Goal: Task Accomplishment & Management: Manage account settings

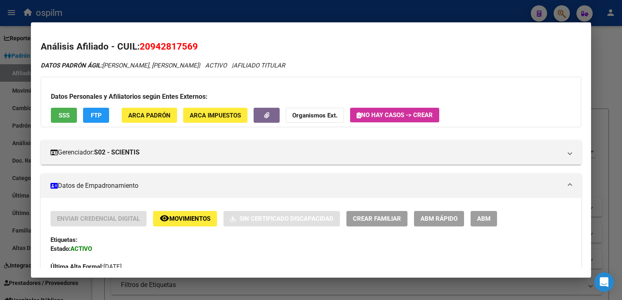
click at [219, 18] on div at bounding box center [311, 150] width 622 height 300
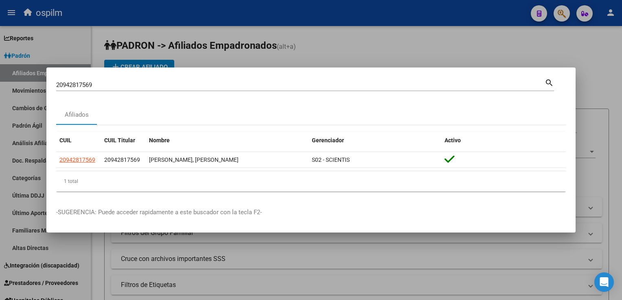
drag, startPoint x: 107, startPoint y: 85, endPoint x: 0, endPoint y: 100, distance: 108.2
click at [0, 100] on html "menu ospilm person Firma Express Reportes Ingresos Devengados Análisis Históric…" at bounding box center [311, 150] width 622 height 300
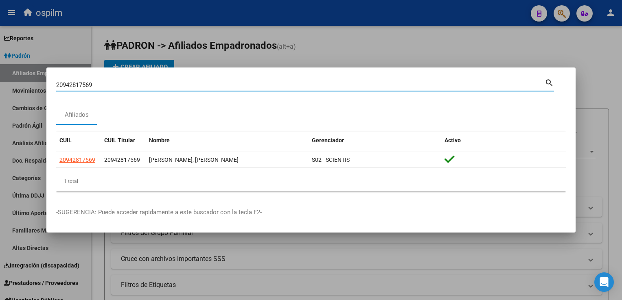
paste input "3547239814"
type input "23547239814"
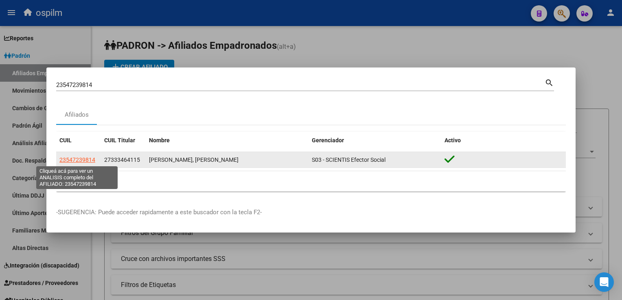
click at [73, 160] on span "23547239814" at bounding box center [77, 160] width 36 height 7
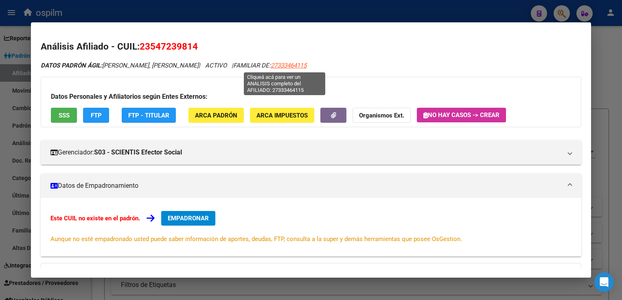
click at [272, 67] on span "27333464115" at bounding box center [289, 65] width 36 height 7
type textarea "27333464115"
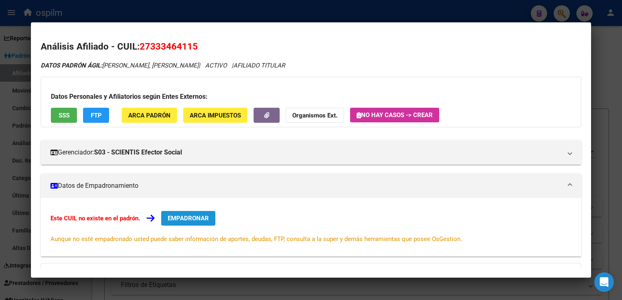
click at [194, 217] on span "EMPADRONAR" at bounding box center [188, 218] width 41 height 7
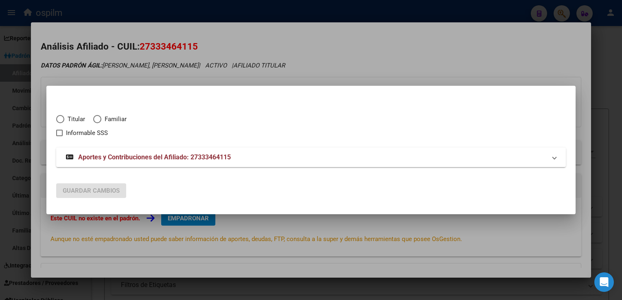
click at [70, 117] on span "Titular" at bounding box center [74, 119] width 21 height 9
click at [64, 117] on input "Titular" at bounding box center [60, 119] width 8 height 8
radio input "true"
checkbox input "true"
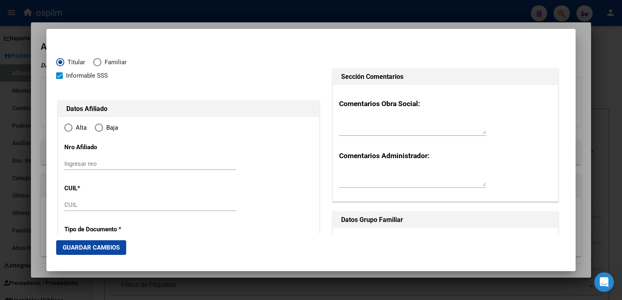
type input "27-33346411-5"
radio input "true"
type input "33346411"
type input "BENITEZ GARRIDO"
type input "GLADIS MAGDALENA"
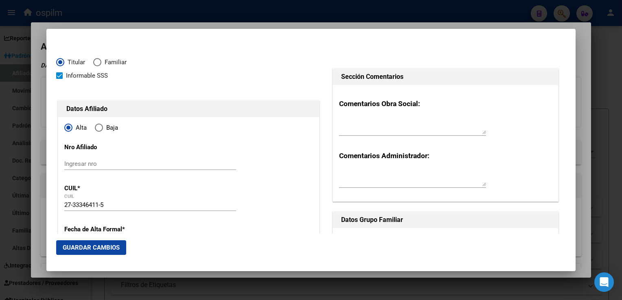
type input "1987-07-31"
type input "BERNAL"
type input "1876"
type input "Carlos Gardel"
type input "5"
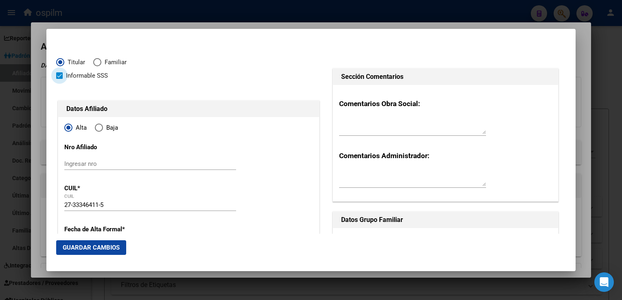
click at [60, 74] on span at bounding box center [59, 75] width 7 height 7
click at [59, 79] on input "Informable SSS" at bounding box center [59, 79] width 0 height 0
checkbox input "false"
drag, startPoint x: 98, startPoint y: 126, endPoint x: 142, endPoint y: 126, distance: 44.0
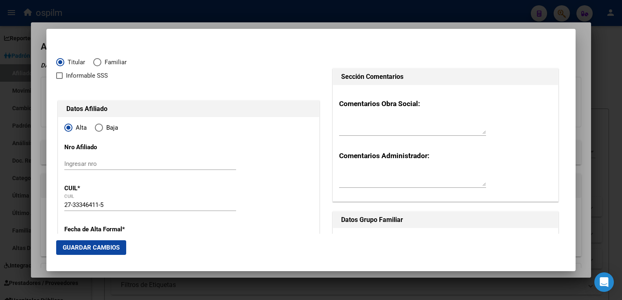
click at [99, 127] on span "Elija una opción" at bounding box center [99, 128] width 8 height 8
click at [99, 127] on input "Baja" at bounding box center [99, 128] width 8 height 8
radio input "true"
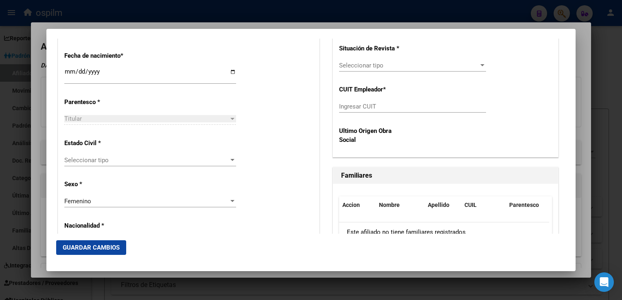
scroll to position [409, 0]
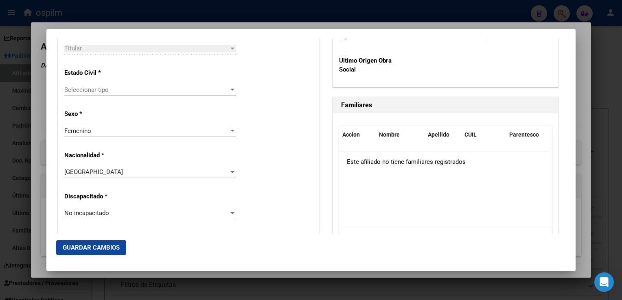
click at [583, 117] on div at bounding box center [311, 150] width 622 height 300
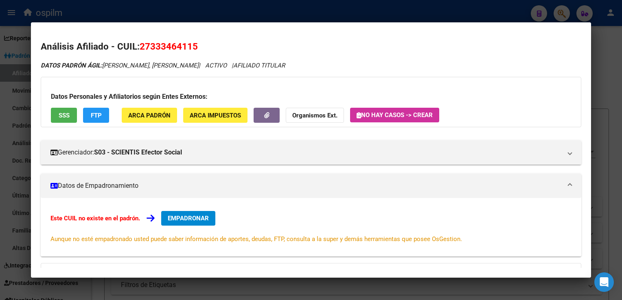
click at [195, 217] on span "EMPADRONAR" at bounding box center [188, 218] width 41 height 7
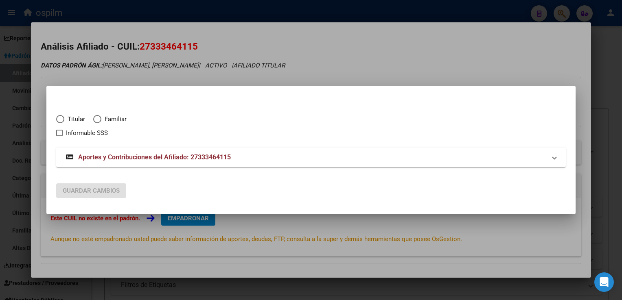
click at [65, 118] on span "Titular" at bounding box center [74, 119] width 21 height 9
click at [64, 118] on input "Titular" at bounding box center [60, 119] width 8 height 8
radio input "true"
checkbox input "true"
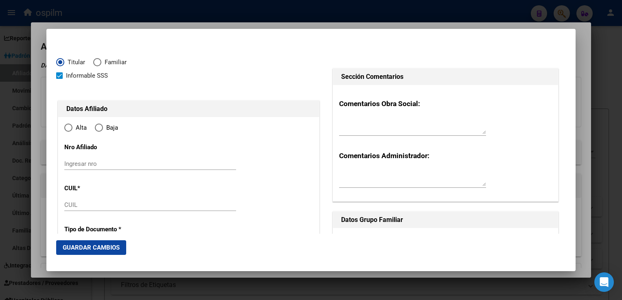
type input "27-33346411-5"
type input "33346411"
type input "BENITEZ GARRIDO"
type input "GLADIS MAGDALENA"
type input "1987-07-31"
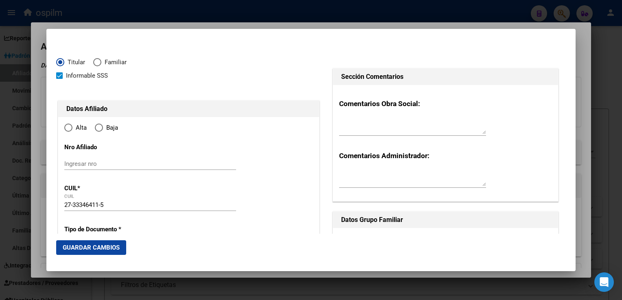
type input "BERNAL"
type input "1876"
type input "Carlos Gardel"
type input "5"
radio input "true"
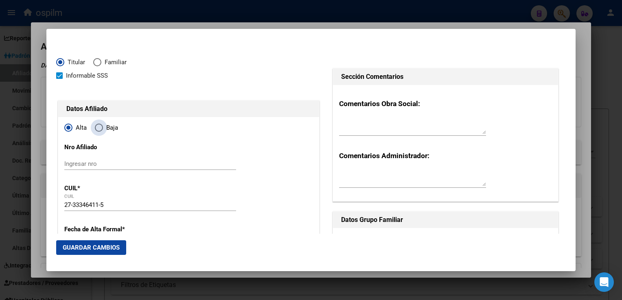
click at [100, 129] on span "Elija una opción" at bounding box center [99, 128] width 8 height 8
click at [100, 129] on input "Baja" at bounding box center [99, 128] width 8 height 8
radio input "true"
click at [60, 75] on span at bounding box center [59, 75] width 7 height 7
click at [59, 79] on input "Informable SSS" at bounding box center [59, 79] width 0 height 0
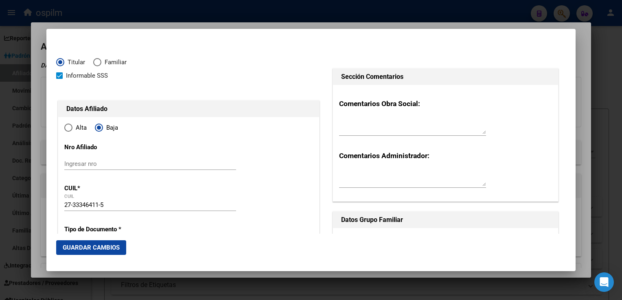
checkbox input "false"
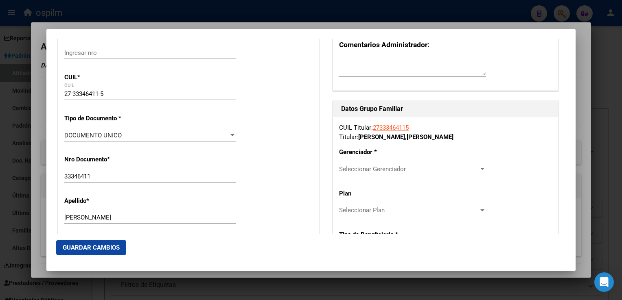
scroll to position [127, 0]
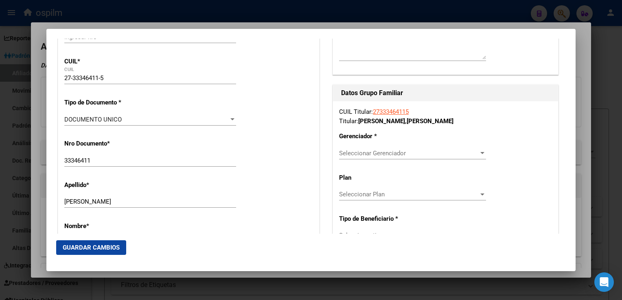
click at [405, 151] on span "Seleccionar Gerenciador" at bounding box center [409, 153] width 140 height 7
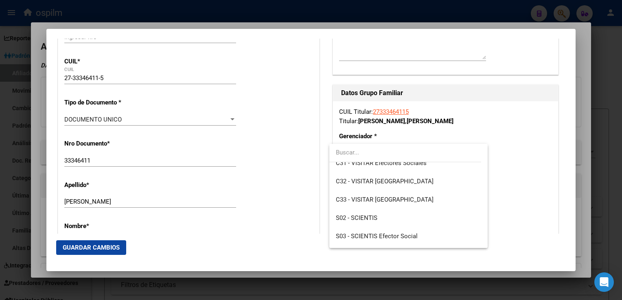
scroll to position [103, 0]
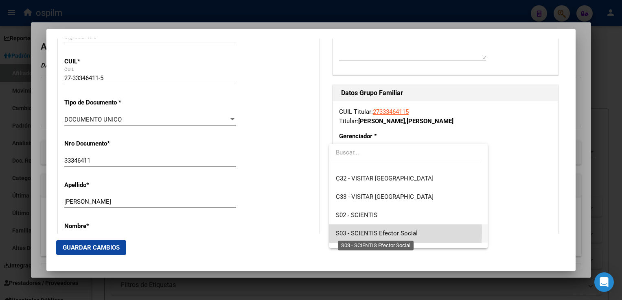
click at [366, 232] on span "S03 - SCIENTIS Efector Social" at bounding box center [377, 233] width 82 height 7
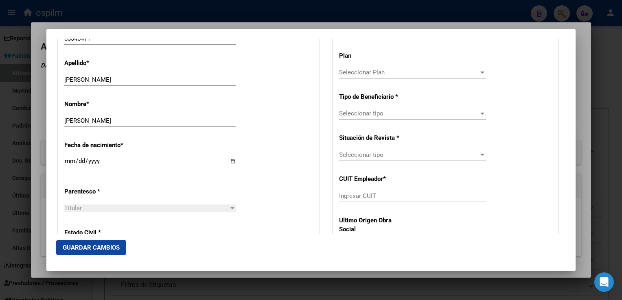
scroll to position [285, 0]
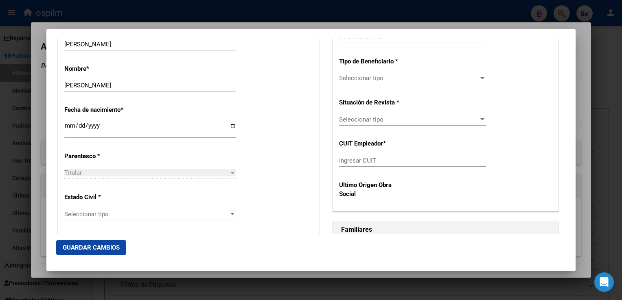
click at [418, 81] on span "Seleccionar tipo" at bounding box center [409, 78] width 140 height 7
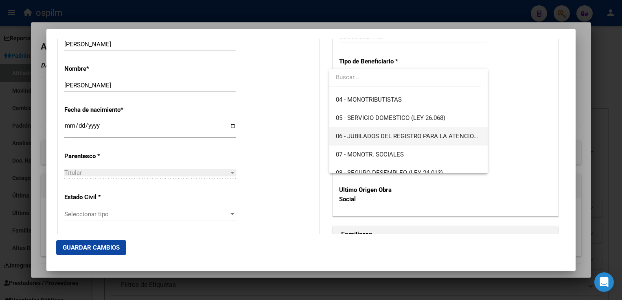
scroll to position [72, 0]
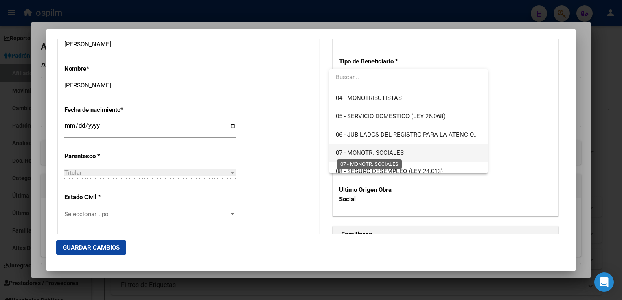
click at [383, 151] on span "07 - MONOTR. SOCIALES" at bounding box center [370, 152] width 68 height 7
type input "27-33346411-5"
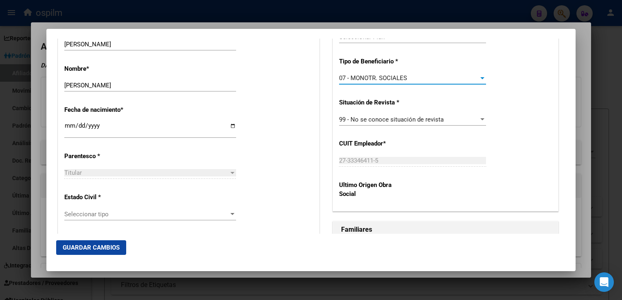
click at [92, 219] on div "Seleccionar tipo Seleccionar tipo" at bounding box center [150, 214] width 172 height 12
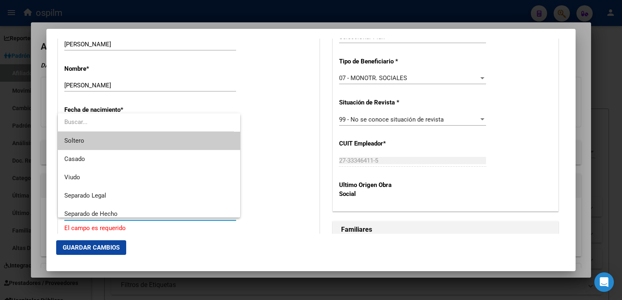
click at [85, 140] on span "Soltero" at bounding box center [148, 141] width 169 height 18
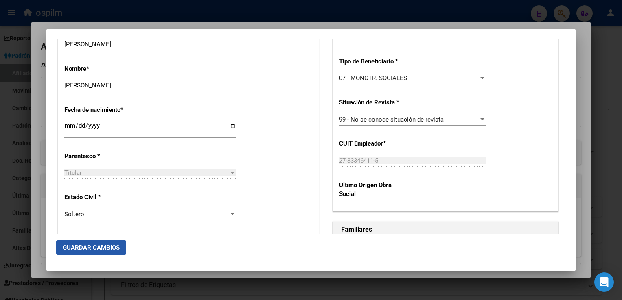
click at [108, 248] on span "Guardar Cambios" at bounding box center [91, 247] width 57 height 7
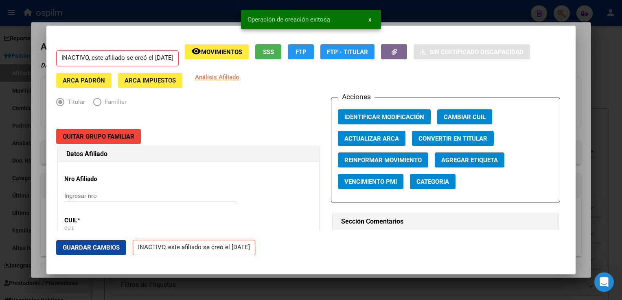
click at [578, 111] on div at bounding box center [311, 150] width 622 height 300
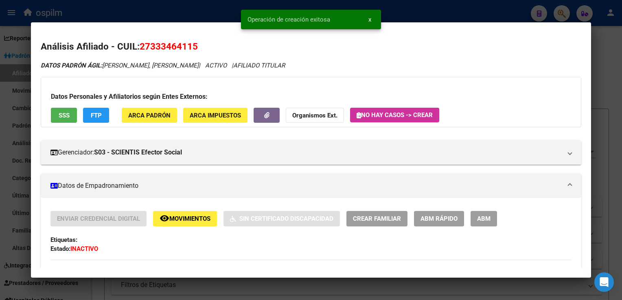
click at [605, 90] on div at bounding box center [311, 150] width 622 height 300
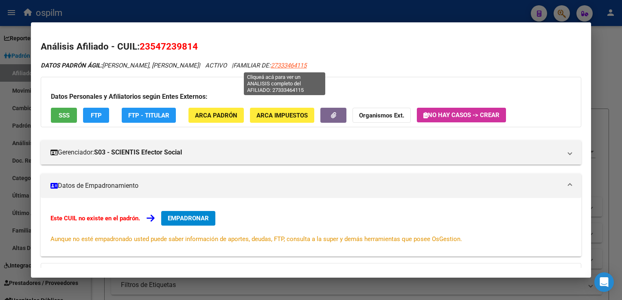
drag, startPoint x: 309, startPoint y: 65, endPoint x: 267, endPoint y: 69, distance: 42.6
click at [267, 69] on div "DATOS PADRÓN ÁGIL: Benitez, Garrido Shirley Desire | ACTIVO | FAMILIAR DE: 2733…" at bounding box center [311, 65] width 540 height 9
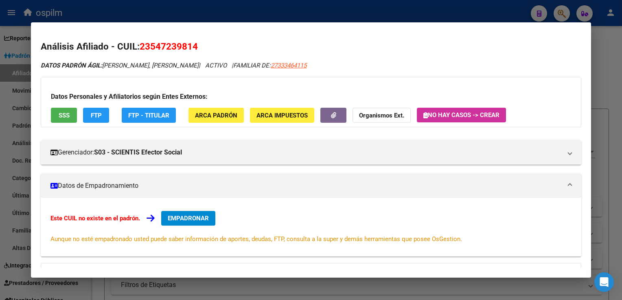
copy span "27333464115"
click at [170, 216] on span "EMPADRONAR" at bounding box center [188, 218] width 41 height 7
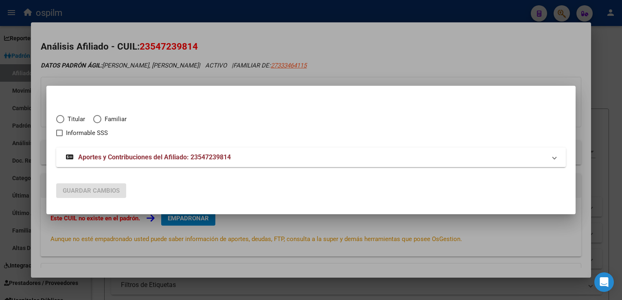
click at [94, 118] on span "Elija una opción" at bounding box center [97, 119] width 8 height 8
click at [94, 118] on input "Familiar" at bounding box center [97, 119] width 8 height 8
radio input "true"
checkbox input "true"
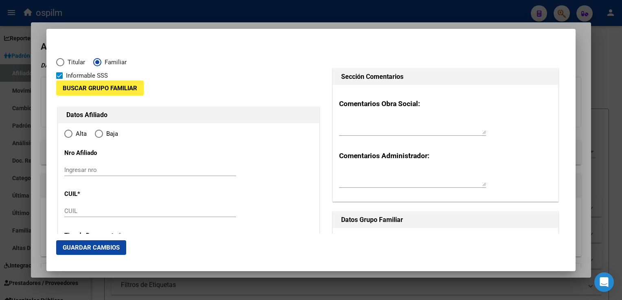
type input "23-54723981-4"
radio input "true"
click at [83, 88] on span "Buscar Grupo Familiar" at bounding box center [100, 88] width 75 height 7
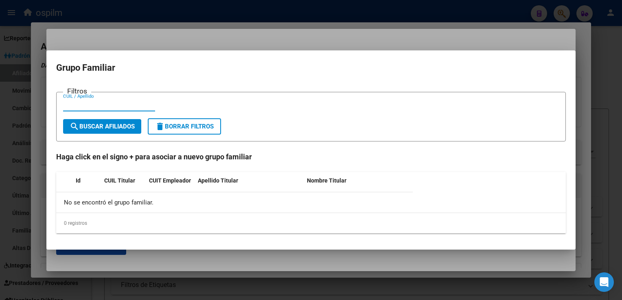
type input "54723981"
type input "BENITEZ GARRIDO"
type input "SHIRLEY DESIRE"
type input "2015-05-03"
type input "BERNAL"
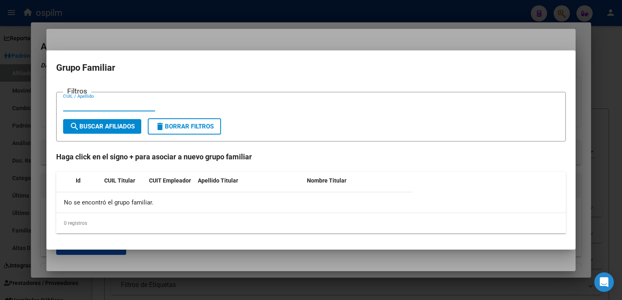
type input "1876"
type input "CARLOS GARDEL"
type input "5"
paste input "27333464115"
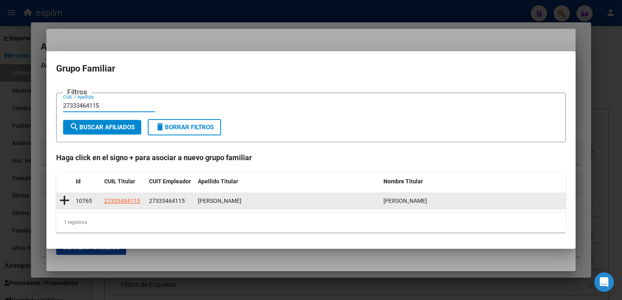
type input "27333464115"
click at [67, 204] on icon at bounding box center [64, 200] width 10 height 11
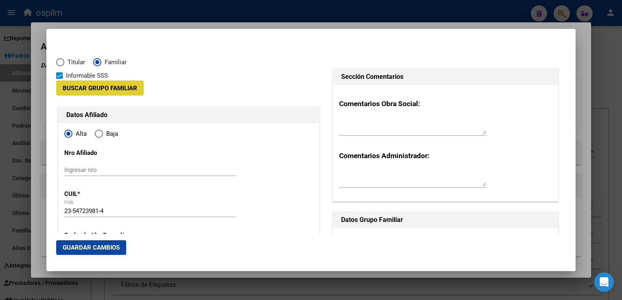
type input "27-33346411-5"
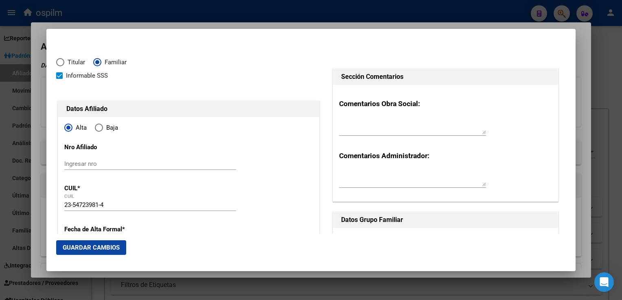
click at [59, 76] on span at bounding box center [59, 75] width 7 height 7
click at [59, 79] on input "Informable SSS" at bounding box center [59, 79] width 0 height 0
checkbox input "false"
click at [95, 128] on span "Elija una opción" at bounding box center [99, 128] width 8 height 8
click at [95, 128] on input "Baja" at bounding box center [99, 128] width 8 height 8
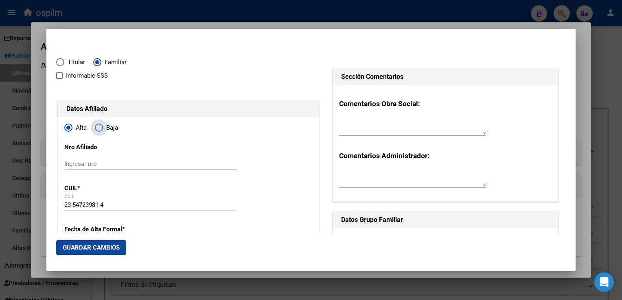
radio input "true"
type input "Carlos Gardel"
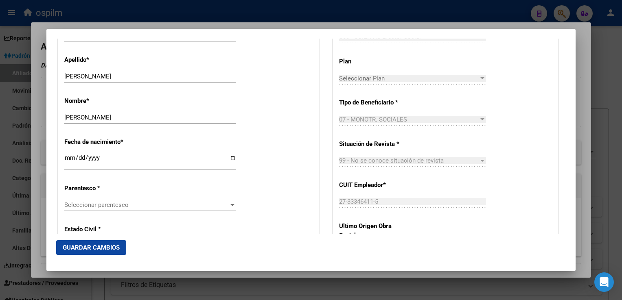
scroll to position [257, 0]
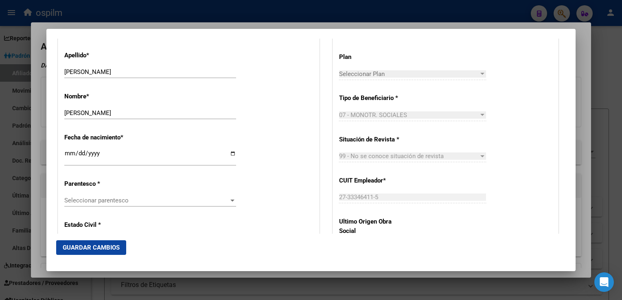
click at [101, 196] on div "Seleccionar parentesco Seleccionar parentesco" at bounding box center [150, 201] width 172 height 12
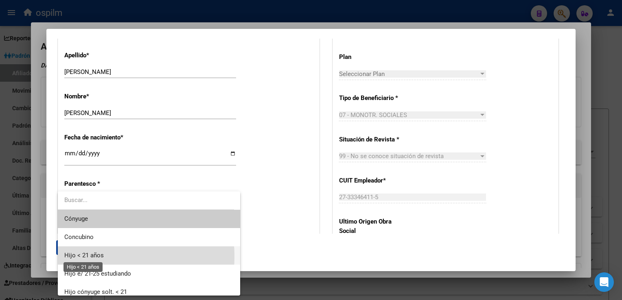
click at [94, 256] on span "Hijo < 21 años" at bounding box center [83, 255] width 39 height 7
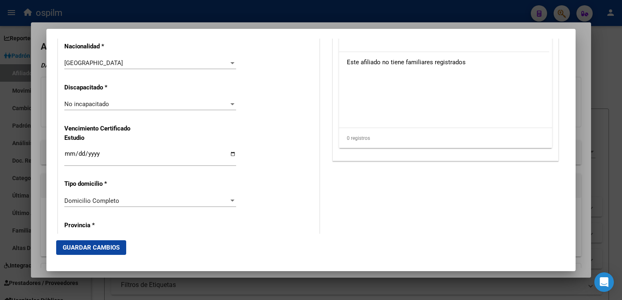
scroll to position [0, 0]
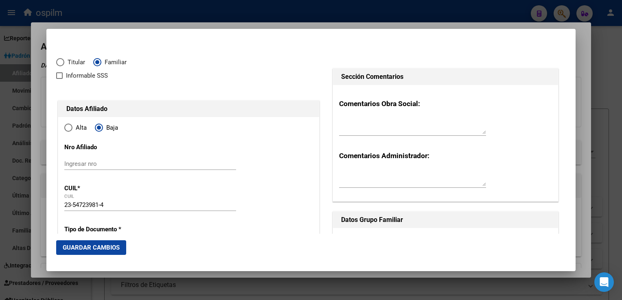
click at [67, 78] on span "Informable SSS" at bounding box center [87, 76] width 42 height 10
click at [59, 79] on input "Informable SSS" at bounding box center [59, 79] width 0 height 0
checkbox input "true"
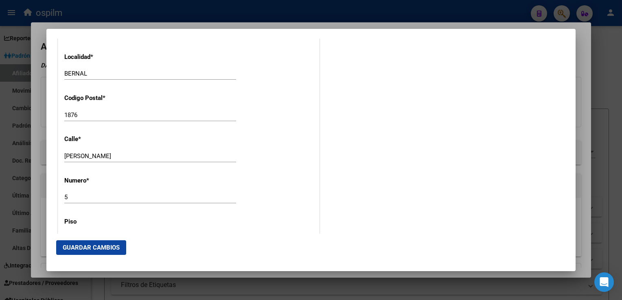
scroll to position [759, 0]
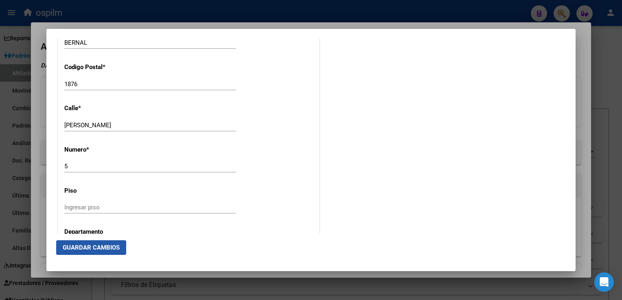
click at [107, 245] on span "Guardar Cambios" at bounding box center [91, 247] width 57 height 7
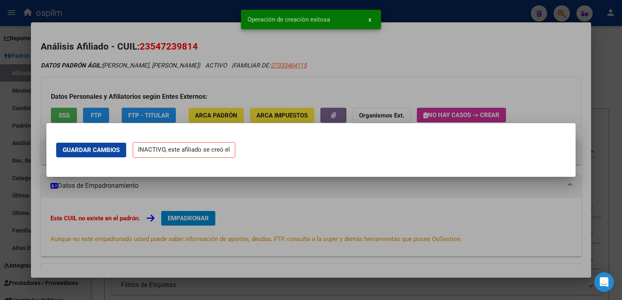
scroll to position [0, 0]
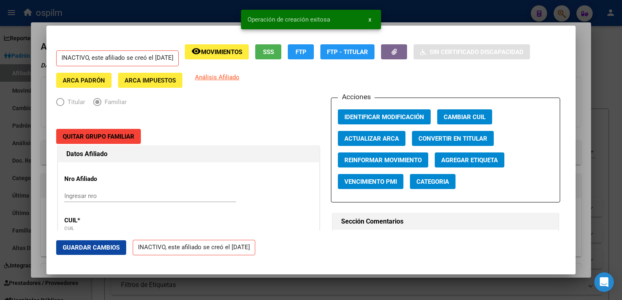
click at [585, 55] on div at bounding box center [311, 150] width 622 height 300
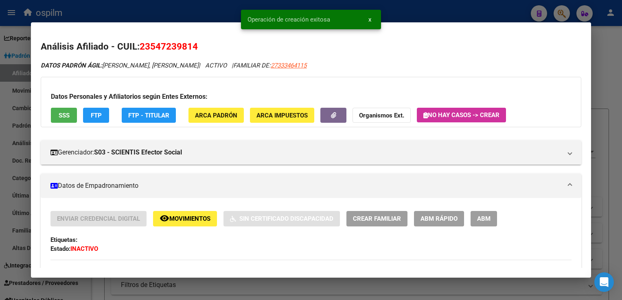
click at [606, 53] on div at bounding box center [311, 150] width 622 height 300
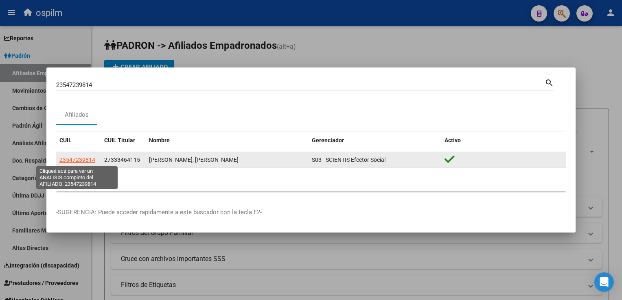
click at [66, 164] on app-link-go-to "23547239814" at bounding box center [77, 160] width 36 height 9
click at [73, 160] on span "23547239814" at bounding box center [77, 160] width 36 height 7
type textarea "23547239814"
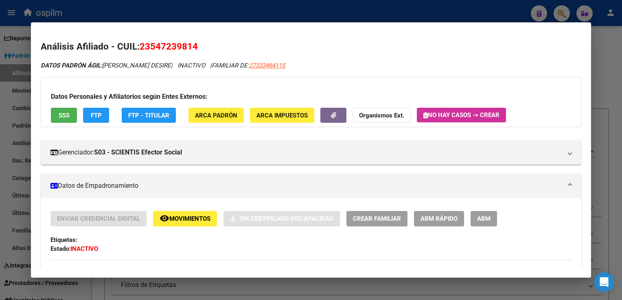
click at [602, 55] on div at bounding box center [311, 150] width 622 height 300
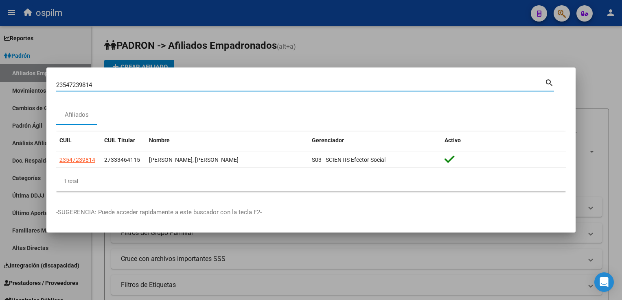
drag, startPoint x: 104, startPoint y: 85, endPoint x: 75, endPoint y: 84, distance: 29.3
click at [73, 84] on input "23547239814" at bounding box center [300, 84] width 489 height 7
click at [100, 88] on input "23547239814" at bounding box center [300, 84] width 489 height 7
drag, startPoint x: 102, startPoint y: 86, endPoint x: 59, endPoint y: 86, distance: 43.6
click at [42, 88] on div "23547239814 Buscar (apellido, dni, cuil, nro traspaso, cuit, obra social) searc…" at bounding box center [311, 150] width 622 height 300
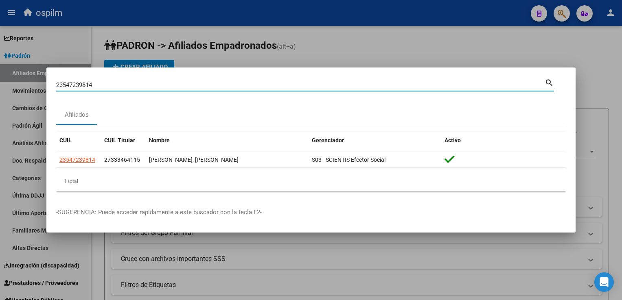
paste input "7544073821"
type input "27544073821"
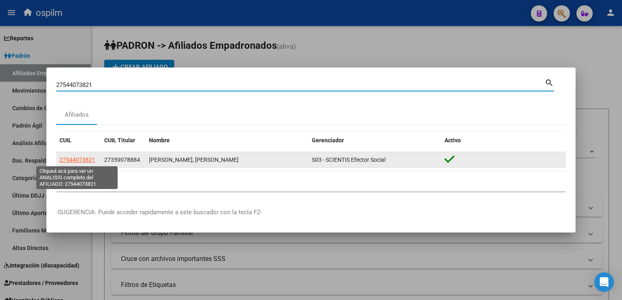
click at [70, 162] on span "27544073821" at bounding box center [77, 160] width 36 height 7
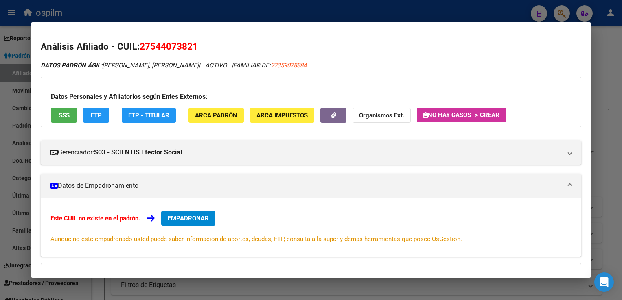
click at [63, 118] on span "SSS" at bounding box center [64, 115] width 11 height 7
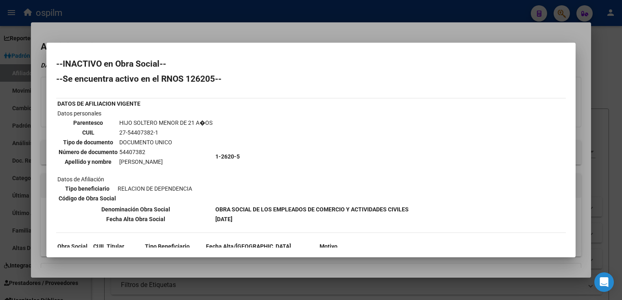
click at [184, 26] on div at bounding box center [311, 150] width 622 height 300
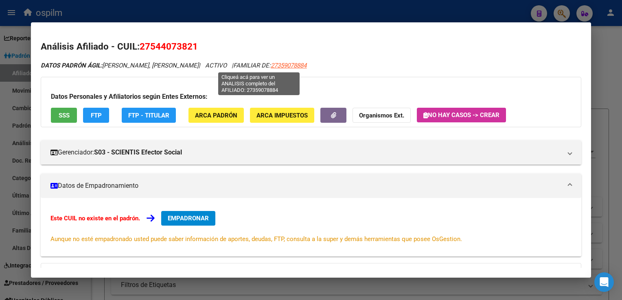
click at [271, 67] on span "27359078884" at bounding box center [289, 65] width 36 height 7
type textarea "27359078884"
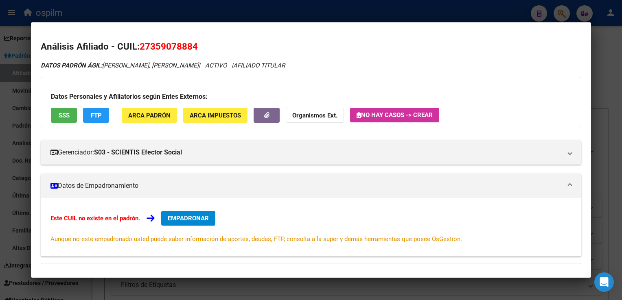
click at [59, 113] on span "SSS" at bounding box center [64, 115] width 11 height 7
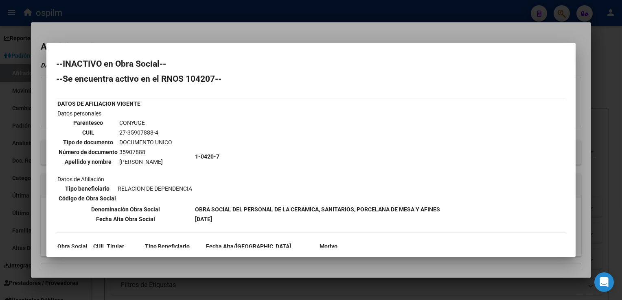
click at [227, 33] on div at bounding box center [311, 150] width 622 height 300
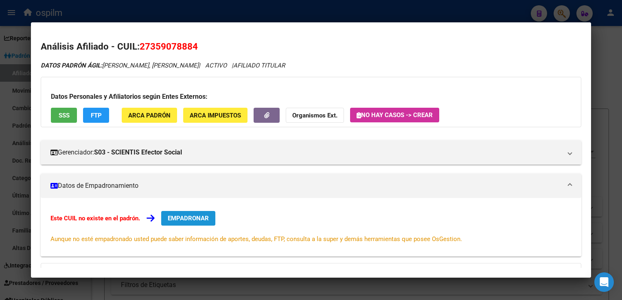
click at [193, 219] on span "EMPADRONAR" at bounding box center [188, 218] width 41 height 7
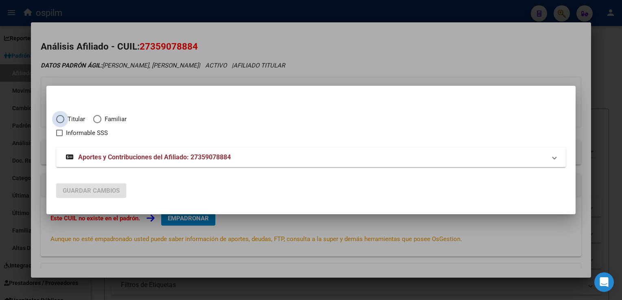
click at [67, 121] on span "Titular" at bounding box center [74, 119] width 21 height 9
click at [64, 121] on input "Titular" at bounding box center [60, 119] width 8 height 8
radio input "true"
checkbox input "true"
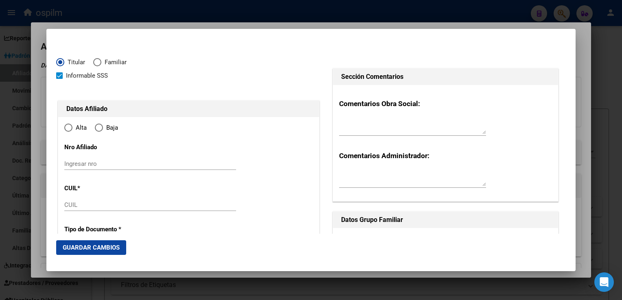
type input "27-35907888-4"
radio input "true"
type input "35907888"
type input "VAZQUEZ"
type input "DAIANA ABIGAIL"
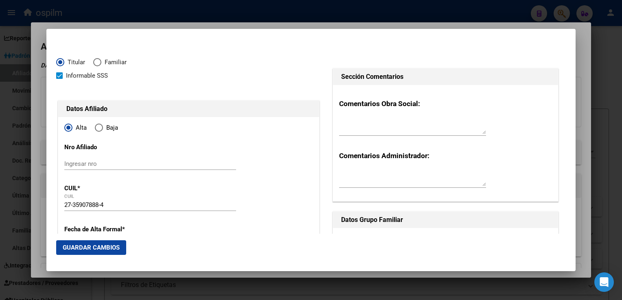
type input "1991-03-18"
type input "GUERNICA"
type input "1862"
type input "LA RIOJA"
type input "222"
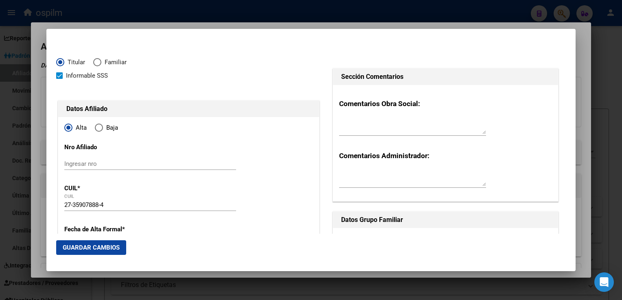
click at [99, 129] on span "Elija una opción" at bounding box center [99, 128] width 8 height 8
click at [99, 129] on input "Baja" at bounding box center [99, 128] width 8 height 8
radio input "true"
click at [59, 77] on span at bounding box center [59, 75] width 7 height 7
click at [59, 79] on input "Informable SSS" at bounding box center [59, 79] width 0 height 0
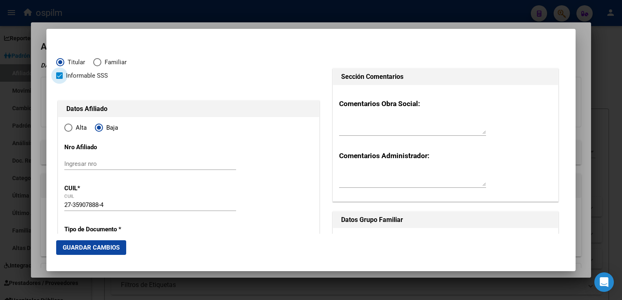
checkbox input "false"
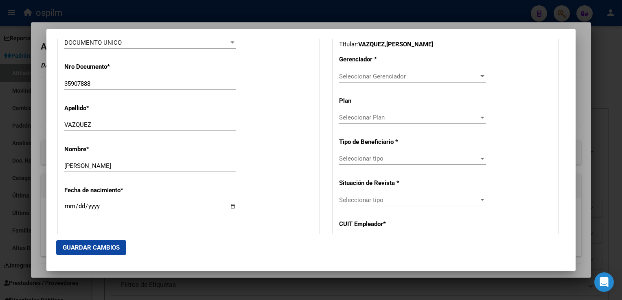
scroll to position [283, 0]
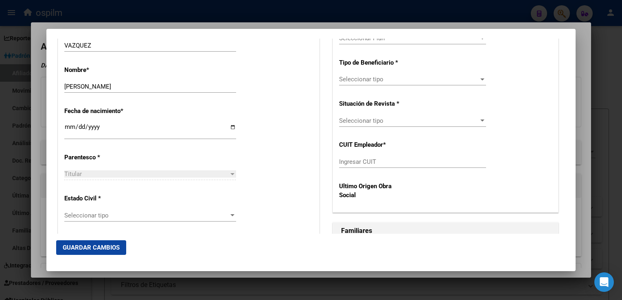
click at [122, 215] on span "Seleccionar tipo" at bounding box center [146, 215] width 164 height 7
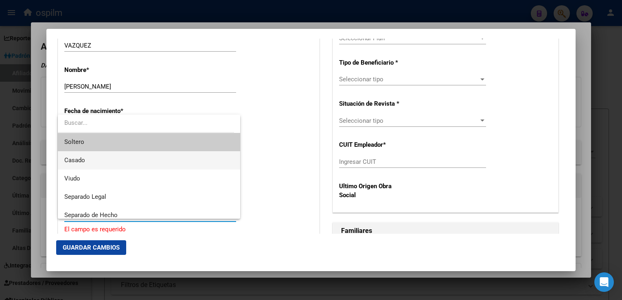
click at [92, 163] on span "Casado" at bounding box center [148, 160] width 169 height 18
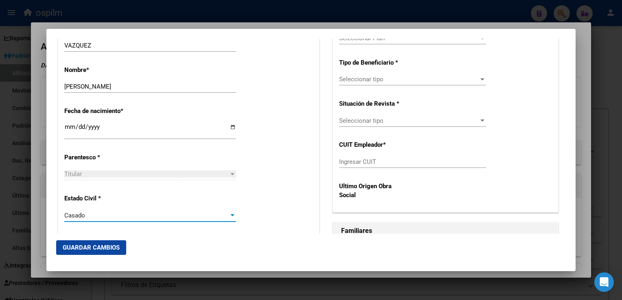
click at [101, 215] on div "Casado" at bounding box center [146, 215] width 164 height 7
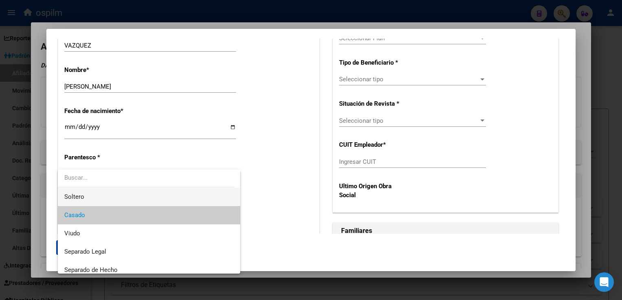
drag, startPoint x: 87, startPoint y: 200, endPoint x: 93, endPoint y: 198, distance: 6.6
click at [88, 200] on span "Soltero" at bounding box center [148, 197] width 169 height 18
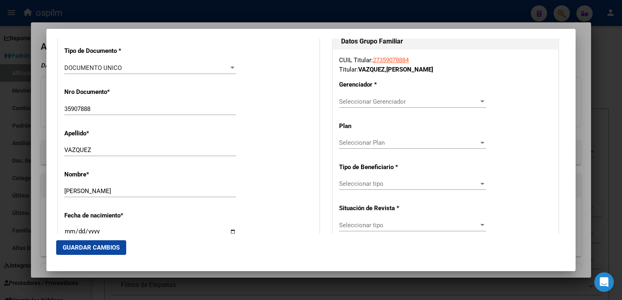
scroll to position [172, 0]
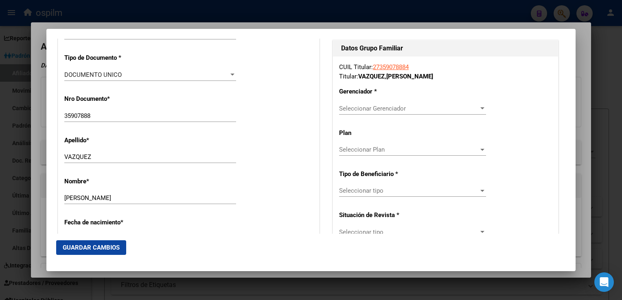
click at [369, 108] on span "Seleccionar Gerenciador" at bounding box center [409, 108] width 140 height 7
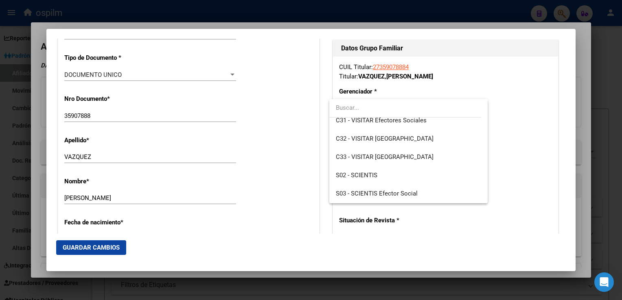
scroll to position [116, 0]
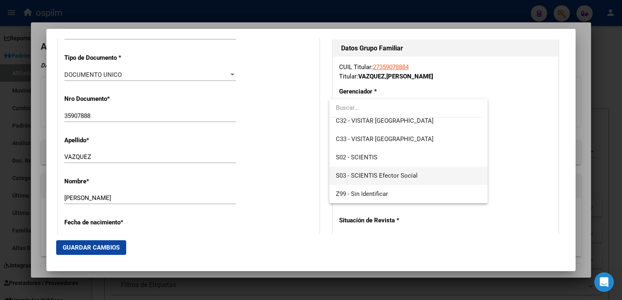
click at [402, 169] on span "S03 - SCIENTIS Efector Social" at bounding box center [408, 176] width 145 height 18
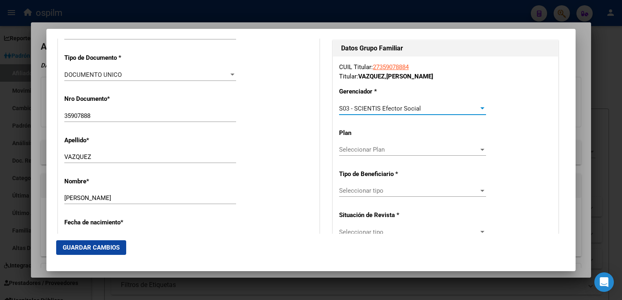
click at [369, 196] on div "Seleccionar tipo Seleccionar tipo" at bounding box center [412, 191] width 147 height 12
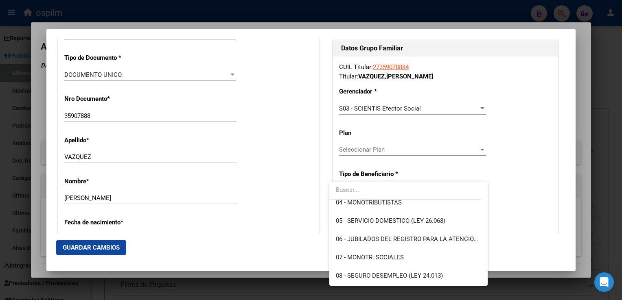
scroll to position [88, 0]
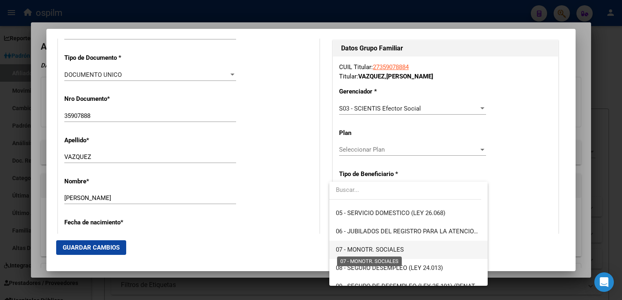
click at [397, 253] on span "07 - MONOTR. SOCIALES" at bounding box center [370, 249] width 68 height 7
type input "27-35907888-4"
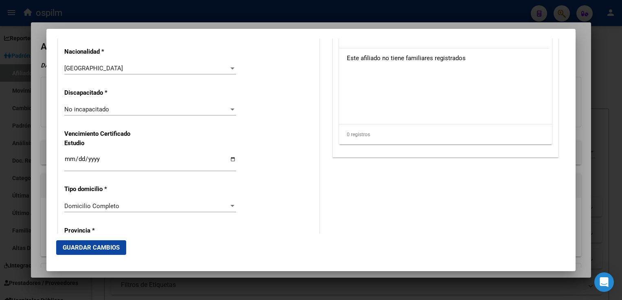
scroll to position [522, 0]
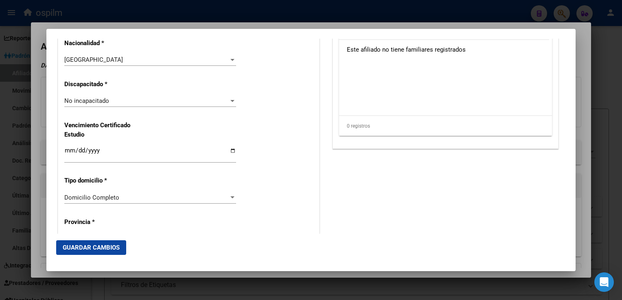
drag, startPoint x: 107, startPoint y: 250, endPoint x: 199, endPoint y: 227, distance: 94.8
click at [108, 250] on span "Guardar Cambios" at bounding box center [91, 247] width 57 height 7
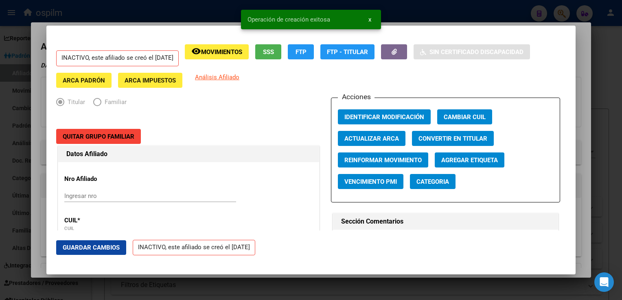
click at [578, 93] on div at bounding box center [311, 150] width 622 height 300
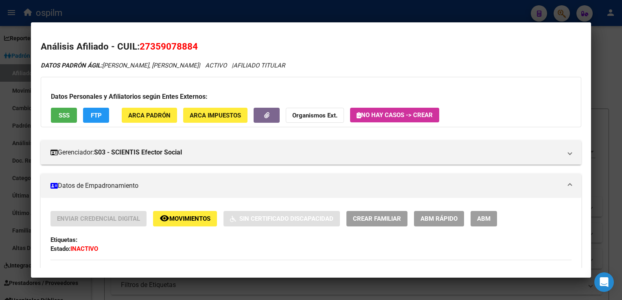
click at [303, 11] on div at bounding box center [311, 150] width 622 height 300
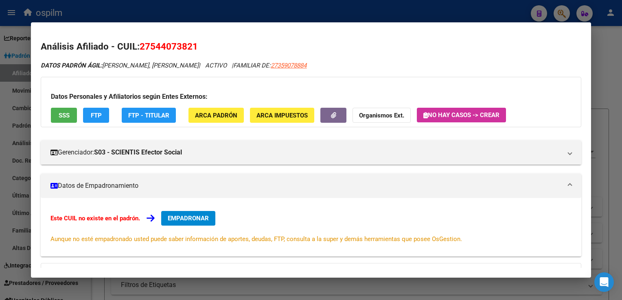
drag, startPoint x: 281, startPoint y: 65, endPoint x: 239, endPoint y: 66, distance: 41.9
click at [239, 66] on div "DATOS PADRÓN ÁGIL: Colman, Alison Bella | ACTIVO | FAMILIAR DE: 27359078884" at bounding box center [311, 65] width 540 height 9
click at [207, 212] on button "EMPADRONAR" at bounding box center [188, 218] width 54 height 15
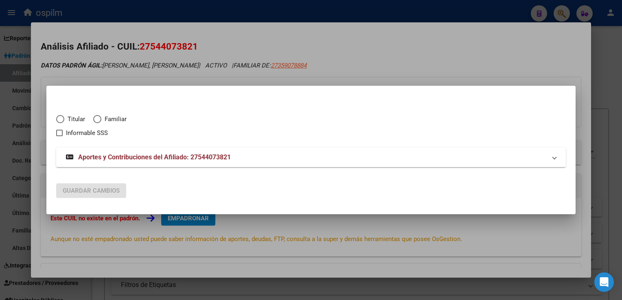
click at [99, 118] on span "Elija una opción" at bounding box center [97, 119] width 8 height 8
click at [99, 118] on input "Familiar" at bounding box center [97, 119] width 8 height 8
radio input "true"
checkbox input "true"
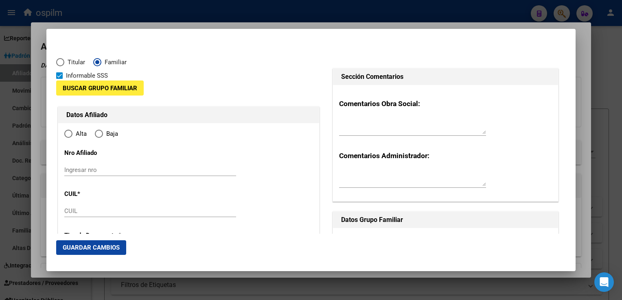
type input "27-54407382-1"
radio input "true"
click at [98, 136] on span "Elija una opción" at bounding box center [99, 134] width 8 height 8
click at [98, 136] on input "Baja" at bounding box center [99, 134] width 8 height 8
radio input "true"
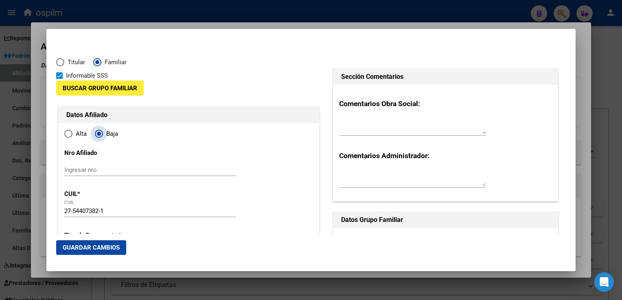
type input "54407382"
type input "COLMAN"
type input "ALISON BELLA"
type input "2014-12-22"
type input "SAN VICENTE"
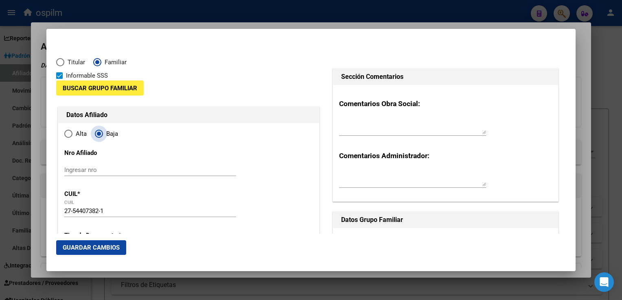
type input "1865"
type input "LA RIOJA"
type input "222"
click at [112, 239] on mat-dialog-actions "Guardar Cambios" at bounding box center [311, 248] width 510 height 28
click at [104, 249] on span "Guardar Cambios" at bounding box center [91, 247] width 57 height 7
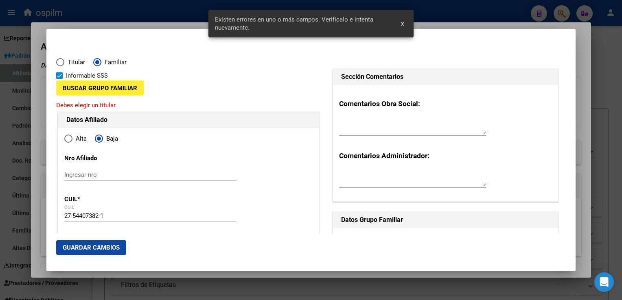
click at [98, 87] on span "Buscar Grupo Familiar" at bounding box center [100, 88] width 75 height 7
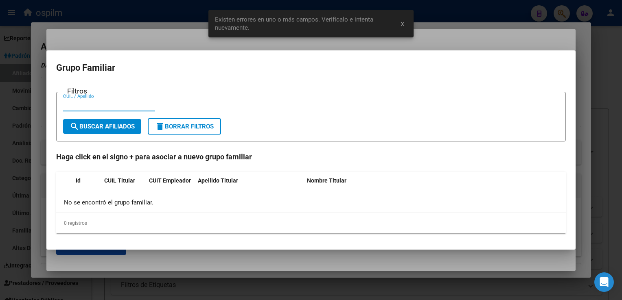
paste input "27359078884"
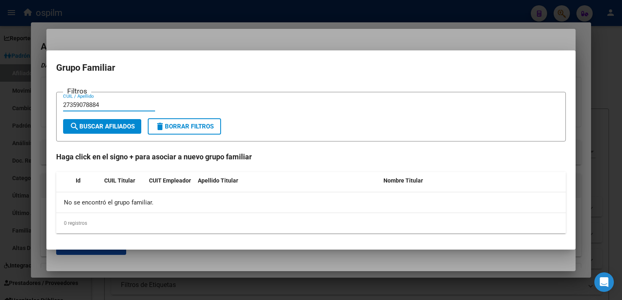
type input "27359078884"
click at [93, 123] on span "search Buscar Afiliados" at bounding box center [102, 126] width 65 height 7
click at [177, 38] on div at bounding box center [311, 150] width 622 height 300
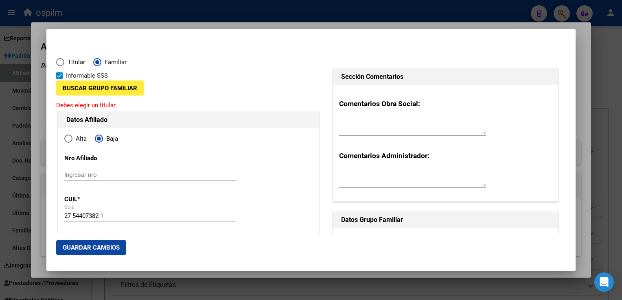
click at [156, 22] on div at bounding box center [311, 150] width 622 height 300
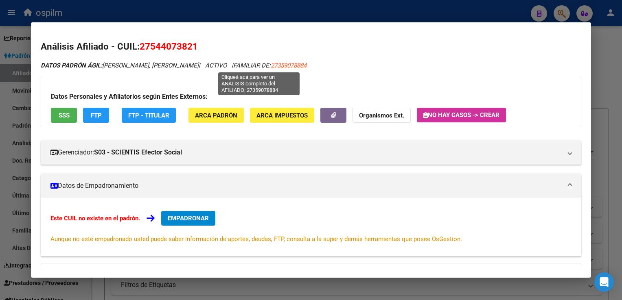
drag, startPoint x: 287, startPoint y: 66, endPoint x: 241, endPoint y: 70, distance: 45.9
click at [241, 70] on div "DATOS PADRÓN ÁGIL: Colman, Alison Bella | ACTIVO | FAMILIAR DE: 27359078884 Dat…" at bounding box center [311, 217] width 540 height 313
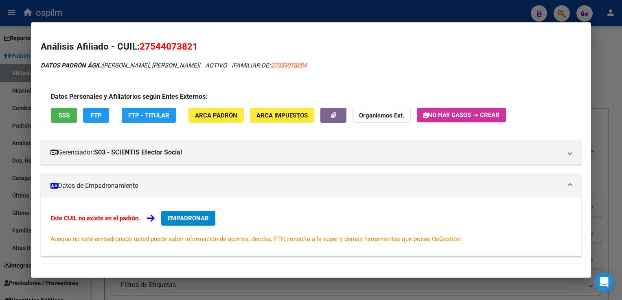
copy span "27359078884"
click at [176, 222] on button "EMPADRONAR" at bounding box center [188, 218] width 54 height 15
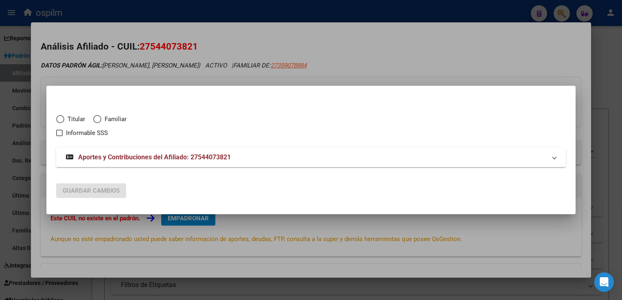
click at [98, 119] on span "Elija una opción" at bounding box center [97, 119] width 8 height 8
click at [98, 119] on input "Familiar" at bounding box center [97, 119] width 8 height 8
radio input "true"
checkbox input "true"
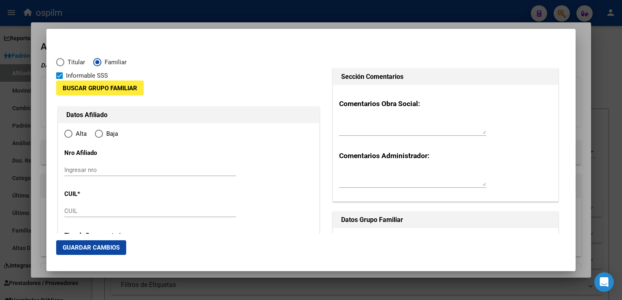
type input "27-54407382-1"
radio input "true"
click at [91, 83] on button "Buscar Grupo Familiar" at bounding box center [100, 88] width 88 height 15
type input "54407382"
type input "COLMAN"
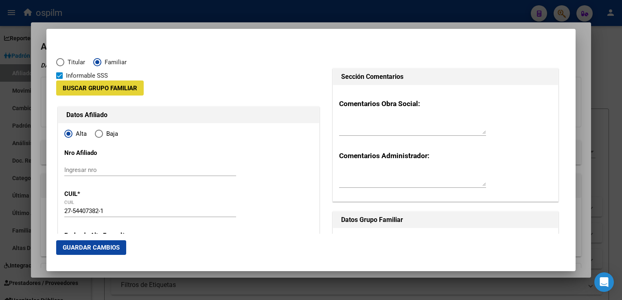
type input "ALISON BELLA"
type input "2014-12-22"
type input "SAN VICENTE"
type input "1865"
type input "LA RIOJA"
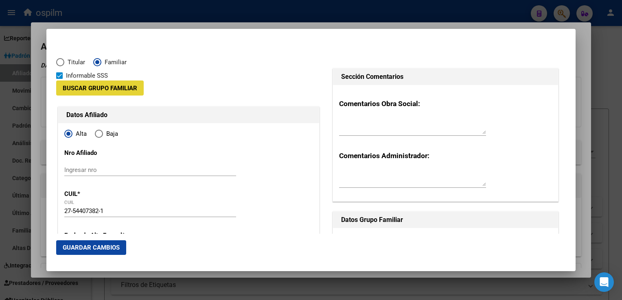
type input "222"
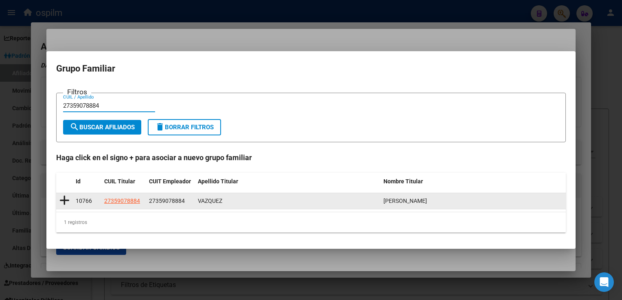
type input "27359078884"
click at [65, 203] on icon at bounding box center [64, 200] width 10 height 11
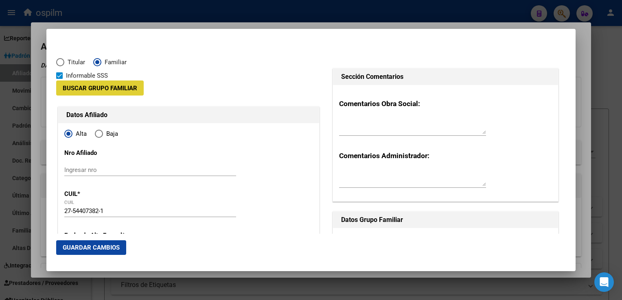
type input "27-35907888-4"
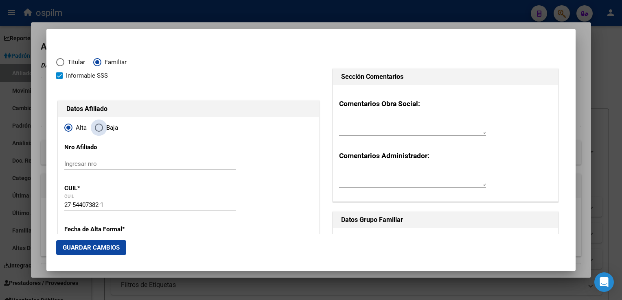
click at [96, 125] on span "Elija una opción" at bounding box center [99, 128] width 8 height 8
click at [96, 125] on input "Baja" at bounding box center [99, 128] width 8 height 8
radio input "true"
type input "GUERNICA"
type input "1862"
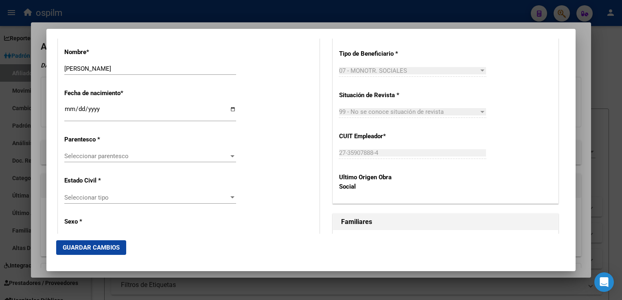
scroll to position [305, 0]
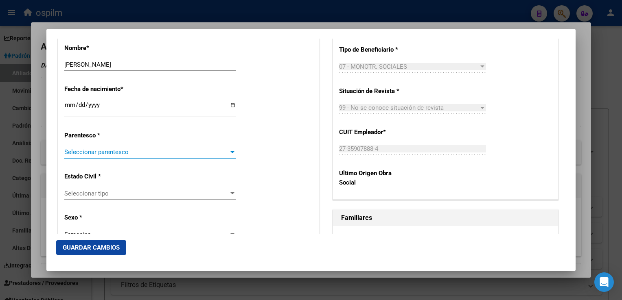
click at [85, 154] on span "Seleccionar parentesco" at bounding box center [146, 152] width 164 height 7
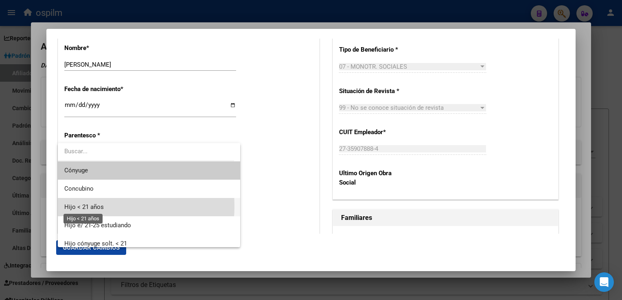
drag, startPoint x: 90, startPoint y: 206, endPoint x: 162, endPoint y: 186, distance: 75.2
click at [90, 206] on span "Hijo < 21 años" at bounding box center [83, 207] width 39 height 7
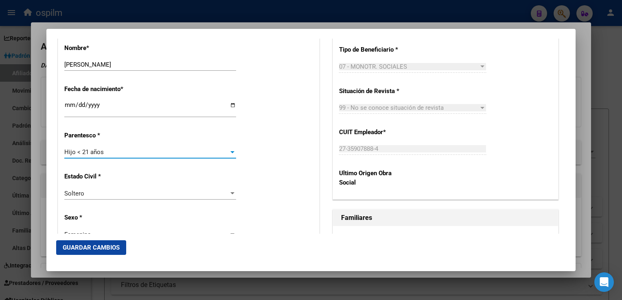
click at [105, 247] on span "Guardar Cambios" at bounding box center [91, 247] width 57 height 7
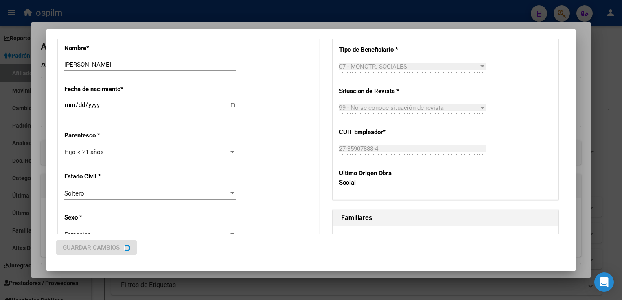
scroll to position [0, 0]
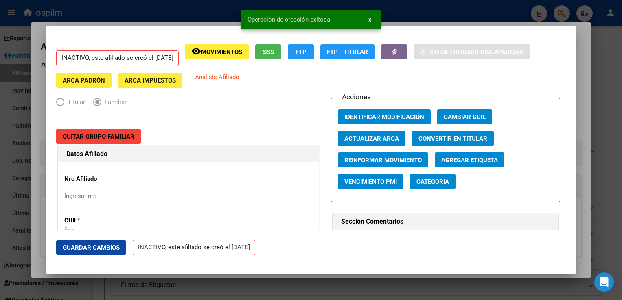
click at [585, 44] on div at bounding box center [311, 150] width 622 height 300
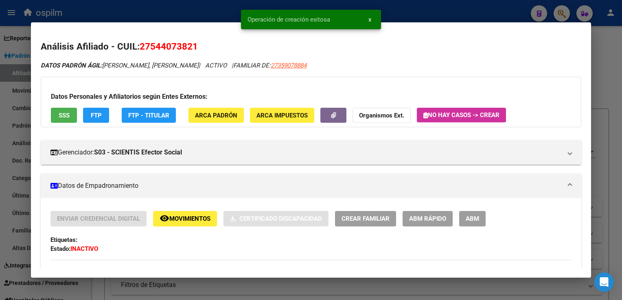
click at [605, 48] on div at bounding box center [311, 150] width 622 height 300
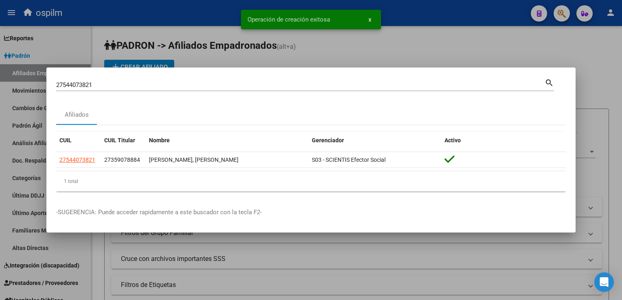
click at [605, 48] on div at bounding box center [311, 150] width 622 height 300
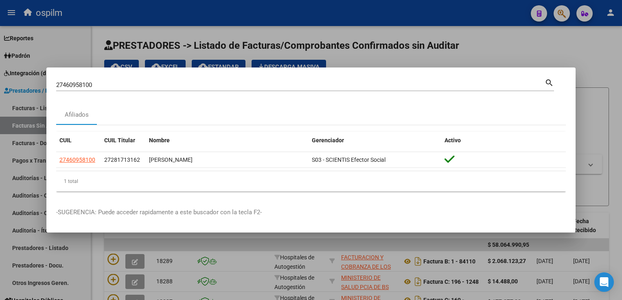
scroll to position [191, 0]
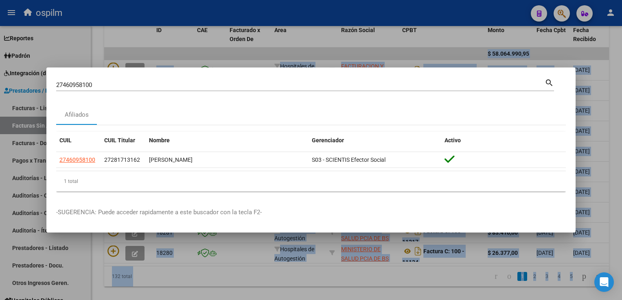
drag, startPoint x: 107, startPoint y: 81, endPoint x: -1, endPoint y: 83, distance: 107.9
click at [0, 83] on html "menu ospilm person Firma Express Reportes Ingresos Devengados Análisis Históric…" at bounding box center [311, 150] width 622 height 300
click at [99, 83] on input "27460958100" at bounding box center [300, 84] width 489 height 7
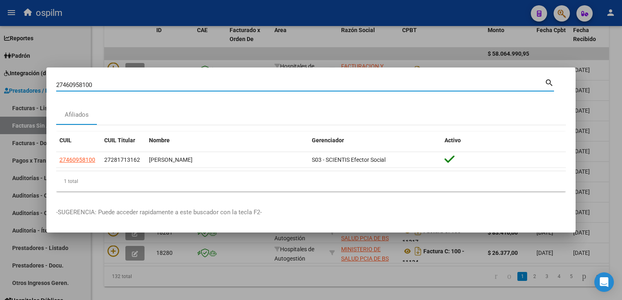
drag, startPoint x: 101, startPoint y: 83, endPoint x: 51, endPoint y: 93, distance: 50.1
click at [51, 93] on mat-dialog-content "27460958100 Buscar (apellido, dni, cuil, nro traspaso, cuit, obra social) searc…" at bounding box center [310, 137] width 529 height 121
paste input "0502663519"
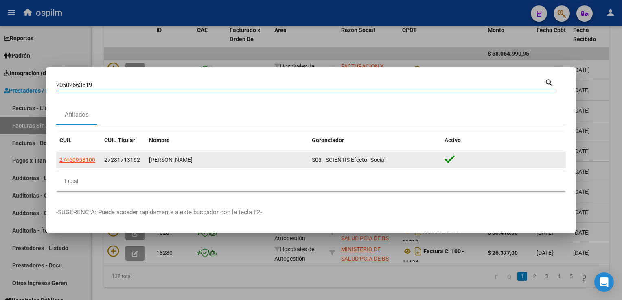
type input "20502663519"
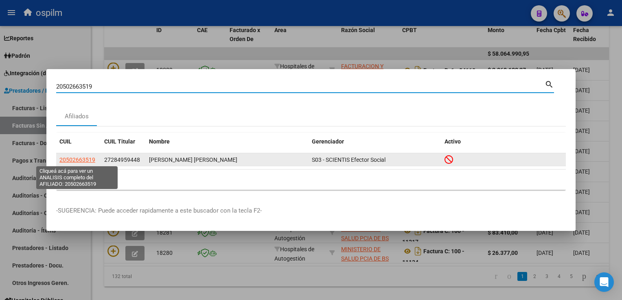
click at [83, 159] on span "20502663519" at bounding box center [77, 160] width 36 height 7
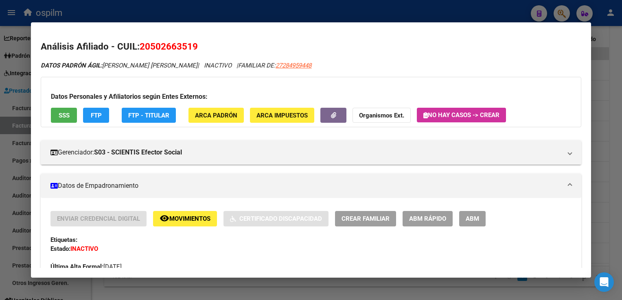
click at [70, 114] on button "SSS" at bounding box center [64, 115] width 26 height 15
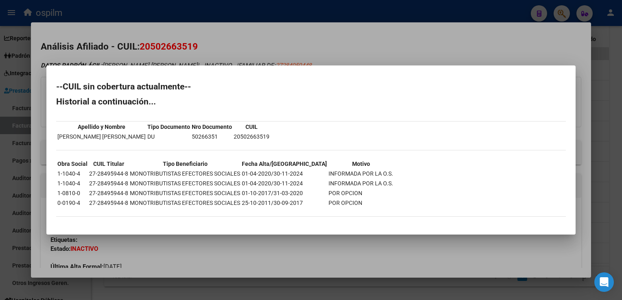
click at [251, 39] on div at bounding box center [311, 150] width 622 height 300
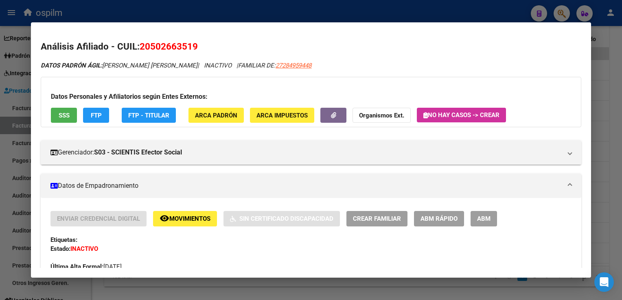
click at [101, 114] on span "FTP" at bounding box center [96, 115] width 11 height 7
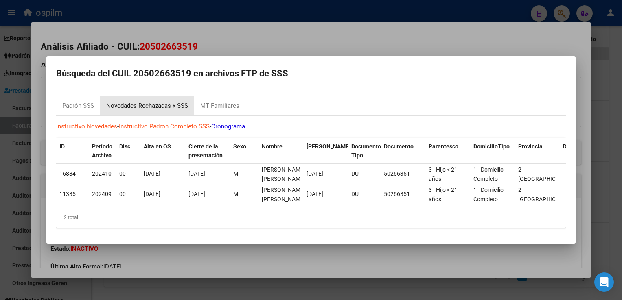
click at [127, 101] on div "Novedades Rechazadas x SSS" at bounding box center [147, 105] width 82 height 9
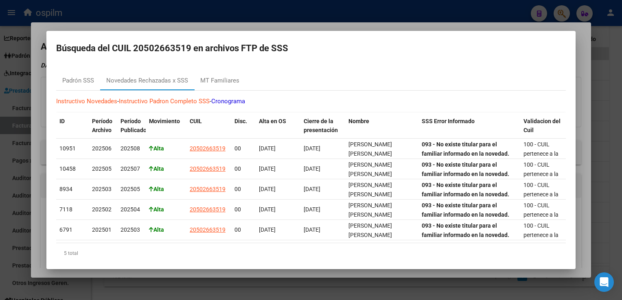
drag, startPoint x: 259, startPoint y: 25, endPoint x: 197, endPoint y: 41, distance: 63.8
click at [259, 25] on div at bounding box center [311, 150] width 622 height 300
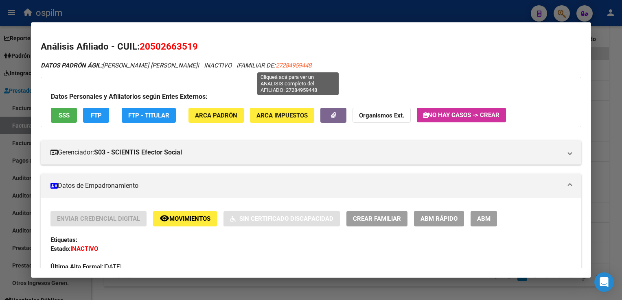
click at [299, 64] on span "27284959448" at bounding box center [294, 65] width 36 height 7
type textarea "27284959448"
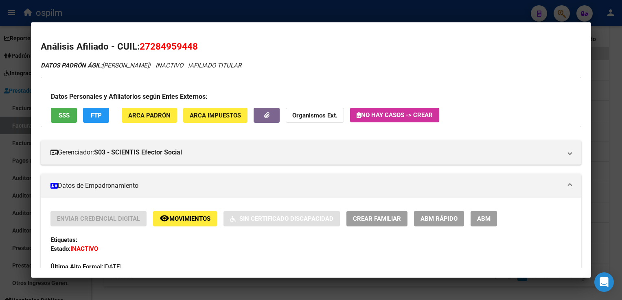
click at [67, 114] on span "SSS" at bounding box center [64, 115] width 11 height 7
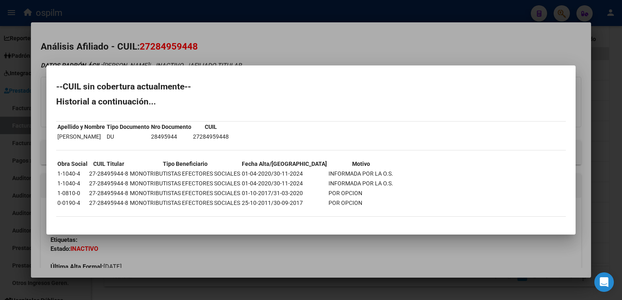
drag, startPoint x: 249, startPoint y: 50, endPoint x: 261, endPoint y: 33, distance: 20.5
click at [249, 50] on div at bounding box center [311, 150] width 622 height 300
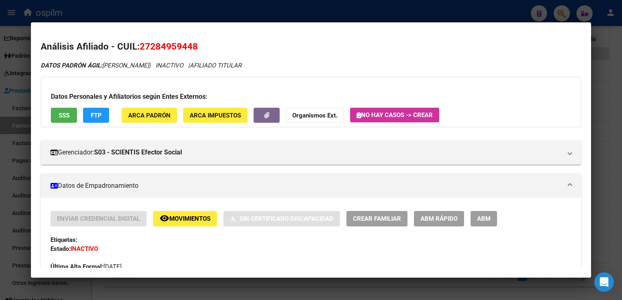
click at [67, 115] on span "SSS" at bounding box center [64, 115] width 11 height 7
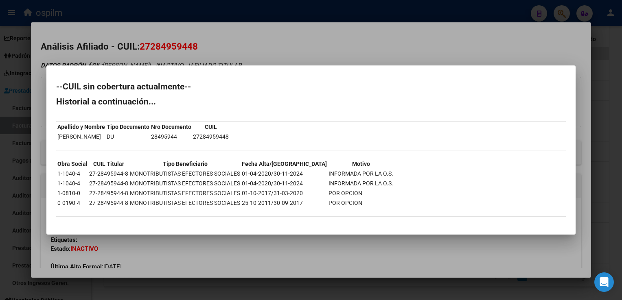
click at [264, 37] on div at bounding box center [311, 150] width 622 height 300
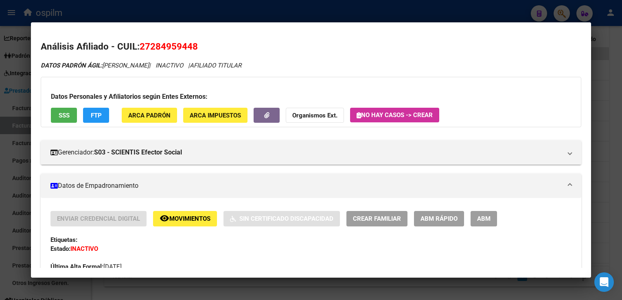
click at [372, 9] on div at bounding box center [311, 150] width 622 height 300
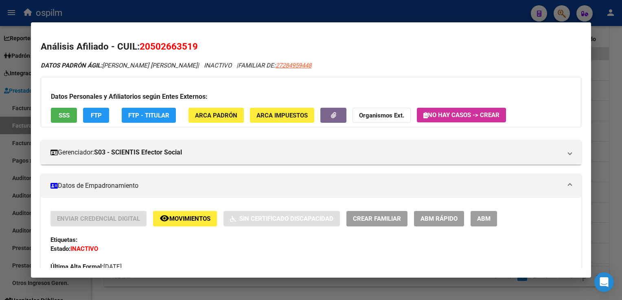
click at [287, 64] on span "27284959448" at bounding box center [294, 65] width 36 height 7
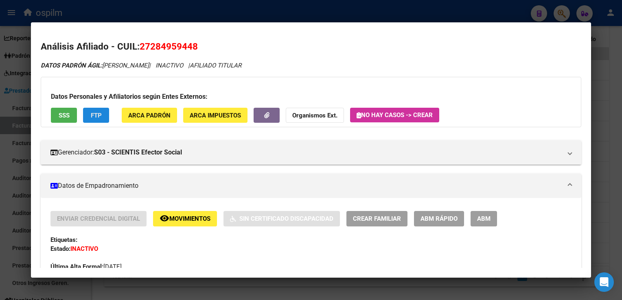
click at [88, 115] on button "FTP" at bounding box center [96, 115] width 26 height 15
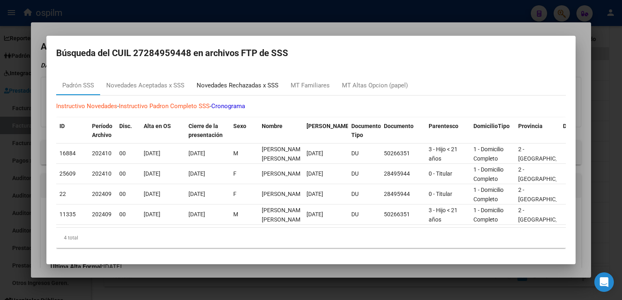
click at [219, 81] on div "Novedades Rechazadas x SSS" at bounding box center [238, 85] width 82 height 9
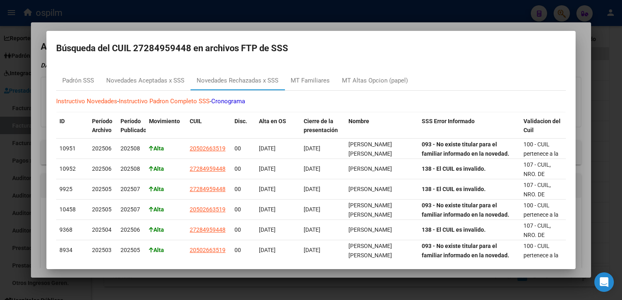
click at [184, 26] on div at bounding box center [311, 150] width 622 height 300
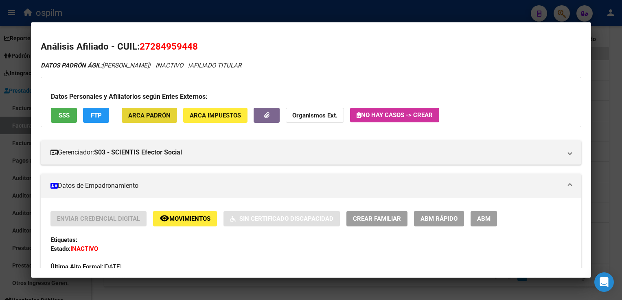
click at [152, 112] on span "ARCA Padrón" at bounding box center [149, 115] width 42 height 7
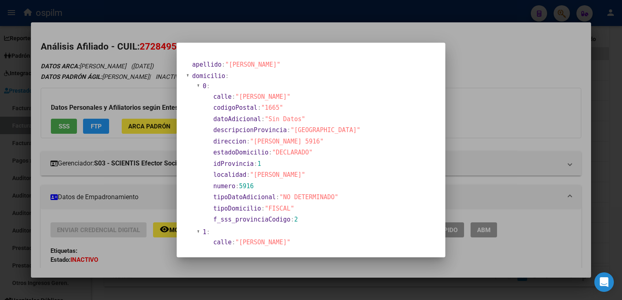
click at [272, 24] on div at bounding box center [311, 150] width 622 height 300
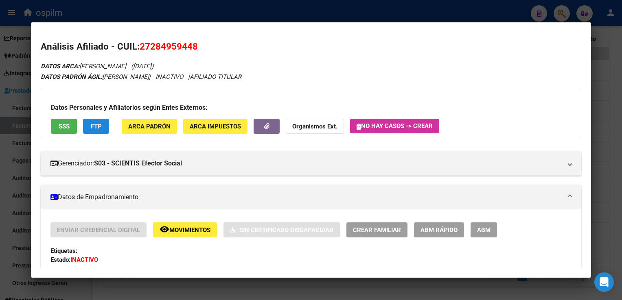
click at [101, 125] on span "FTP" at bounding box center [96, 126] width 11 height 7
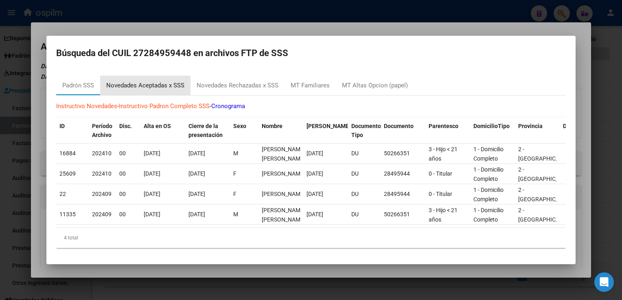
click at [150, 81] on div "Novedades Aceptadas x SSS" at bounding box center [145, 85] width 78 height 9
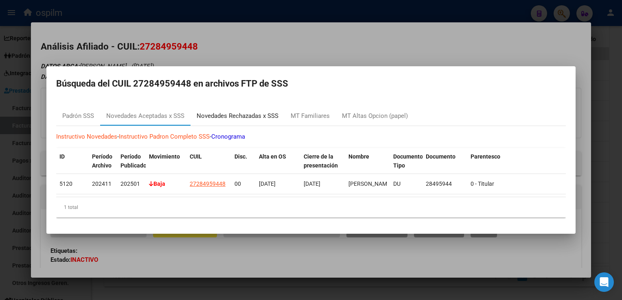
click at [239, 115] on div "Novedades Rechazadas x SSS" at bounding box center [238, 116] width 82 height 9
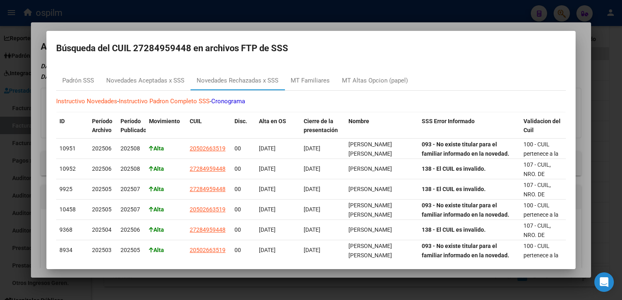
click at [421, 20] on div at bounding box center [311, 150] width 622 height 300
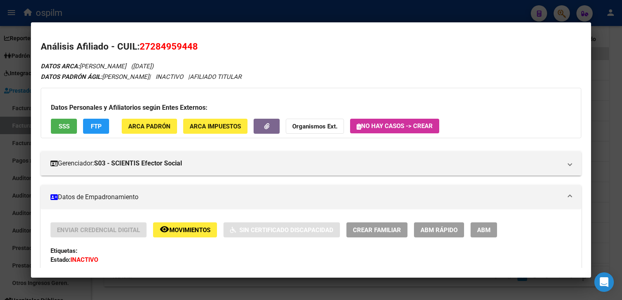
click at [175, 12] on div at bounding box center [311, 150] width 622 height 300
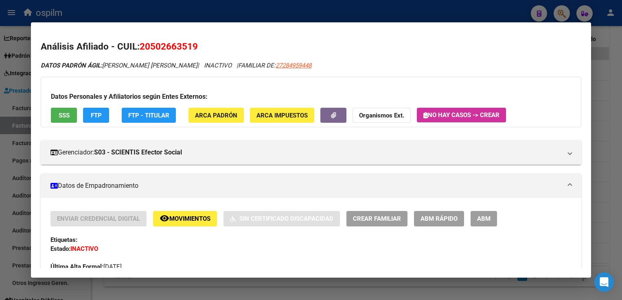
click at [197, 12] on div at bounding box center [311, 150] width 622 height 300
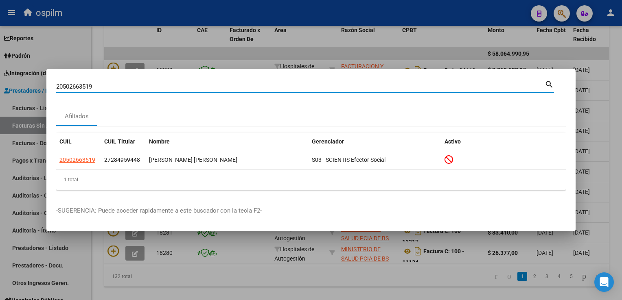
drag, startPoint x: 98, startPoint y: 88, endPoint x: 58, endPoint y: 95, distance: 41.0
click at [39, 95] on div "20502663519 Buscar (apellido, dni, cuil, nro traspaso, cuit, obra social) searc…" at bounding box center [311, 150] width 622 height 300
paste input "49061478"
type input "20490614789"
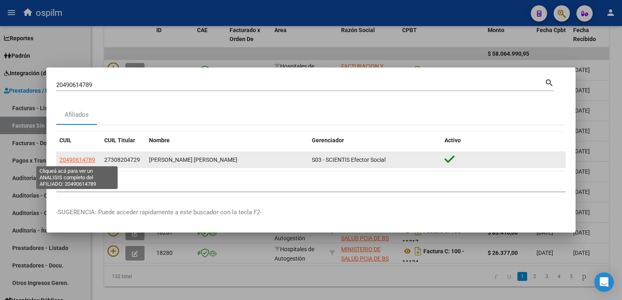
click at [78, 159] on span "20490614789" at bounding box center [77, 160] width 36 height 7
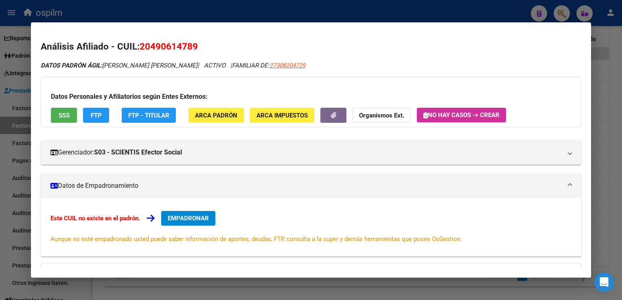
click at [66, 117] on span "SSS" at bounding box center [64, 115] width 11 height 7
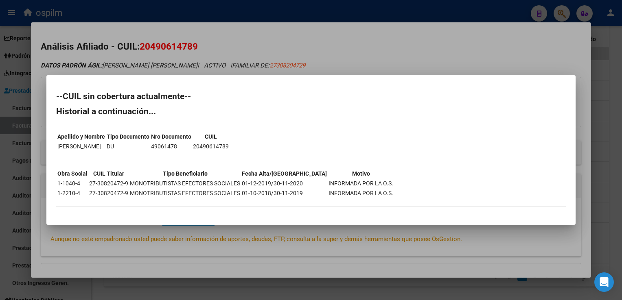
click at [266, 38] on div at bounding box center [311, 150] width 622 height 300
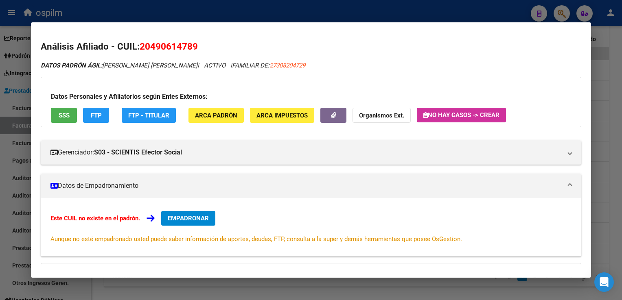
click at [98, 121] on button "FTP" at bounding box center [96, 115] width 26 height 15
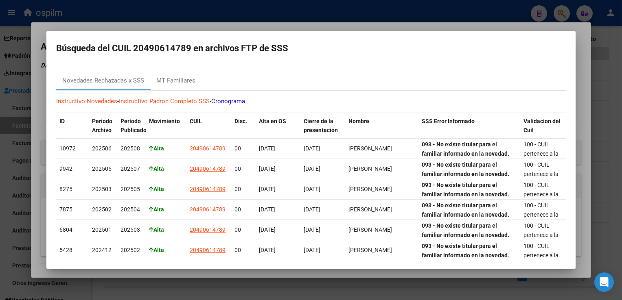
drag, startPoint x: 210, startPoint y: 32, endPoint x: 208, endPoint y: 28, distance: 4.2
click at [208, 28] on div "20490614789 Buscar (apellido, dni, cuil, nro traspaso, cuit, obra social) searc…" at bounding box center [311, 150] width 622 height 300
drag, startPoint x: 208, startPoint y: 28, endPoint x: 193, endPoint y: 28, distance: 15.1
click at [193, 28] on div at bounding box center [311, 150] width 622 height 300
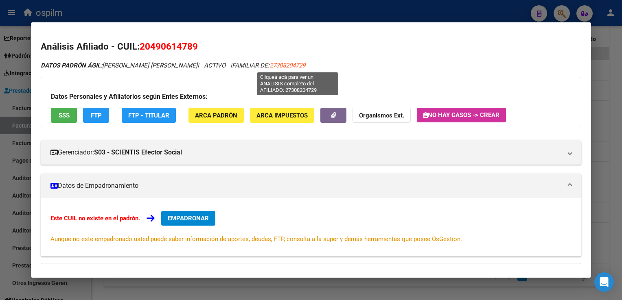
click at [287, 67] on span "27308204729" at bounding box center [288, 65] width 36 height 7
type textarea "27308204729"
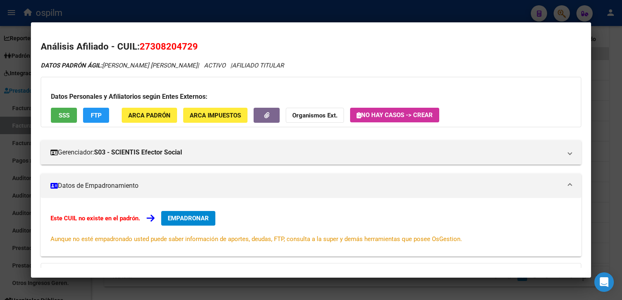
click at [69, 116] on span "SSS" at bounding box center [64, 115] width 11 height 7
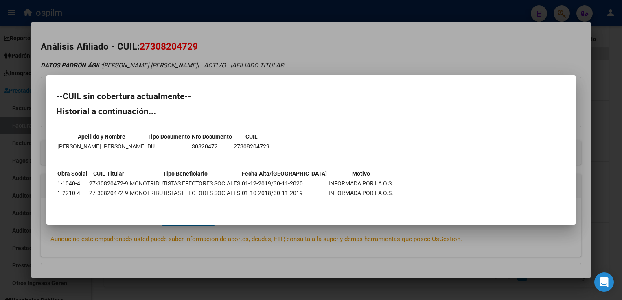
click at [255, 37] on div at bounding box center [311, 150] width 622 height 300
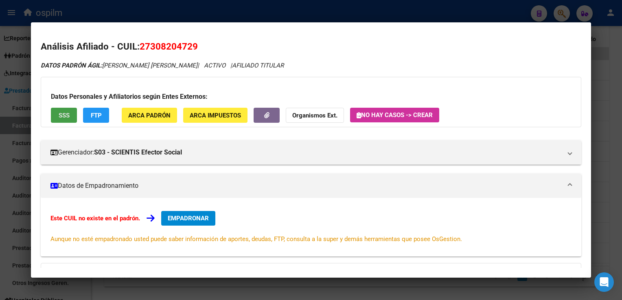
click at [60, 113] on span "SSS" at bounding box center [64, 115] width 11 height 7
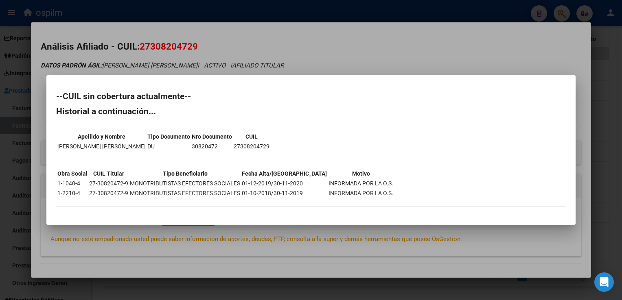
click at [309, 48] on div at bounding box center [311, 150] width 622 height 300
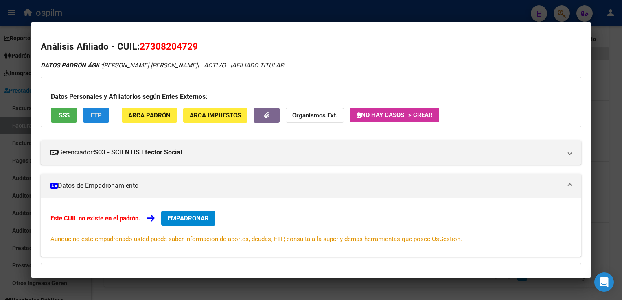
click at [98, 116] on span "FTP" at bounding box center [96, 115] width 11 height 7
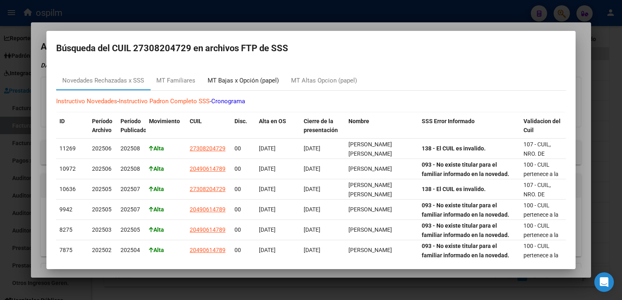
click at [241, 76] on div "MT Bajas x Opción (papel)" at bounding box center [243, 80] width 71 height 9
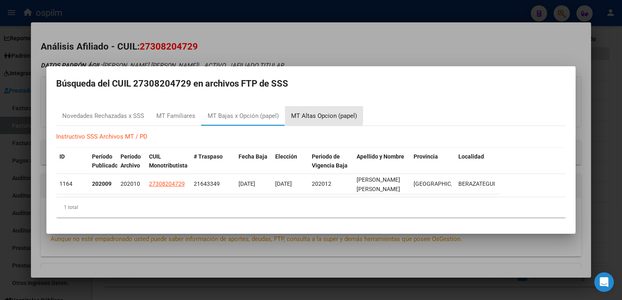
click at [299, 115] on div "MT Altas Opcion (papel)" at bounding box center [324, 116] width 66 height 9
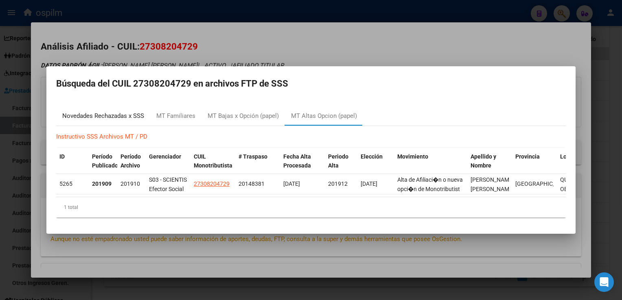
click at [103, 116] on div "Novedades Rechazadas x SSS" at bounding box center [103, 116] width 82 height 9
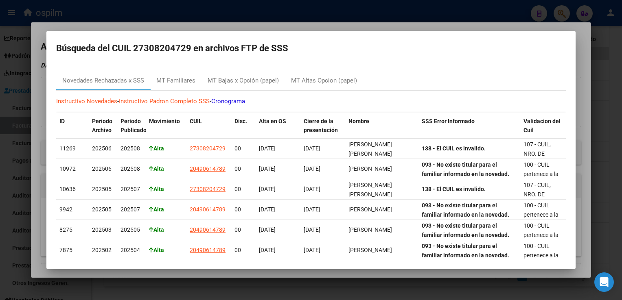
click at [279, 28] on div at bounding box center [311, 150] width 622 height 300
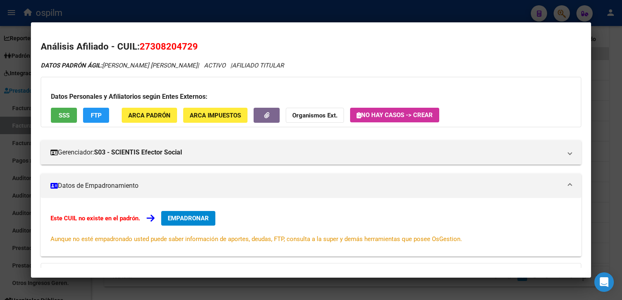
click at [290, 18] on div at bounding box center [311, 150] width 622 height 300
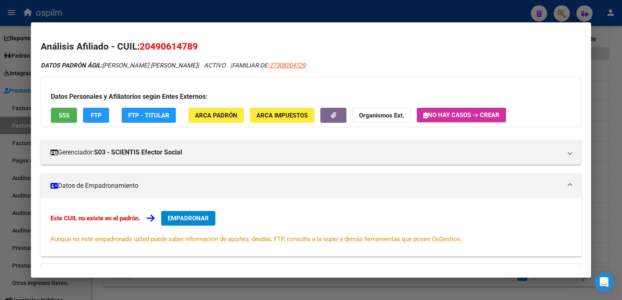
click at [312, 9] on div at bounding box center [311, 150] width 622 height 300
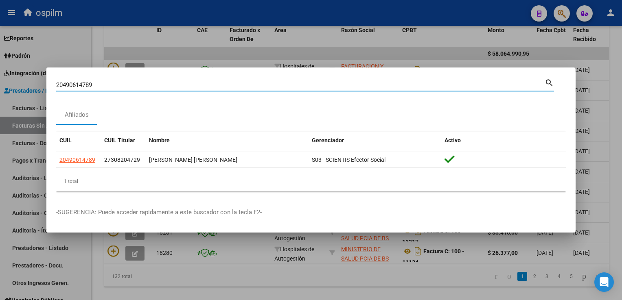
drag, startPoint x: 97, startPoint y: 85, endPoint x: -2, endPoint y: 91, distance: 99.1
click at [0, 91] on html "menu ospilm person Firma Express Reportes Ingresos Devengados Análisis Históric…" at bounding box center [311, 150] width 622 height 300
paste input "7305420"
type input "20497305420"
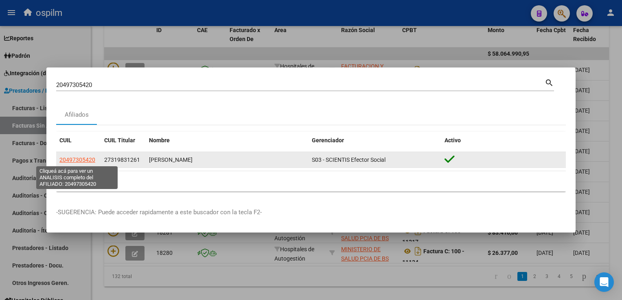
click at [81, 161] on span "20497305420" at bounding box center [77, 160] width 36 height 7
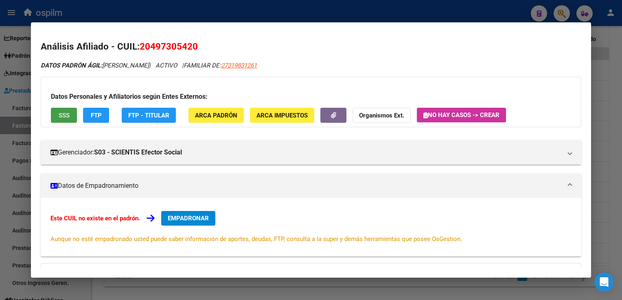
click at [70, 115] on button "SSS" at bounding box center [64, 115] width 26 height 15
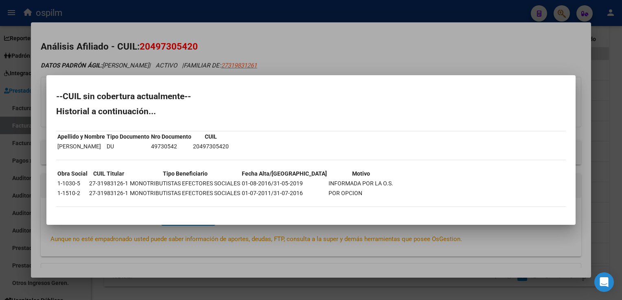
click at [301, 33] on div at bounding box center [311, 150] width 622 height 300
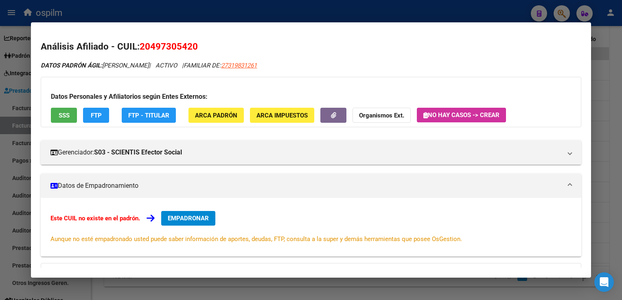
click at [98, 114] on span "FTP" at bounding box center [96, 115] width 11 height 7
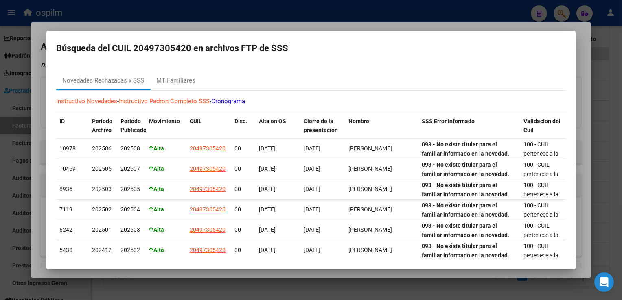
drag, startPoint x: 216, startPoint y: 25, endPoint x: 179, endPoint y: 25, distance: 37.0
click at [216, 25] on div at bounding box center [311, 150] width 622 height 300
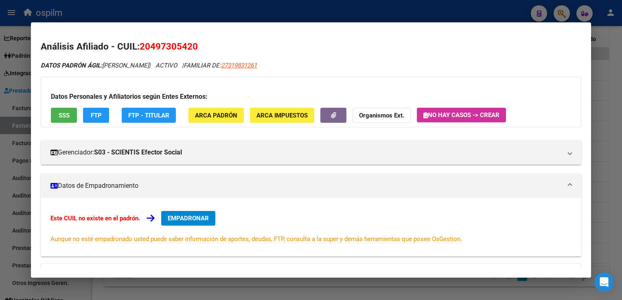
click at [153, 13] on div at bounding box center [311, 150] width 622 height 300
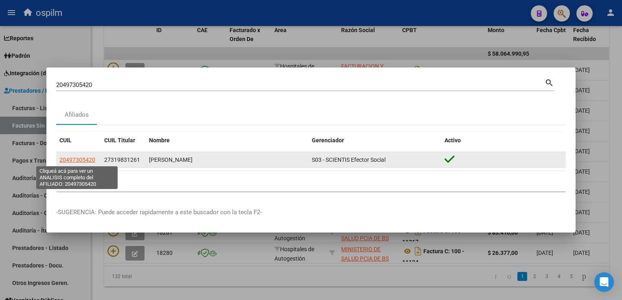
click at [74, 161] on span "20497305420" at bounding box center [77, 160] width 36 height 7
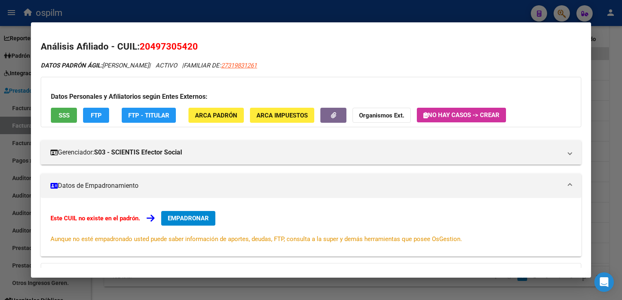
drag, startPoint x: 208, startPoint y: 46, endPoint x: 140, endPoint y: 48, distance: 68.4
click at [140, 48] on h2 "Análisis Afiliado - CUIL: 20497305420" at bounding box center [311, 47] width 540 height 14
copy span "20497305420"
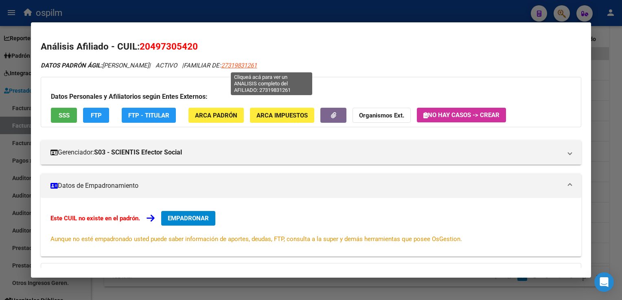
click at [257, 68] on span "27319831261" at bounding box center [239, 65] width 36 height 7
type textarea "27319831261"
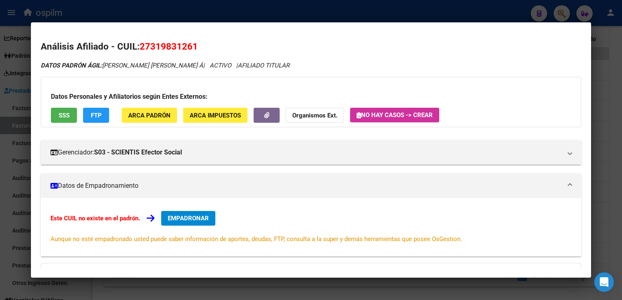
click at [177, 217] on span "EMPADRONAR" at bounding box center [188, 218] width 41 height 7
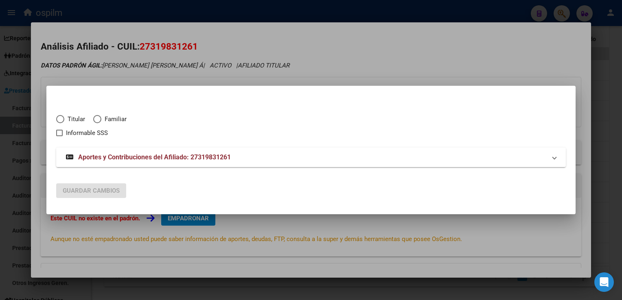
click at [70, 118] on span "Titular" at bounding box center [74, 119] width 21 height 9
click at [64, 118] on input "Titular" at bounding box center [60, 119] width 8 height 8
radio input "true"
checkbox input "true"
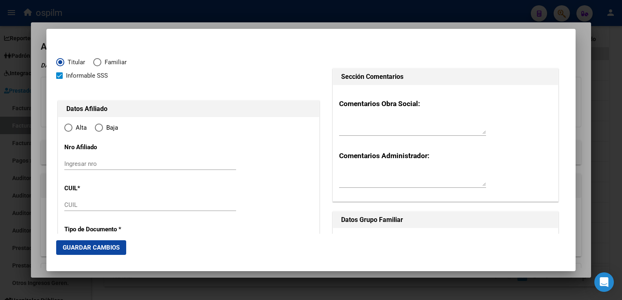
type input "27-31983126-1"
radio input "true"
click at [96, 126] on span "Elija una opción" at bounding box center [99, 128] width 8 height 8
click at [96, 126] on input "Baja" at bounding box center [99, 128] width 8 height 8
radio input "true"
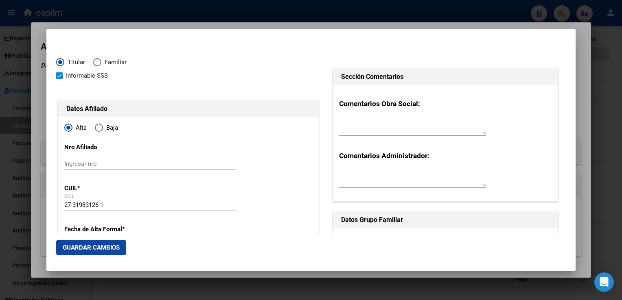
type input "31983126"
type input "LEIVA"
type input "CAROLINA NADIA"
type input "1986-01-10"
type input "CARAZA"
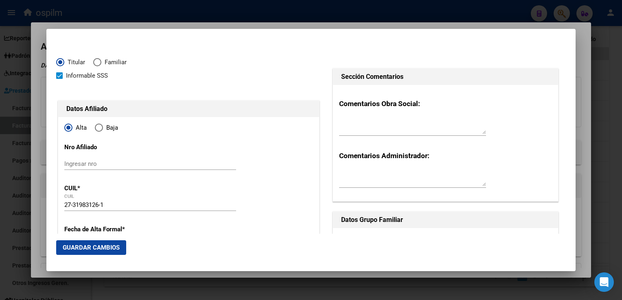
type input "1822"
type input "Oliden"
type input "4449"
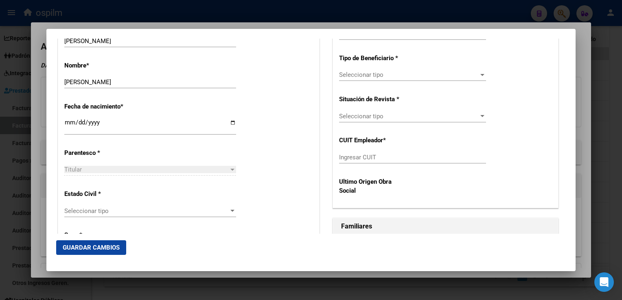
scroll to position [339, 0]
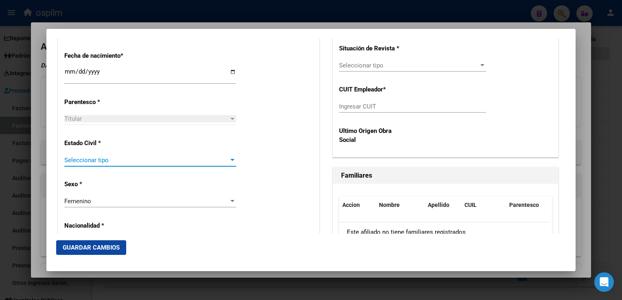
click at [105, 161] on span "Seleccionar tipo" at bounding box center [146, 160] width 164 height 7
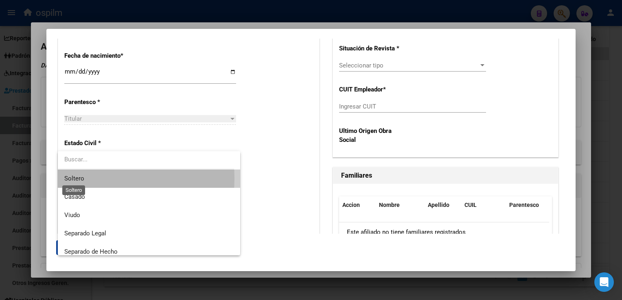
drag, startPoint x: 78, startPoint y: 178, endPoint x: 571, endPoint y: 113, distance: 497.7
click at [78, 178] on span "Soltero" at bounding box center [74, 178] width 20 height 7
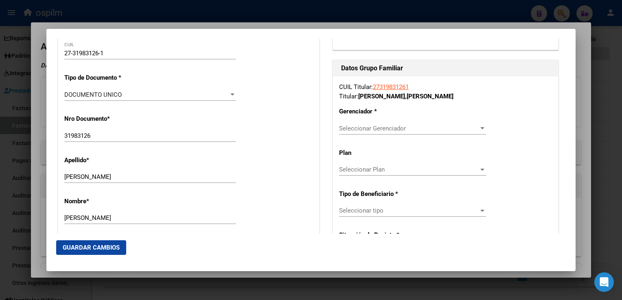
scroll to position [145, 0]
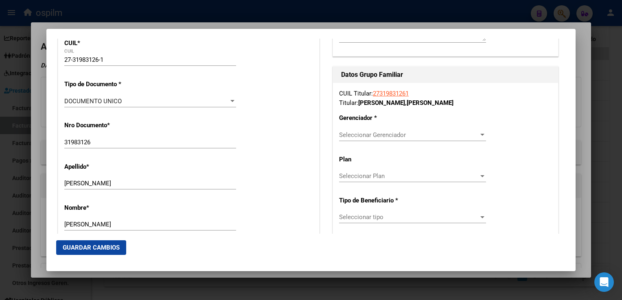
click at [393, 138] on span "Seleccionar Gerenciador" at bounding box center [409, 134] width 140 height 7
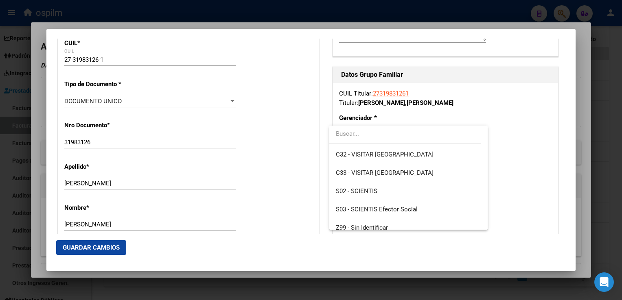
scroll to position [112, 0]
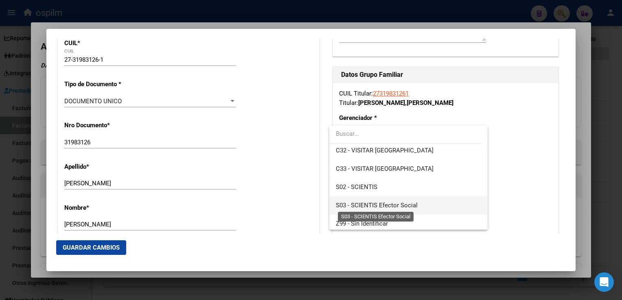
click at [397, 209] on span "S03 - SCIENTIS Efector Social" at bounding box center [408, 206] width 145 height 18
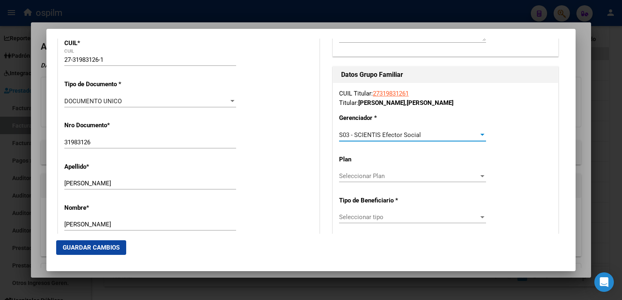
click at [372, 177] on span "Seleccionar Plan" at bounding box center [409, 176] width 140 height 7
click at [375, 171] on input "dropdown search" at bounding box center [408, 176] width 158 height 18
click at [567, 104] on div at bounding box center [311, 150] width 622 height 300
click at [391, 221] on div "Seleccionar tipo Seleccionar tipo" at bounding box center [412, 217] width 147 height 12
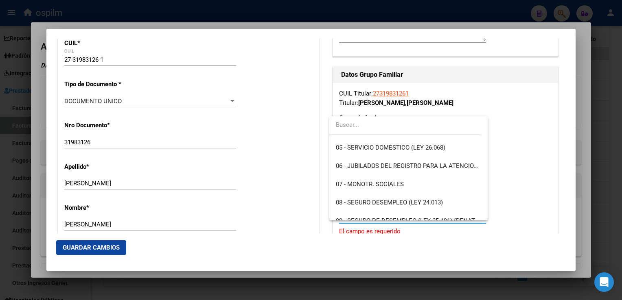
scroll to position [88, 0]
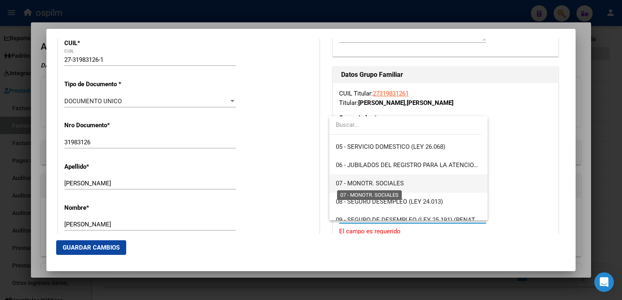
click at [396, 186] on span "07 - MONOTR. SOCIALES" at bounding box center [370, 183] width 68 height 7
type input "27-31983126-1"
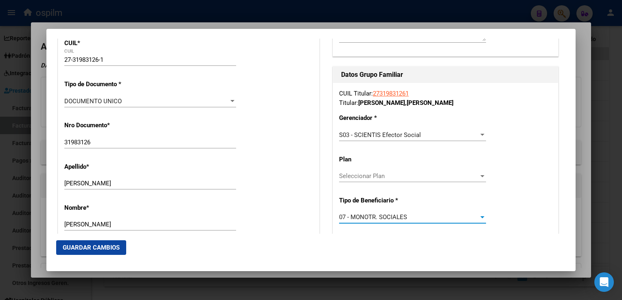
click at [85, 249] on span "Guardar Cambios" at bounding box center [91, 247] width 57 height 7
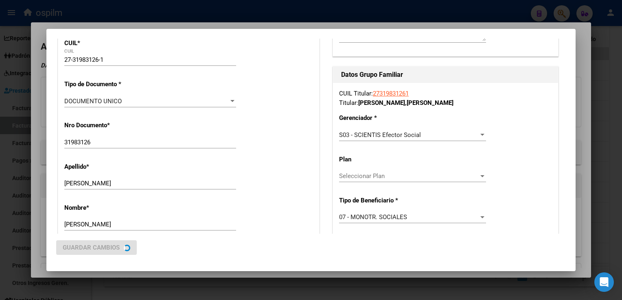
scroll to position [0, 0]
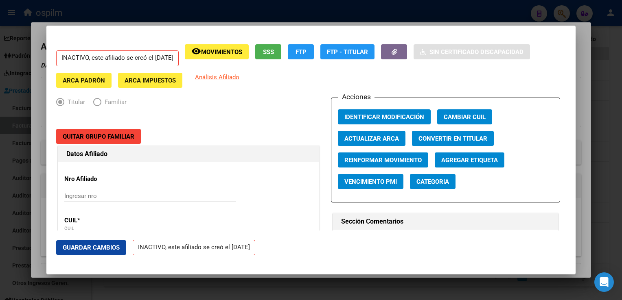
click at [578, 94] on div at bounding box center [311, 150] width 622 height 300
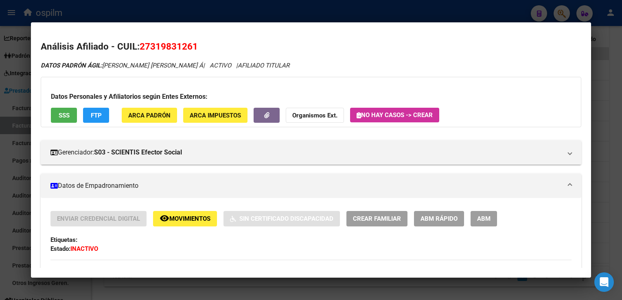
click at [222, 11] on div at bounding box center [311, 150] width 622 height 300
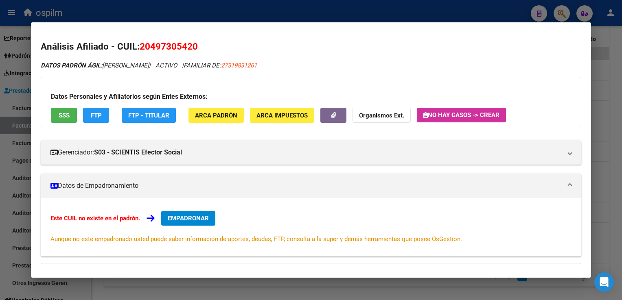
click at [213, 13] on div at bounding box center [311, 150] width 622 height 300
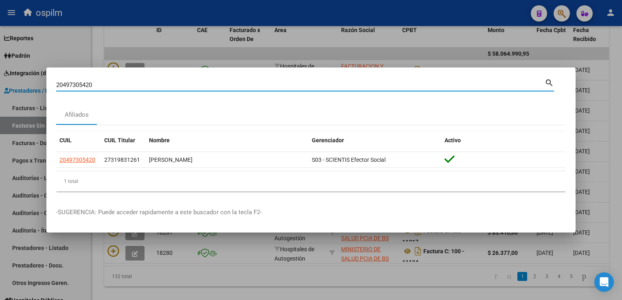
drag, startPoint x: 98, startPoint y: 87, endPoint x: 15, endPoint y: 87, distance: 82.6
click at [13, 87] on div "20497305420 Buscar (apellido, dni, cuil, nro traspaso, cuit, obra social) searc…" at bounding box center [311, 150] width 622 height 300
paste input "7544073821"
type input "27544073821"
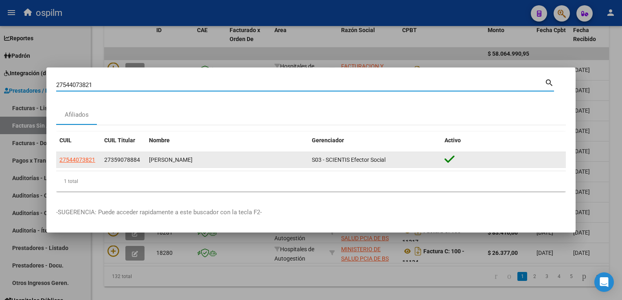
click at [78, 165] on datatable-body-cell "27544073821" at bounding box center [78, 160] width 45 height 16
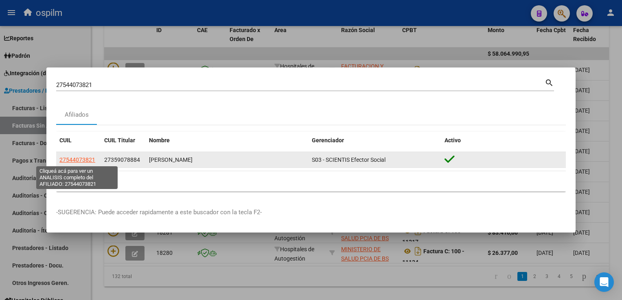
click at [78, 159] on span "27544073821" at bounding box center [77, 160] width 36 height 7
type textarea "27544073821"
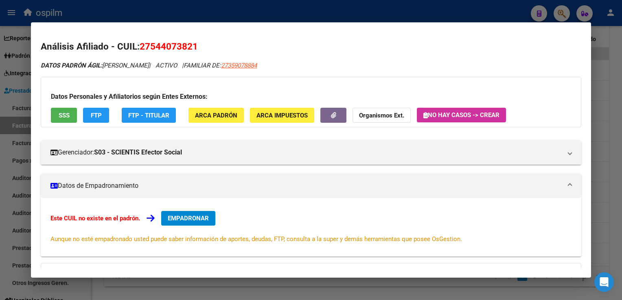
click at [206, 12] on div at bounding box center [311, 150] width 622 height 300
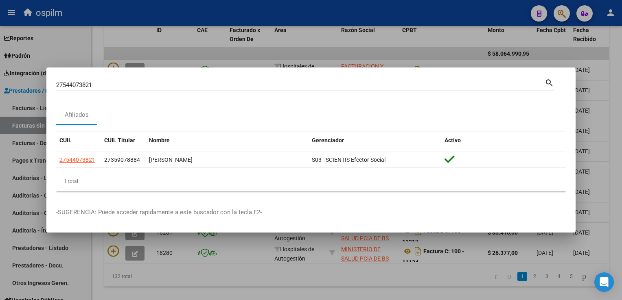
click at [206, 12] on div at bounding box center [311, 150] width 622 height 300
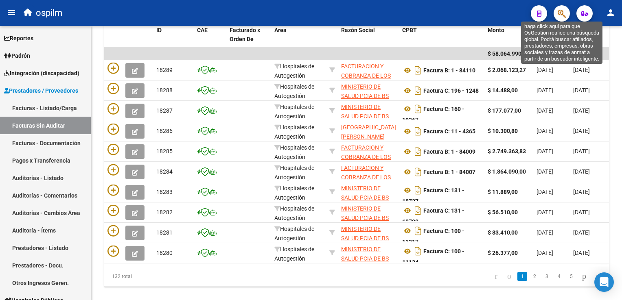
click at [566, 9] on icon "button" at bounding box center [562, 13] width 8 height 9
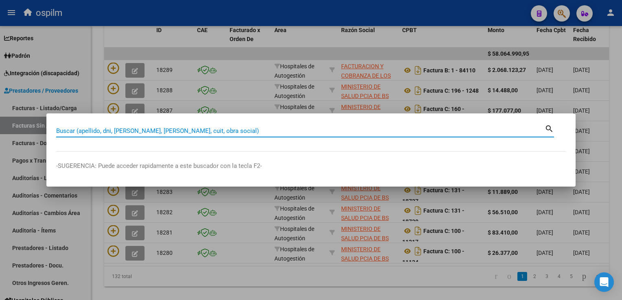
paste input "20545901723"
type input "20545901723"
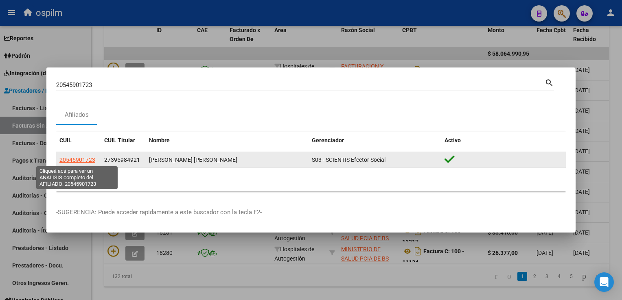
click at [80, 161] on span "20545901723" at bounding box center [77, 160] width 36 height 7
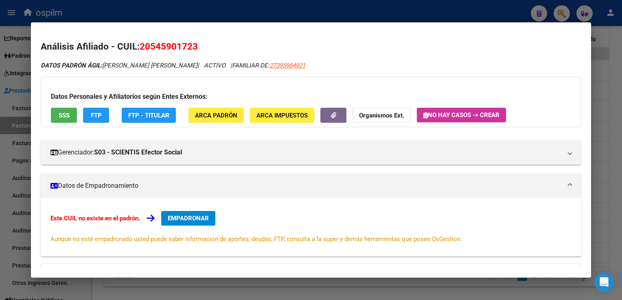
drag, startPoint x: 50, startPoint y: 111, endPoint x: 62, endPoint y: 113, distance: 12.9
click at [52, 111] on div "Datos Personales y Afiliatorios según Entes Externos: SSS FTP FTP - Titular ARC…" at bounding box center [311, 102] width 540 height 50
click at [62, 113] on span "SSS" at bounding box center [64, 115] width 11 height 7
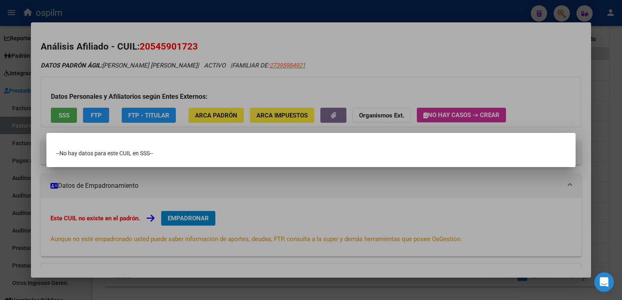
click at [309, 63] on div at bounding box center [311, 150] width 622 height 300
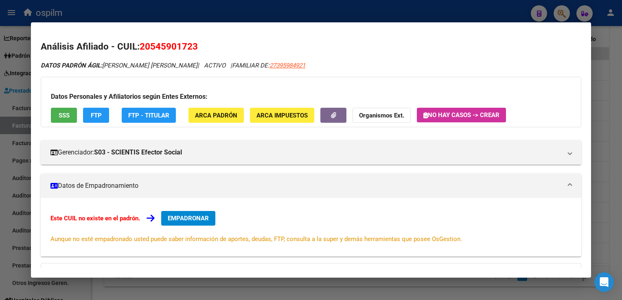
click at [99, 113] on span "FTP" at bounding box center [96, 115] width 11 height 7
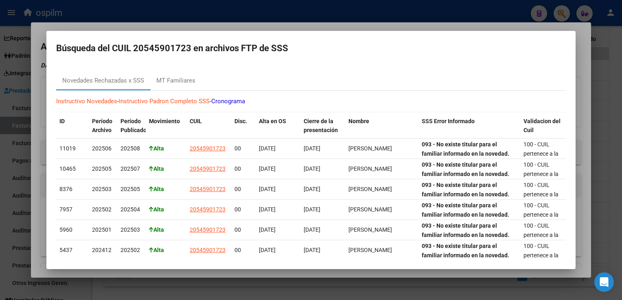
click at [296, 27] on div at bounding box center [311, 150] width 622 height 300
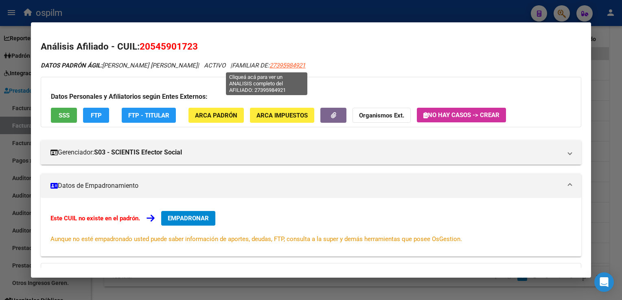
click at [270, 63] on span "27395984921" at bounding box center [288, 65] width 36 height 7
type textarea "27395984921"
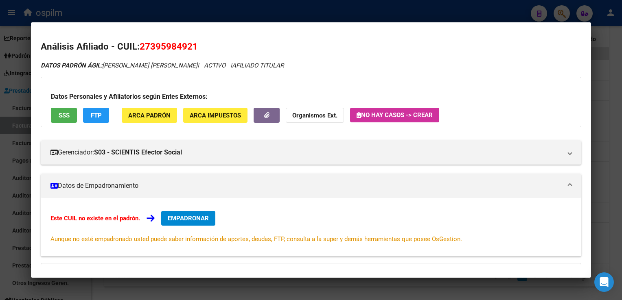
click at [62, 115] on span "SSS" at bounding box center [64, 115] width 11 height 7
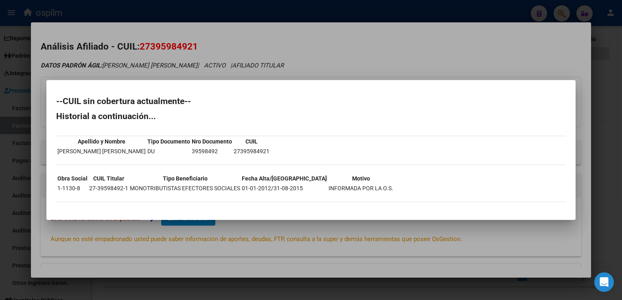
click at [273, 48] on div at bounding box center [311, 150] width 622 height 300
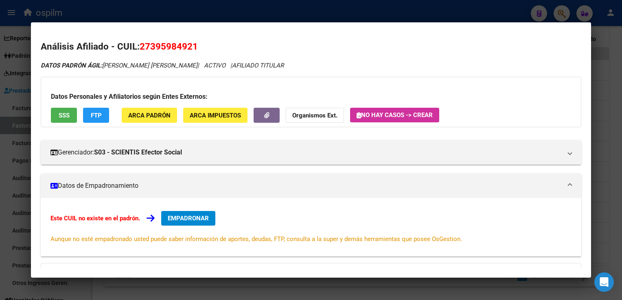
click at [99, 112] on span "FTP" at bounding box center [96, 115] width 11 height 7
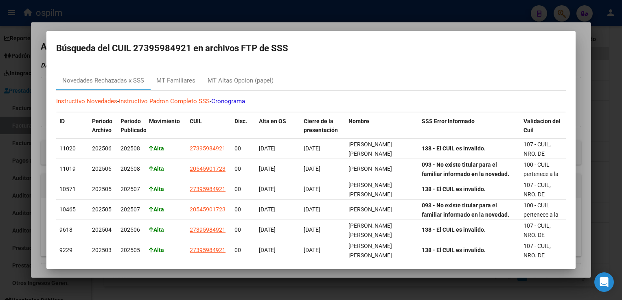
click at [200, 27] on div at bounding box center [311, 150] width 622 height 300
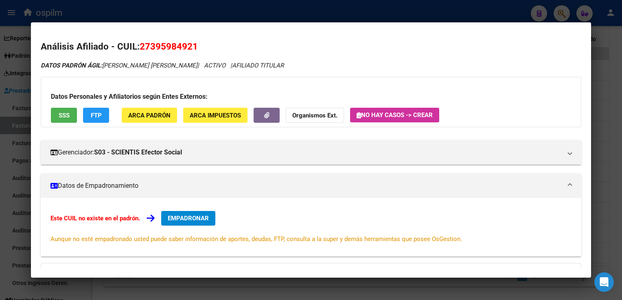
click at [158, 116] on span "ARCA Padrón" at bounding box center [149, 115] width 42 height 7
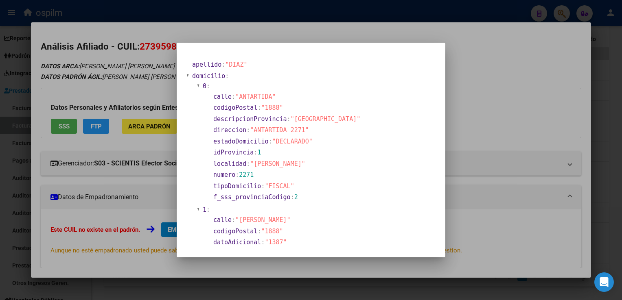
click at [298, 25] on div at bounding box center [311, 150] width 622 height 300
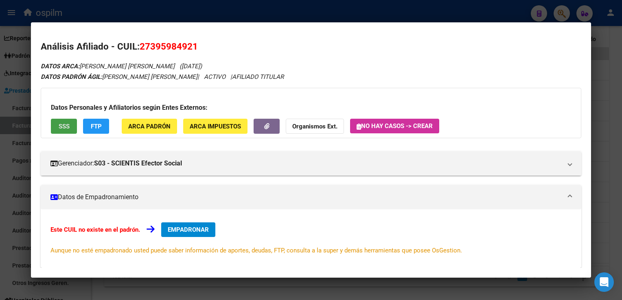
click at [71, 128] on button "SSS" at bounding box center [64, 126] width 26 height 15
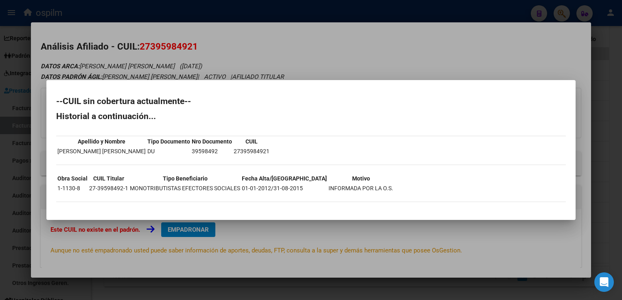
click at [208, 57] on div at bounding box center [311, 150] width 622 height 300
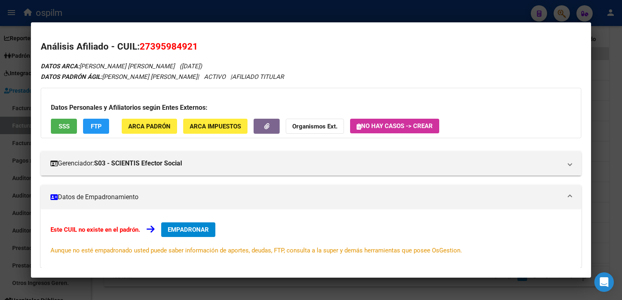
click at [178, 234] on button "EMPADRONAR" at bounding box center [188, 230] width 54 height 15
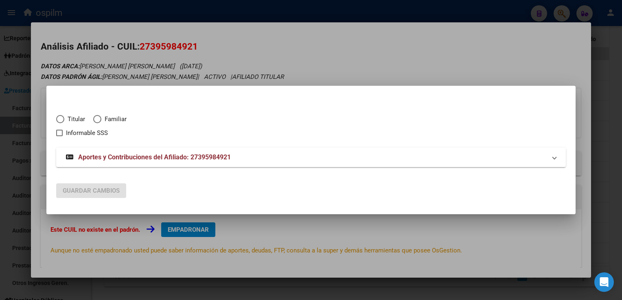
click at [63, 116] on span "Elija una opción" at bounding box center [60, 119] width 8 height 8
click at [63, 116] on input "Titular" at bounding box center [60, 119] width 8 height 8
radio input "true"
checkbox input "true"
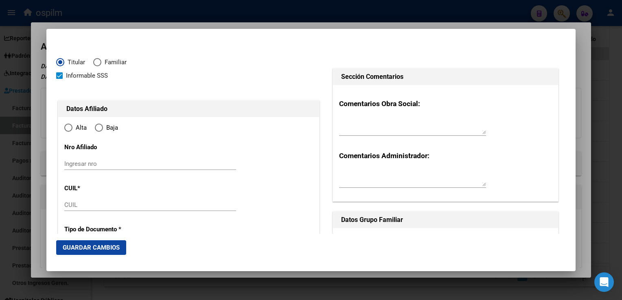
type input "27-39598492-1"
radio input "true"
type input "39598492"
type input "DIAZ"
type input "DANIELA ELIZABETH"
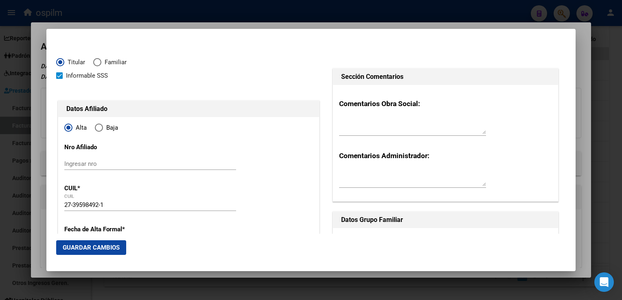
type input "1991-01-01"
type input "[PERSON_NAME]"
type input "1888"
type input "HUDSON"
type input "1348"
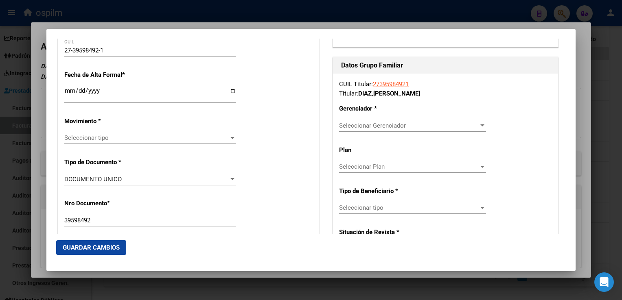
scroll to position [157, 0]
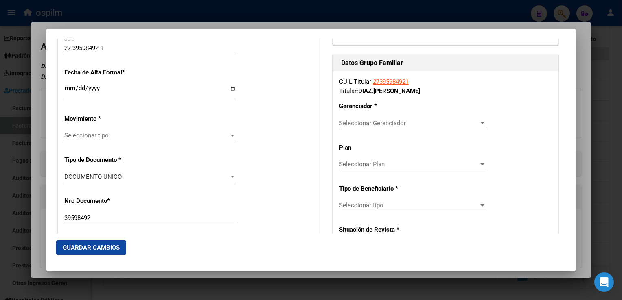
click at [102, 134] on span "Seleccionar tipo" at bounding box center [146, 135] width 164 height 7
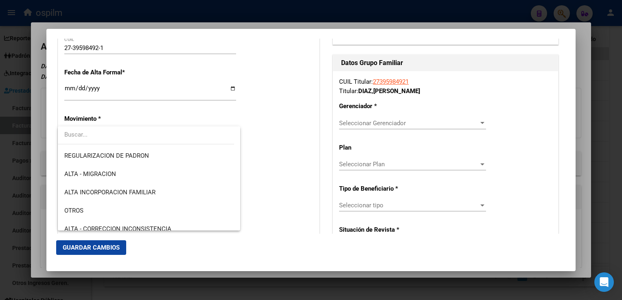
scroll to position [112, 0]
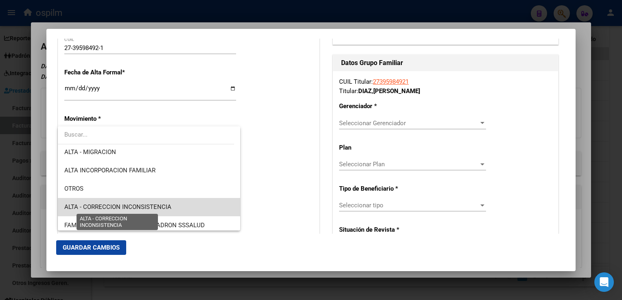
click at [164, 206] on span "ALTA - CORRECCION INCONSISTENCIA" at bounding box center [117, 207] width 107 height 7
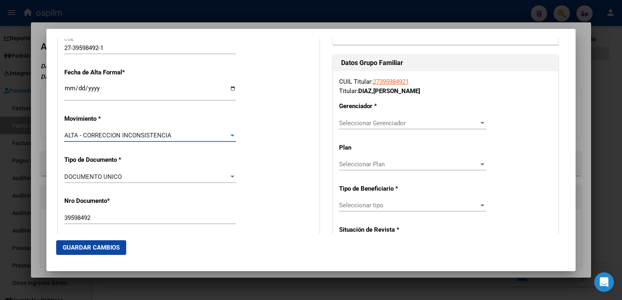
click at [433, 120] on span "Seleccionar Gerenciador" at bounding box center [409, 123] width 140 height 7
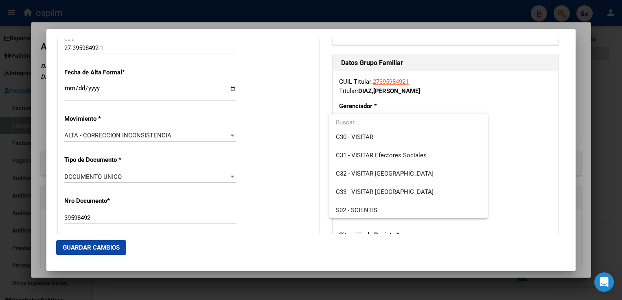
scroll to position [100, 0]
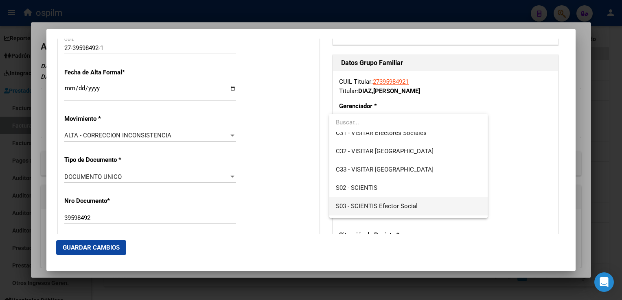
click at [375, 210] on span "S03 - SCIENTIS Efector Social" at bounding box center [408, 206] width 145 height 18
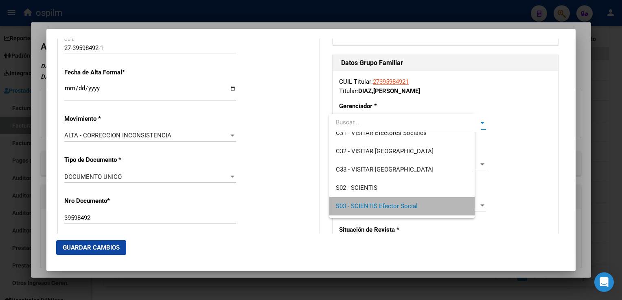
scroll to position [97, 0]
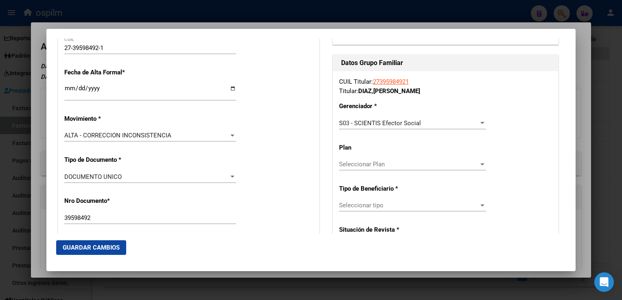
click at [386, 210] on div "Seleccionar tipo Seleccionar tipo" at bounding box center [412, 205] width 147 height 12
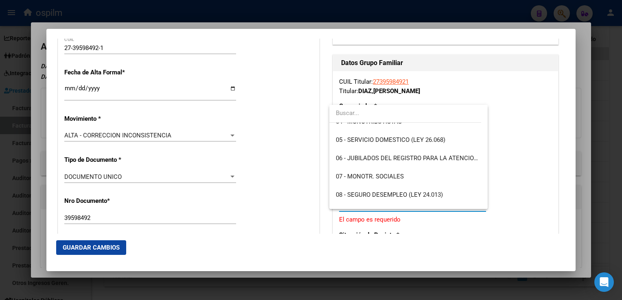
scroll to position [86, 0]
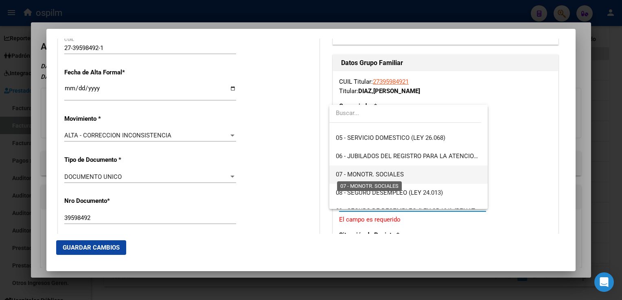
click at [364, 174] on span "07 - MONOTR. SOCIALES" at bounding box center [370, 174] width 68 height 7
type input "27-39598492-1"
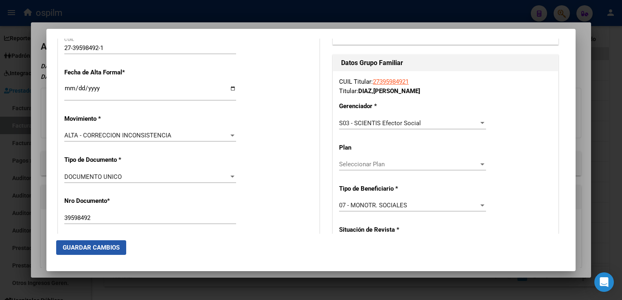
click at [89, 248] on span "Guardar Cambios" at bounding box center [91, 247] width 57 height 7
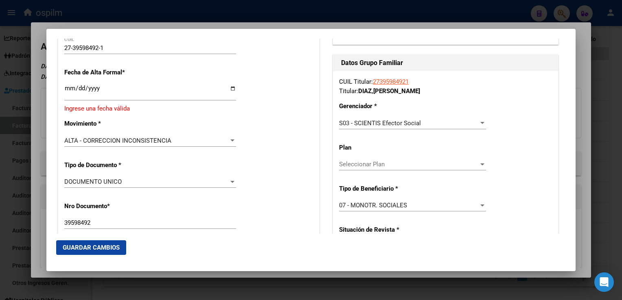
click at [66, 88] on input "Ingresar fecha" at bounding box center [150, 91] width 172 height 13
click at [77, 88] on input "Ingresar fecha" at bounding box center [150, 91] width 172 height 13
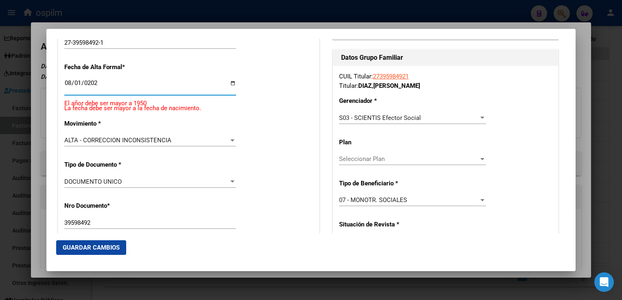
type input "2025-08-01"
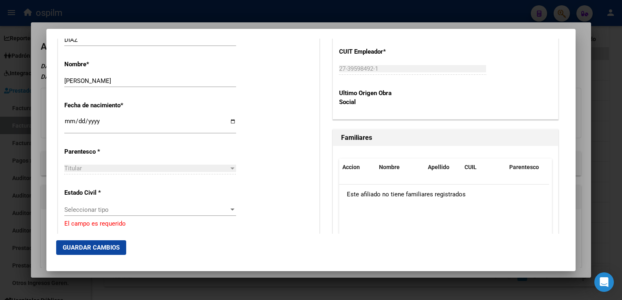
scroll to position [396, 0]
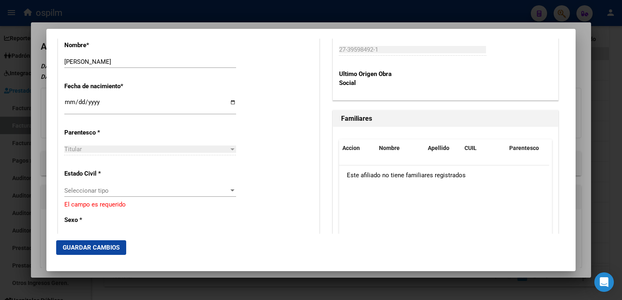
click at [105, 148] on div "Titular" at bounding box center [146, 149] width 164 height 7
click at [103, 191] on span "Seleccionar tipo" at bounding box center [146, 190] width 164 height 7
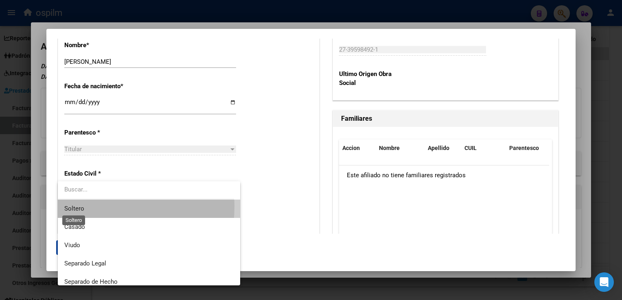
click at [77, 206] on span "Soltero" at bounding box center [74, 208] width 20 height 7
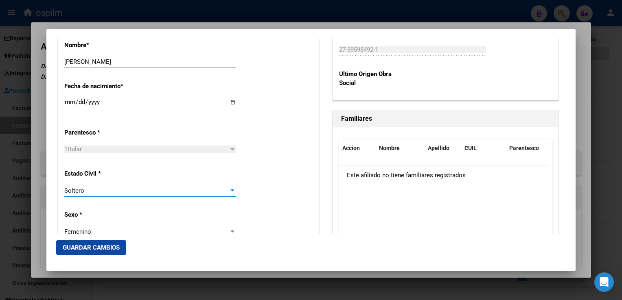
click at [99, 246] on span "Guardar Cambios" at bounding box center [91, 247] width 57 height 7
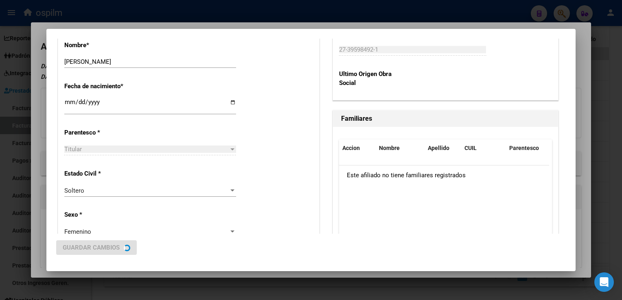
scroll to position [0, 0]
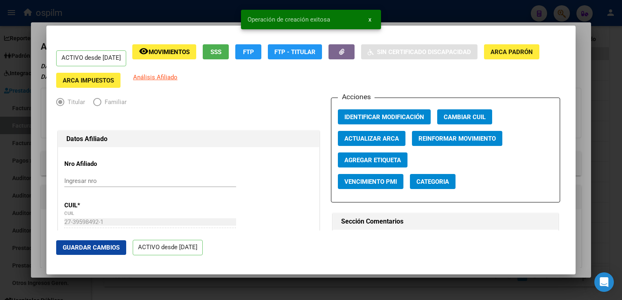
click at [577, 63] on div at bounding box center [311, 150] width 622 height 300
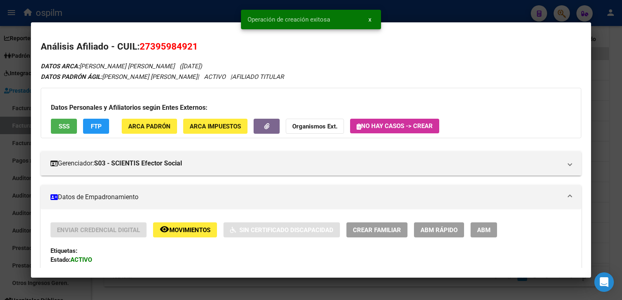
click at [616, 49] on div at bounding box center [311, 150] width 622 height 300
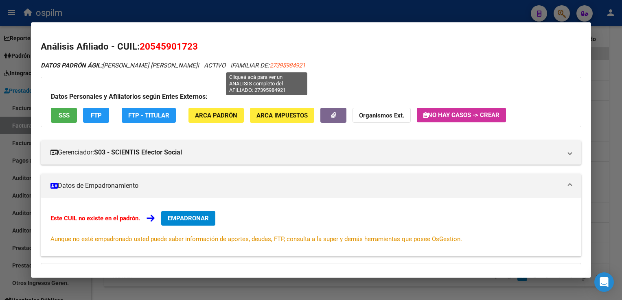
drag, startPoint x: 288, startPoint y: 64, endPoint x: 248, endPoint y: 67, distance: 40.4
click at [248, 67] on div "DATOS PADRÓN ÁGIL: Mendoza, Thomas Joel | ACTIVO | FAMILIAR DE: 27395984921" at bounding box center [311, 65] width 540 height 9
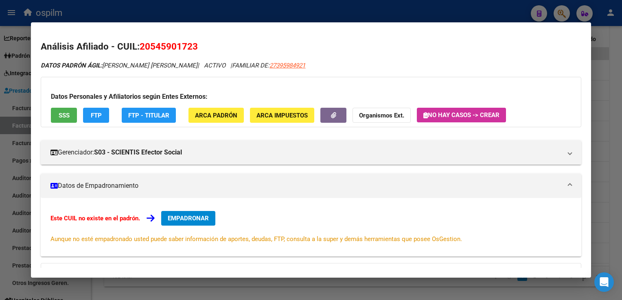
copy span "27395984921"
click at [193, 217] on span "EMPADRONAR" at bounding box center [188, 218] width 41 height 7
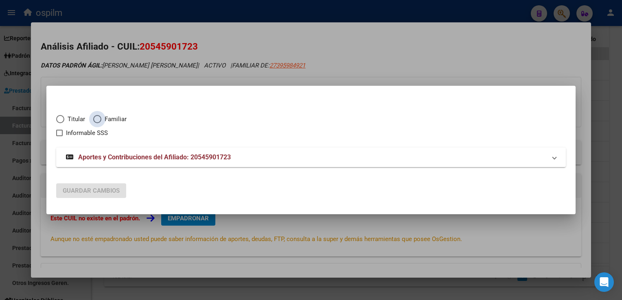
click at [93, 118] on span "Elija una opción" at bounding box center [97, 119] width 8 height 8
click at [93, 118] on input "Familiar" at bounding box center [97, 119] width 8 height 8
radio input "true"
checkbox input "true"
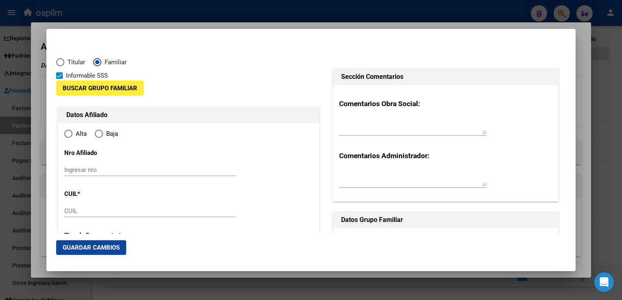
type input "20-54590172-3"
radio input "true"
type input "54590172"
type input "MENDOZA"
type input "THOMAS JOEL"
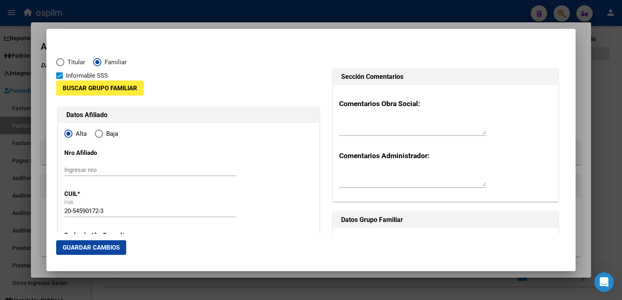
type input "2015-02-08"
type input "FLORENCIO VAREL"
type input "1888"
type input "ROSARIO"
type input "325"
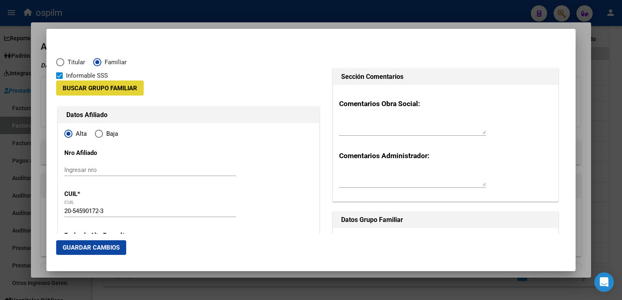
click at [114, 90] on span "Buscar Grupo Familiar" at bounding box center [100, 88] width 75 height 7
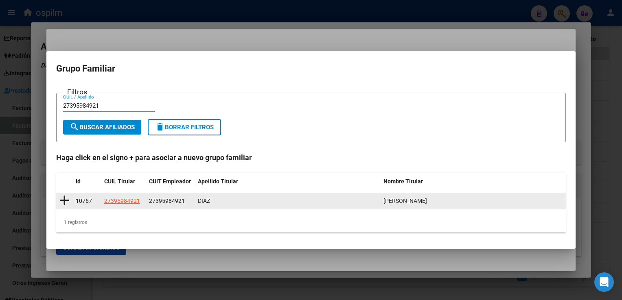
type input "27395984921"
click at [66, 203] on icon at bounding box center [64, 200] width 10 height 11
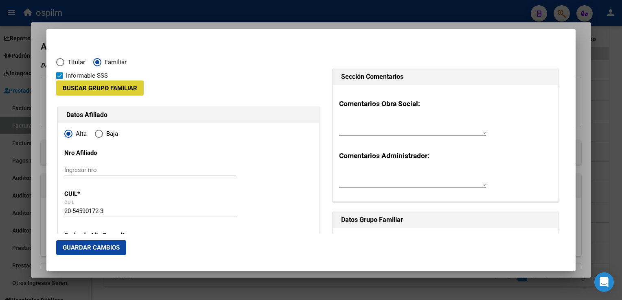
type input "27-39598492-1"
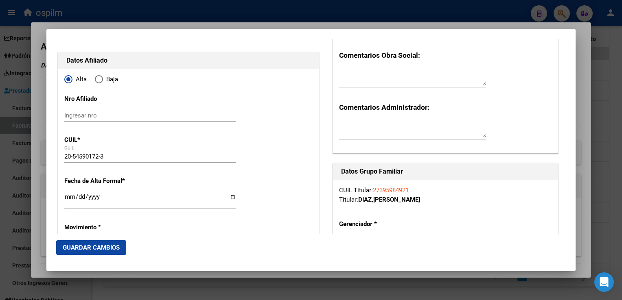
scroll to position [93, 0]
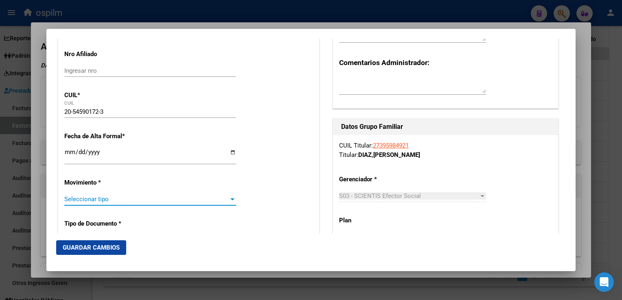
click at [72, 203] on span "Seleccionar tipo" at bounding box center [146, 199] width 164 height 7
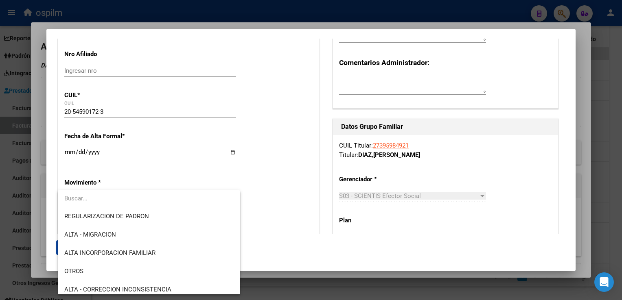
scroll to position [94, 0]
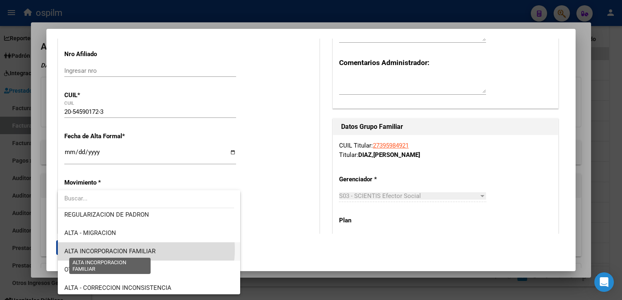
click at [139, 250] on span "ALTA INCORPORACION FAMILIAR" at bounding box center [109, 251] width 91 height 7
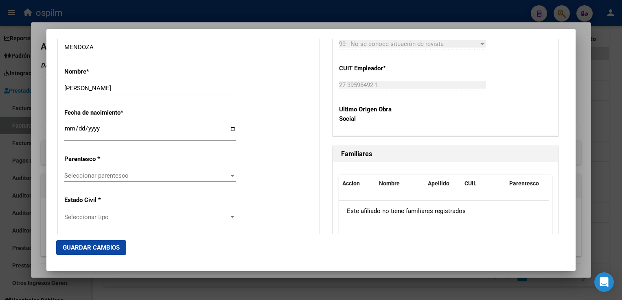
scroll to position [388, 0]
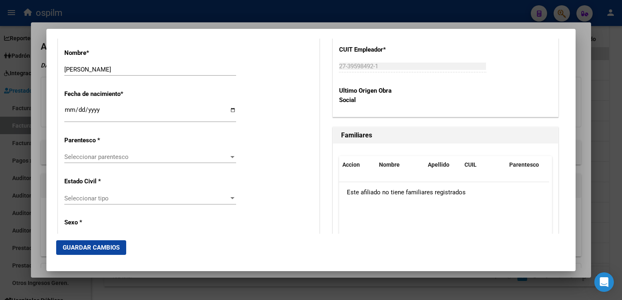
click at [119, 158] on span "Seleccionar parentesco" at bounding box center [146, 156] width 164 height 7
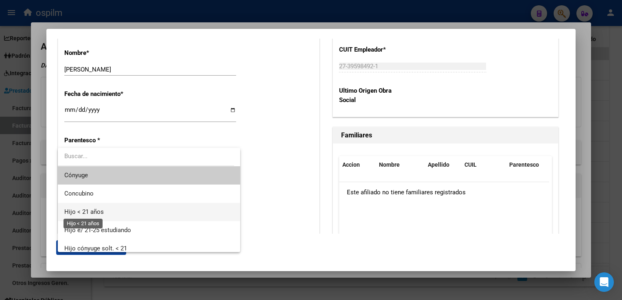
click at [85, 211] on span "Hijo < 21 años" at bounding box center [83, 211] width 39 height 7
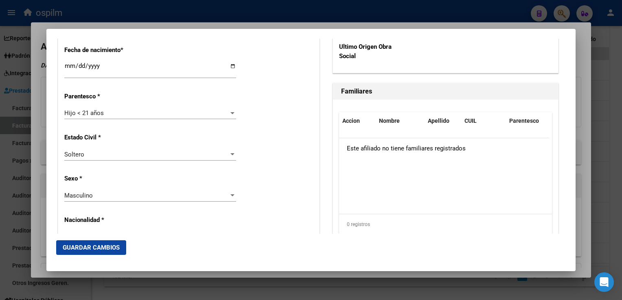
scroll to position [436, 0]
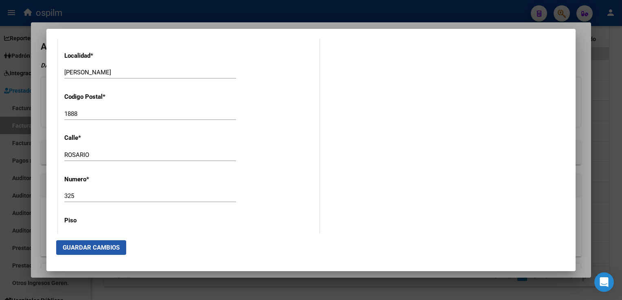
drag, startPoint x: 96, startPoint y: 248, endPoint x: 169, endPoint y: 200, distance: 87.2
click at [97, 246] on span "Guardar Cambios" at bounding box center [91, 247] width 57 height 7
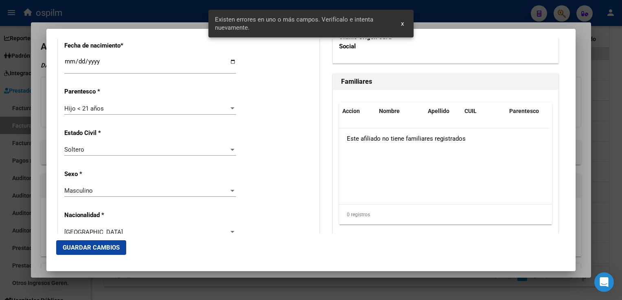
scroll to position [62, 0]
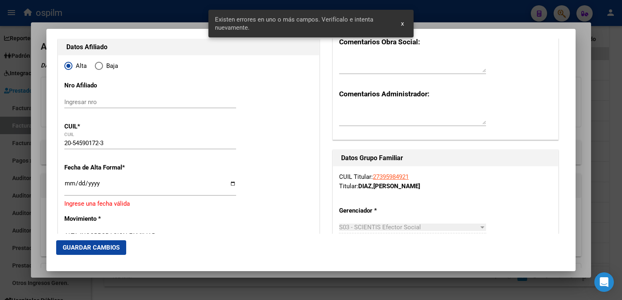
click at [66, 183] on input "Ingresar fecha" at bounding box center [150, 186] width 172 height 13
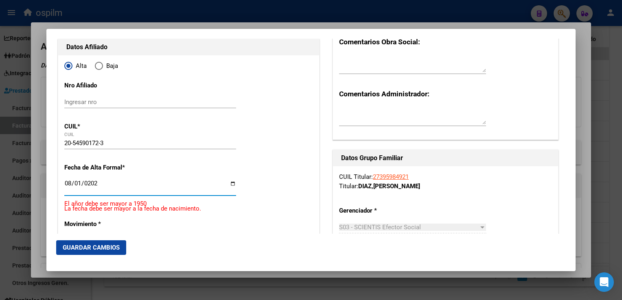
type input "2025-08-01"
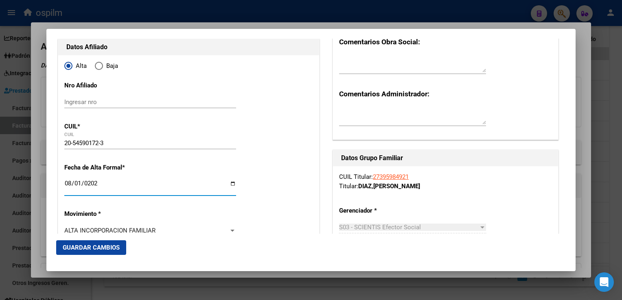
click at [98, 245] on span "Guardar Cambios" at bounding box center [91, 247] width 57 height 7
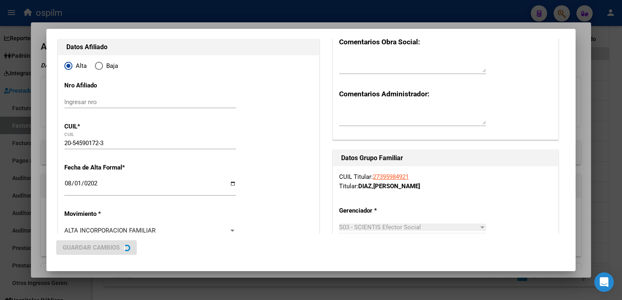
scroll to position [0, 0]
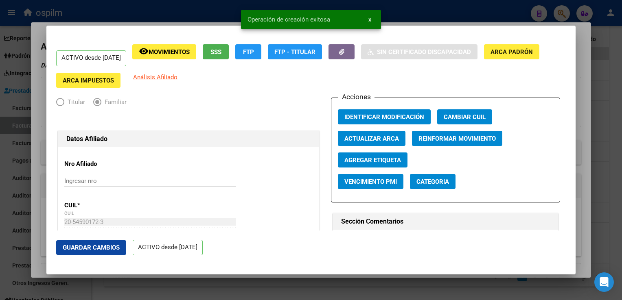
click at [583, 100] on div at bounding box center [311, 150] width 622 height 300
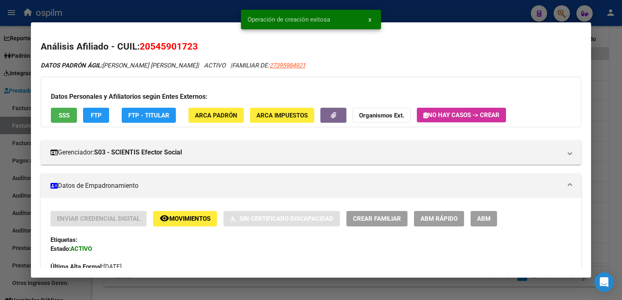
click at [614, 79] on div at bounding box center [311, 150] width 622 height 300
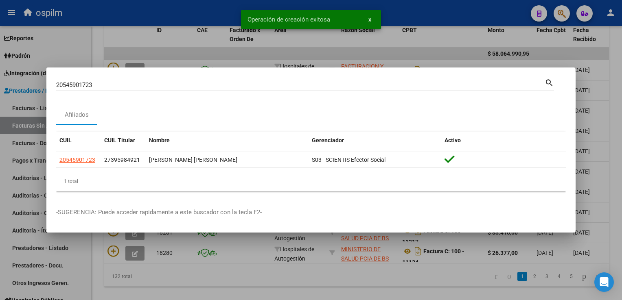
click at [614, 71] on div at bounding box center [311, 150] width 622 height 300
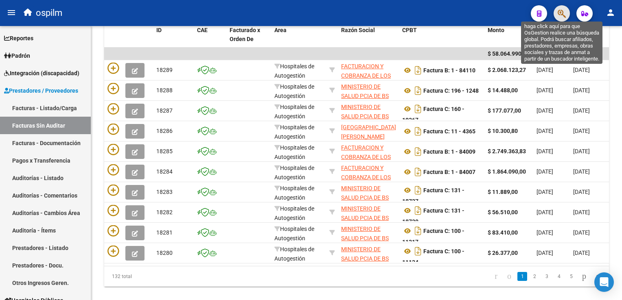
click at [558, 13] on icon "button" at bounding box center [562, 13] width 8 height 9
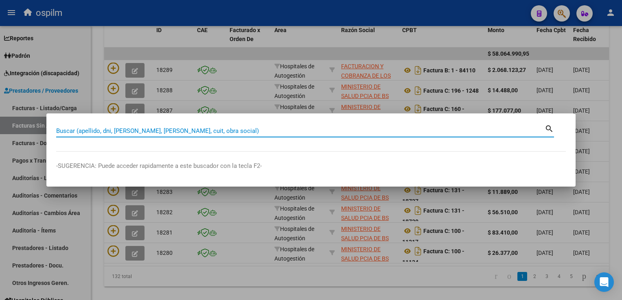
paste input "20533356762"
type input "20533356762"
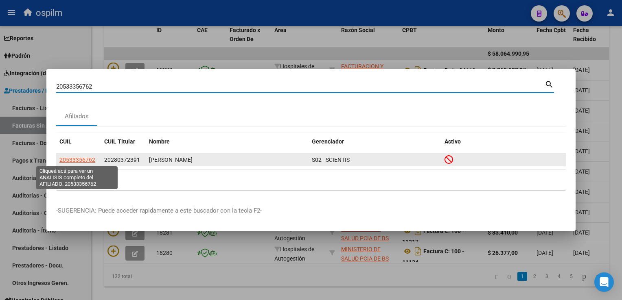
click at [81, 158] on span "20533356762" at bounding box center [77, 160] width 36 height 7
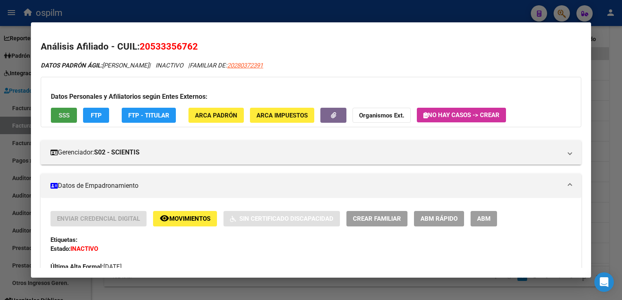
click at [61, 115] on span "SSS" at bounding box center [64, 115] width 11 height 7
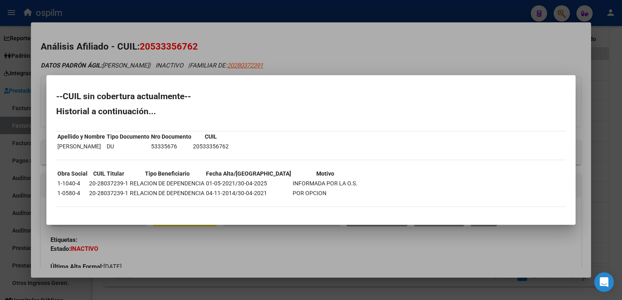
click at [231, 35] on div at bounding box center [311, 150] width 622 height 300
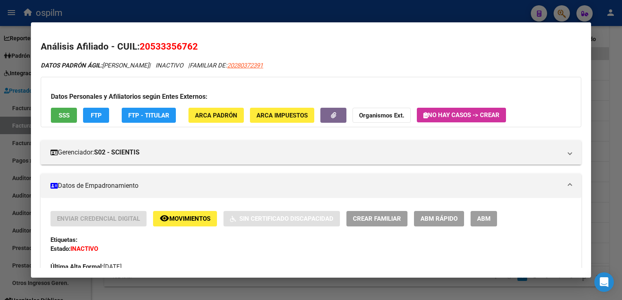
click at [93, 110] on button "FTP" at bounding box center [96, 115] width 26 height 15
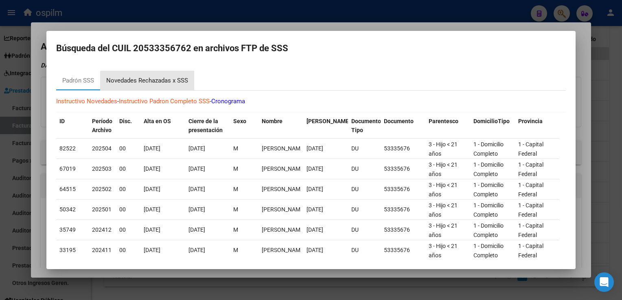
click at [150, 85] on div "Novedades Rechazadas x SSS" at bounding box center [147, 81] width 94 height 20
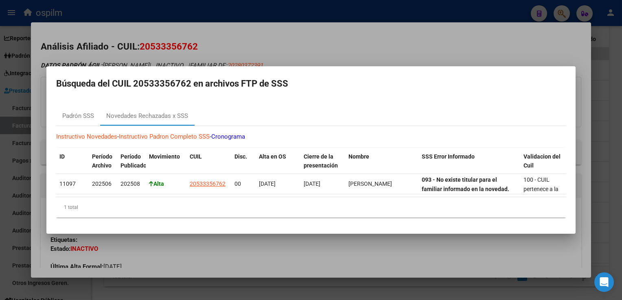
click at [256, 58] on div at bounding box center [311, 150] width 622 height 300
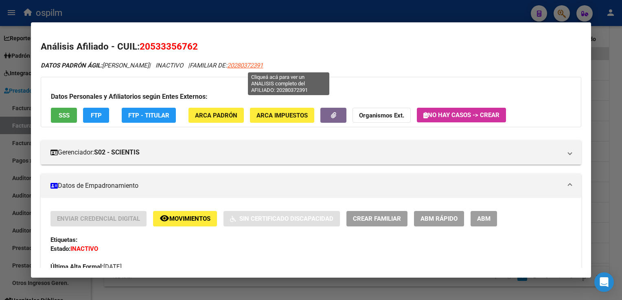
click at [263, 68] on span "20280372391" at bounding box center [245, 65] width 36 height 7
type textarea "20280372391"
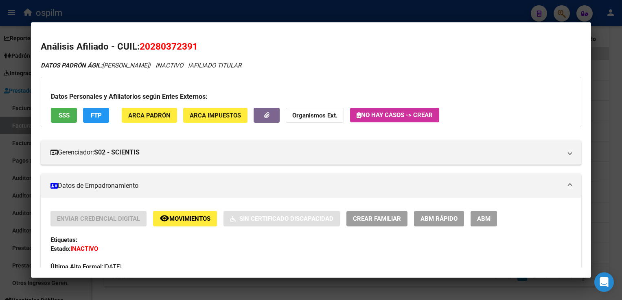
click at [314, 12] on div at bounding box center [311, 150] width 622 height 300
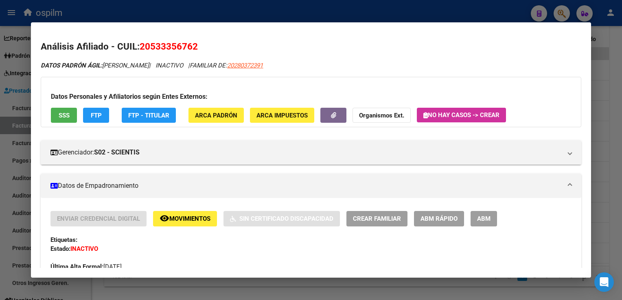
click at [189, 219] on span "Movimientos" at bounding box center [189, 219] width 41 height 7
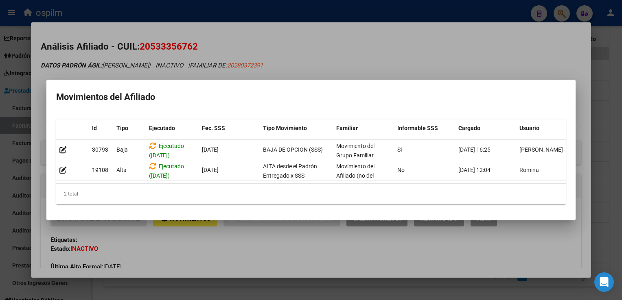
click at [397, 49] on div at bounding box center [311, 150] width 622 height 300
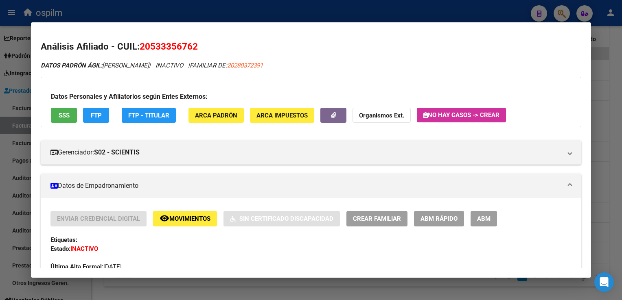
click at [613, 135] on div at bounding box center [311, 150] width 622 height 300
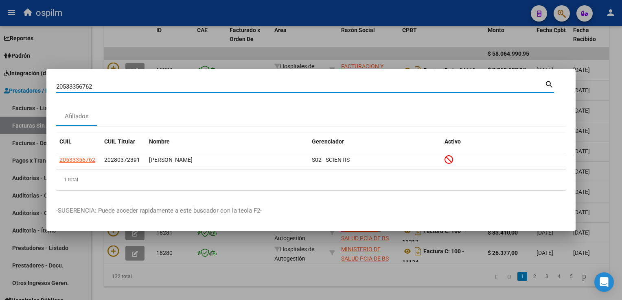
drag, startPoint x: 103, startPoint y: 88, endPoint x: 52, endPoint y: 94, distance: 50.8
click at [47, 94] on mat-dialog-content "20533356762 Buscar (apellido, dni, cuil, nro traspaso, cuit, obra social) searc…" at bounding box center [310, 138] width 529 height 118
paste input "7311588848"
type input "27311588848"
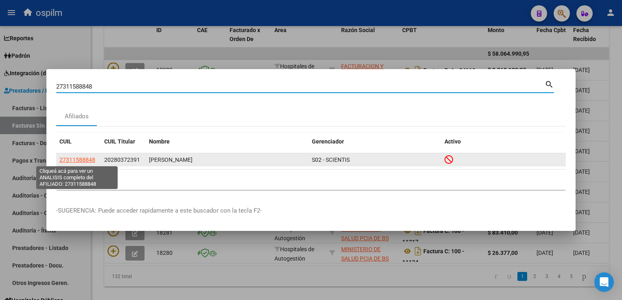
click at [69, 160] on span "27311588848" at bounding box center [77, 160] width 36 height 7
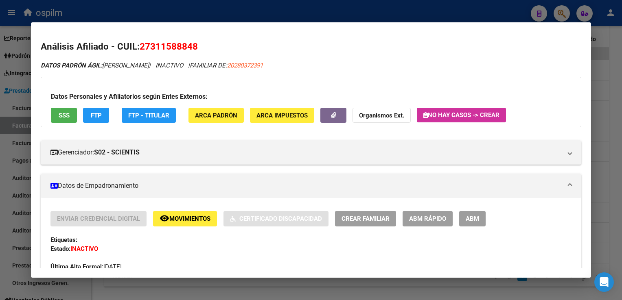
click at [64, 112] on span "SSS" at bounding box center [64, 115] width 11 height 7
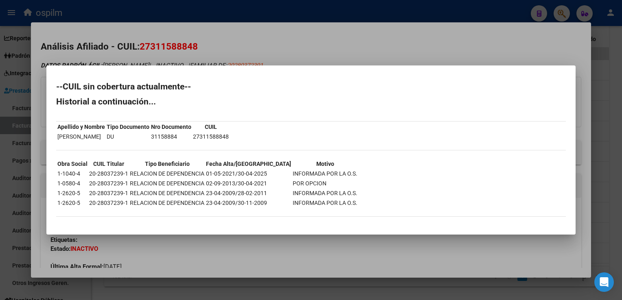
click at [242, 39] on div at bounding box center [311, 150] width 622 height 300
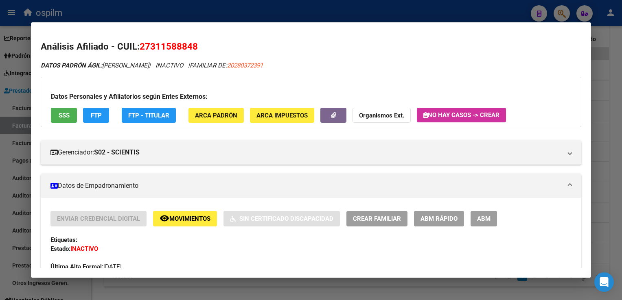
click at [94, 113] on span "FTP" at bounding box center [96, 115] width 11 height 7
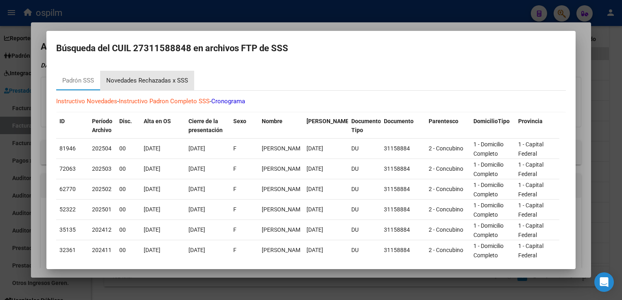
click at [143, 82] on div "Novedades Rechazadas x SSS" at bounding box center [147, 80] width 82 height 9
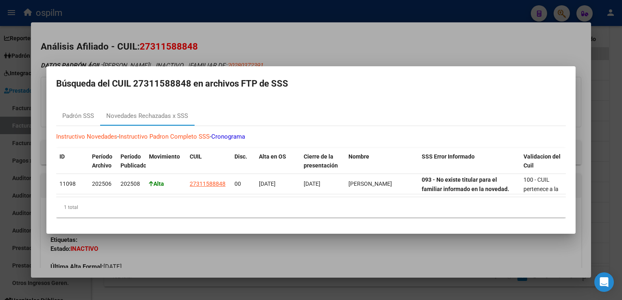
click at [228, 44] on div at bounding box center [311, 150] width 622 height 300
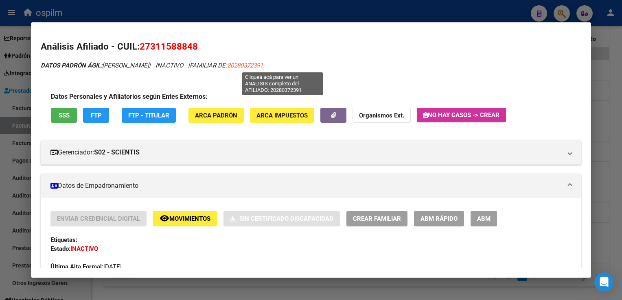
click at [263, 64] on span "20280372391" at bounding box center [245, 65] width 36 height 7
type textarea "20280372391"
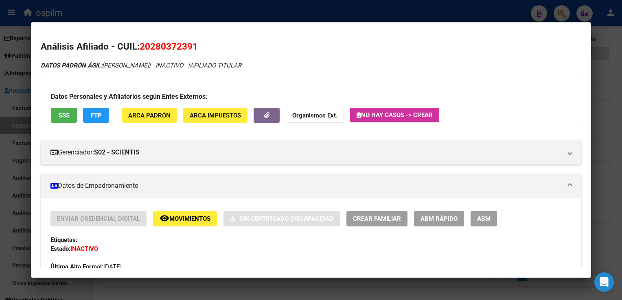
click at [61, 112] on span "SSS" at bounding box center [64, 115] width 11 height 7
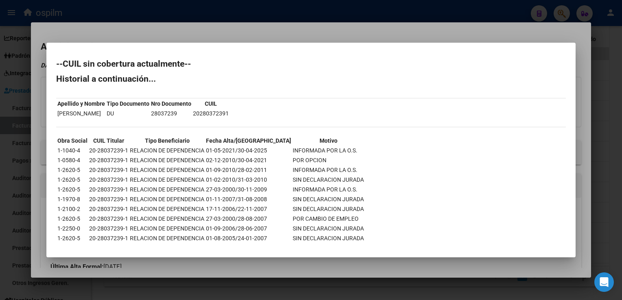
click at [227, 30] on div at bounding box center [311, 150] width 622 height 300
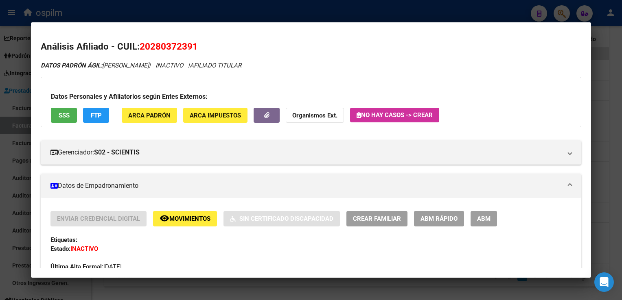
click at [213, 9] on div at bounding box center [311, 150] width 622 height 300
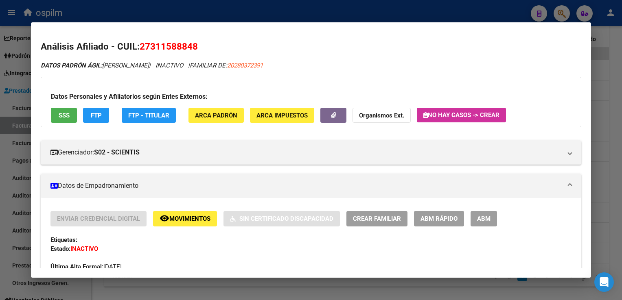
click at [213, 9] on div at bounding box center [311, 150] width 622 height 300
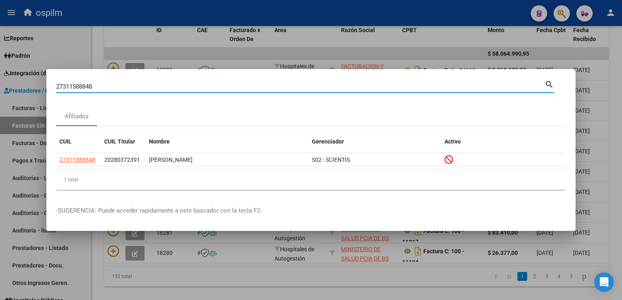
drag, startPoint x: 101, startPoint y: 86, endPoint x: 33, endPoint y: 87, distance: 68.8
click at [7, 89] on div "27311588848 Buscar (apellido, dni, cuil, nro traspaso, cuit, obra social) searc…" at bounding box center [311, 150] width 622 height 300
paste input "561817109"
type input "27561817109"
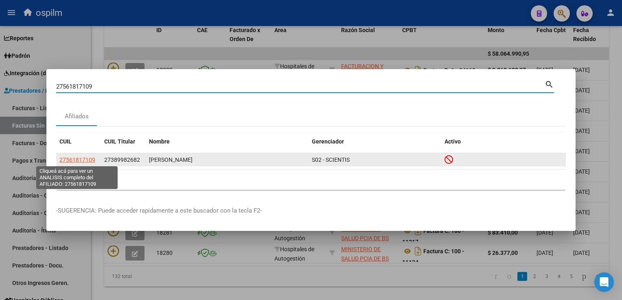
click at [78, 159] on span "27561817109" at bounding box center [77, 160] width 36 height 7
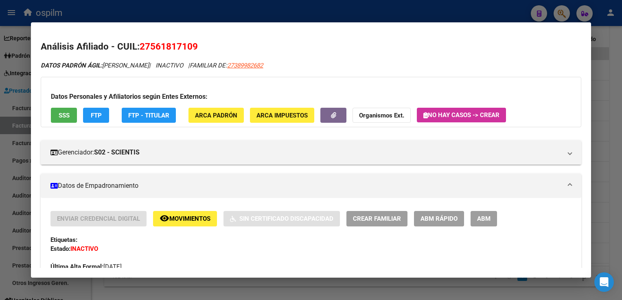
click at [55, 123] on button "SSS" at bounding box center [64, 115] width 26 height 15
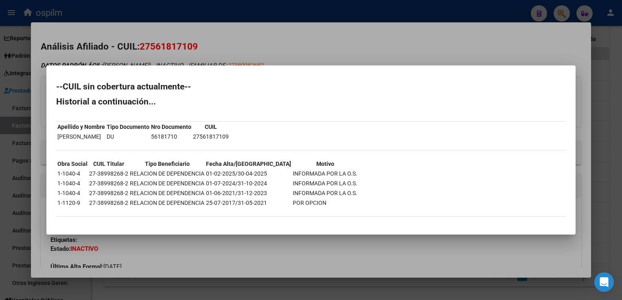
click at [222, 40] on div at bounding box center [311, 150] width 622 height 300
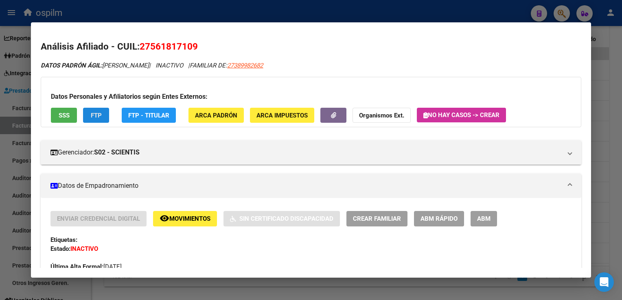
click at [94, 118] on span "FTP" at bounding box center [96, 115] width 11 height 7
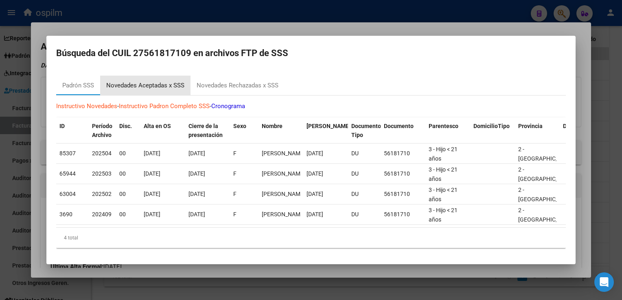
click at [157, 81] on div "Novedades Aceptadas x SSS" at bounding box center [145, 85] width 78 height 9
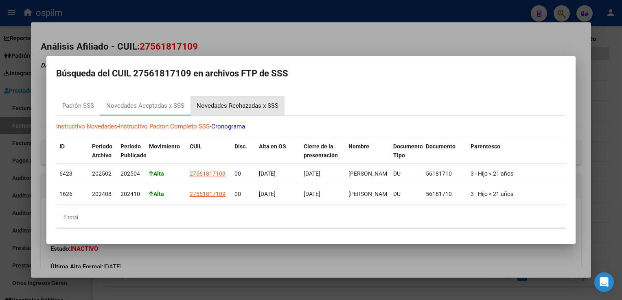
click at [232, 103] on div "Novedades Rechazadas x SSS" at bounding box center [238, 105] width 82 height 9
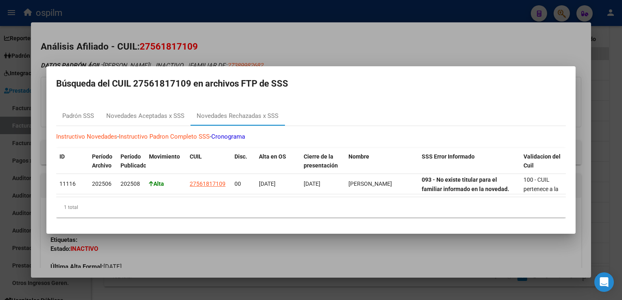
drag, startPoint x: 229, startPoint y: 39, endPoint x: 166, endPoint y: 60, distance: 66.3
click at [228, 39] on div at bounding box center [311, 150] width 622 height 300
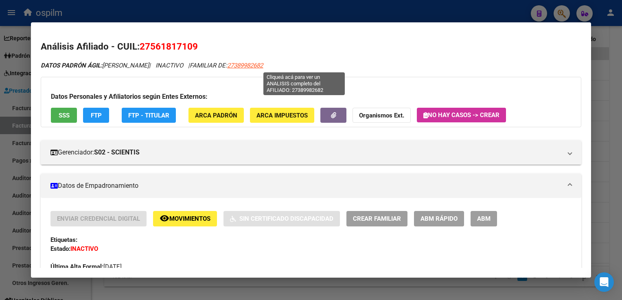
click at [263, 64] on span "27389982682" at bounding box center [245, 65] width 36 height 7
type textarea "27389982682"
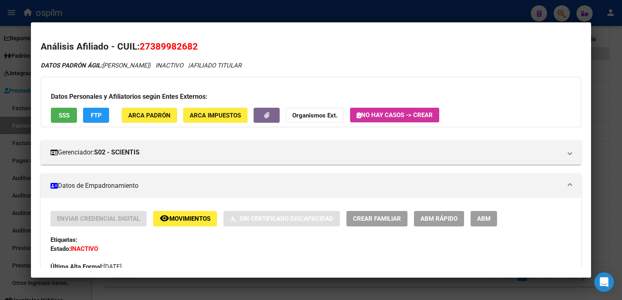
click at [194, 219] on span "Movimientos" at bounding box center [189, 219] width 41 height 7
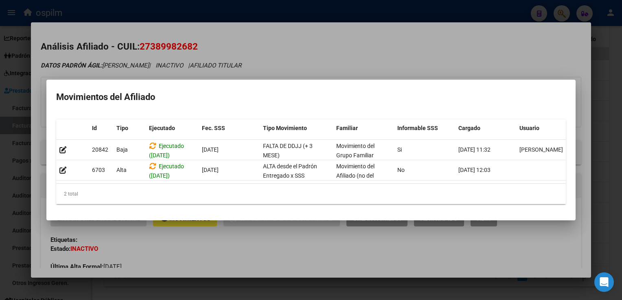
click at [300, 50] on div at bounding box center [311, 150] width 622 height 300
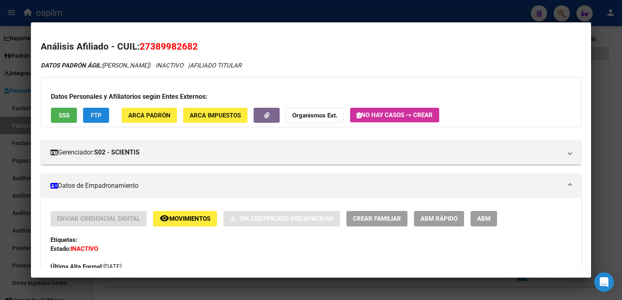
click at [103, 116] on button "FTP" at bounding box center [96, 115] width 26 height 15
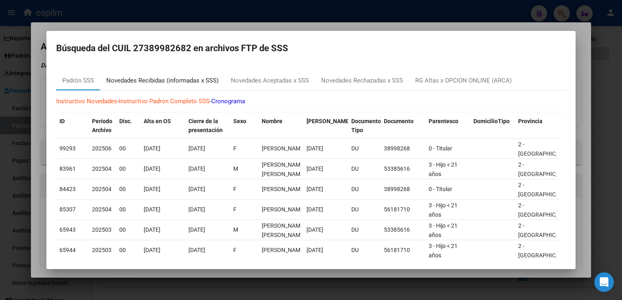
click at [164, 79] on div "Novedades Recibidas (informadas x SSS)" at bounding box center [162, 80] width 112 height 9
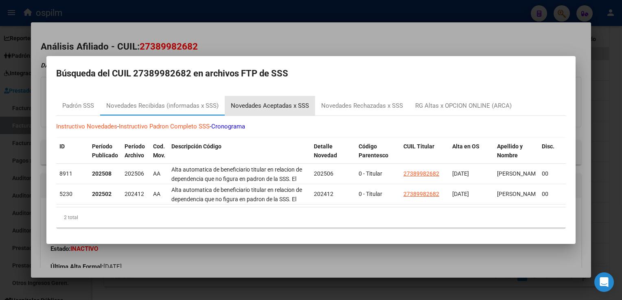
click at [252, 101] on div "Novedades Aceptadas x SSS" at bounding box center [270, 105] width 78 height 9
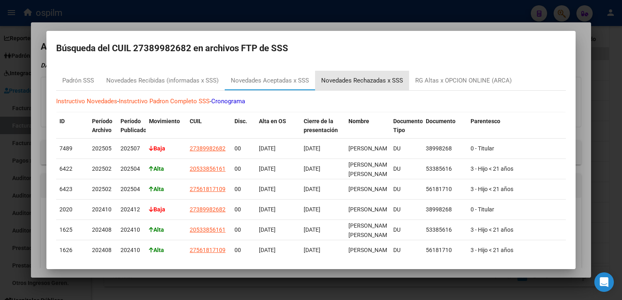
click at [338, 82] on div "Novedades Rechazadas x SSS" at bounding box center [362, 80] width 82 height 9
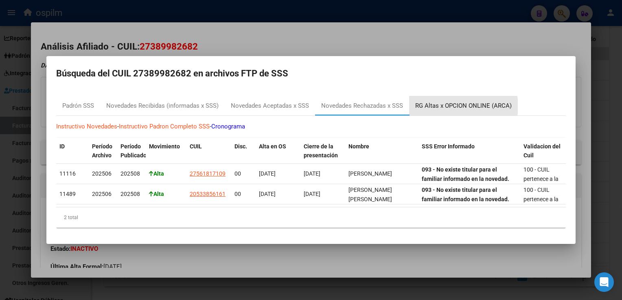
click at [453, 103] on div "RG Altas x OPCION ONLINE (ARCA)" at bounding box center [463, 105] width 96 height 9
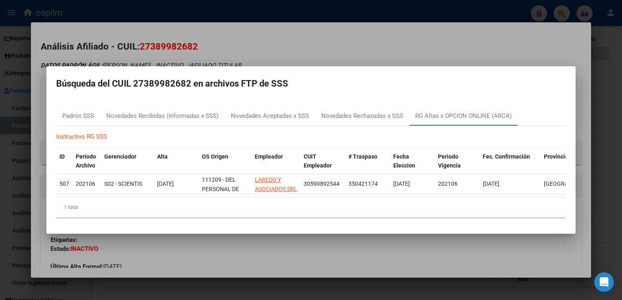
click at [213, 37] on div at bounding box center [311, 150] width 622 height 300
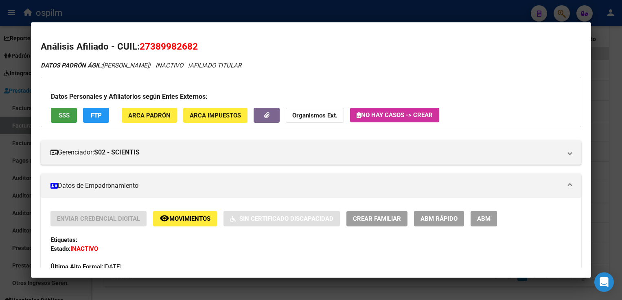
click at [68, 116] on span "SSS" at bounding box center [64, 115] width 11 height 7
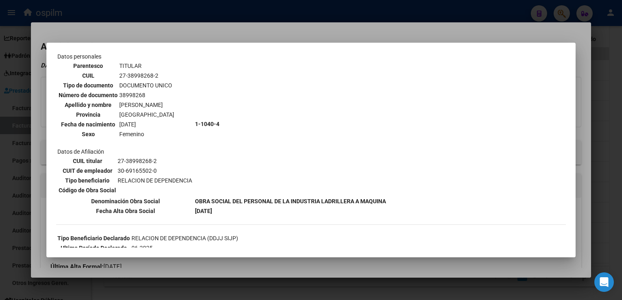
scroll to position [41, 0]
click at [256, 29] on div at bounding box center [311, 150] width 622 height 300
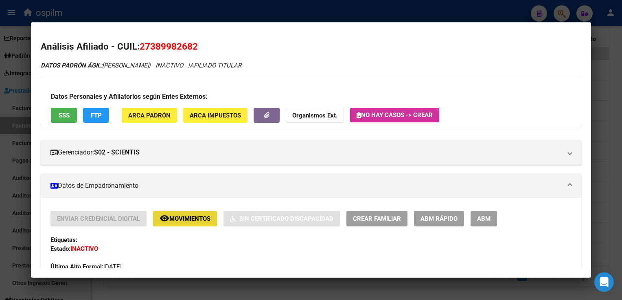
click at [182, 219] on span "Movimientos" at bounding box center [189, 219] width 41 height 7
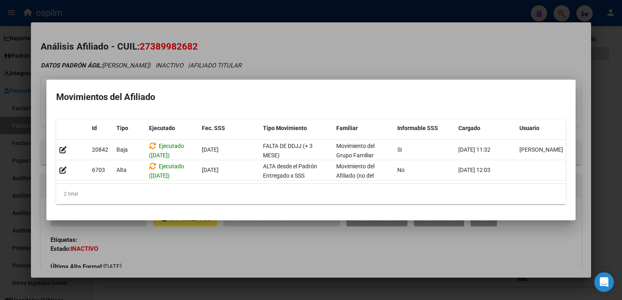
click at [278, 32] on div at bounding box center [311, 150] width 622 height 300
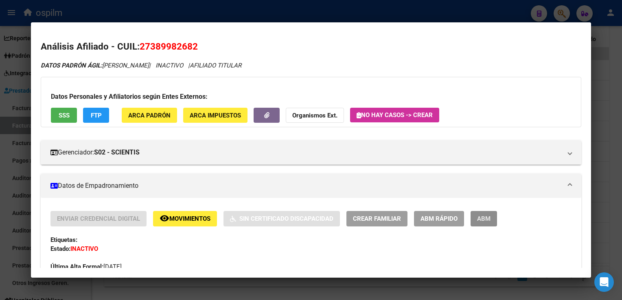
click at [489, 217] on span "ABM" at bounding box center [483, 219] width 13 height 7
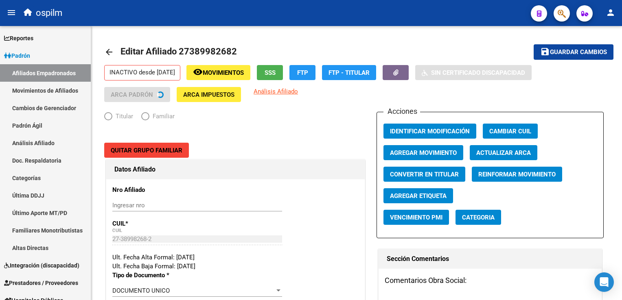
radio input "true"
type input "30-69165502-0"
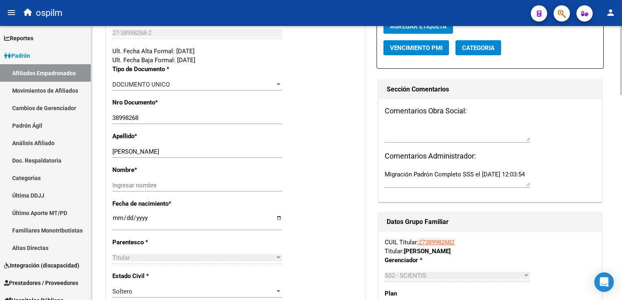
scroll to position [243, 0]
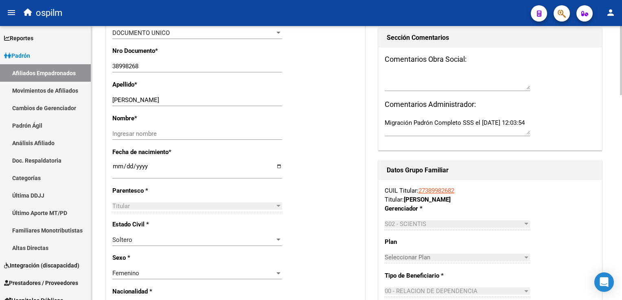
click at [622, 145] on html "menu ospilm person Firma Express Reportes Ingresos Devengados Análisis Históric…" at bounding box center [311, 150] width 622 height 300
drag, startPoint x: 138, startPoint y: 100, endPoint x: 171, endPoint y: 97, distance: 32.3
click at [193, 98] on input "PIGNATO ABIGAIL MAGALI" at bounding box center [197, 99] width 170 height 7
type input "PIGNATO"
click at [127, 134] on input "Ingresar nombre" at bounding box center [197, 133] width 170 height 7
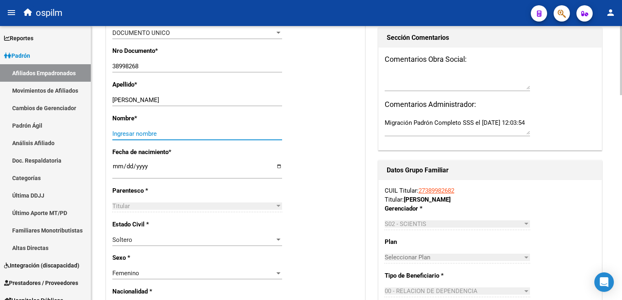
paste input "ABIGAIL MAGALI"
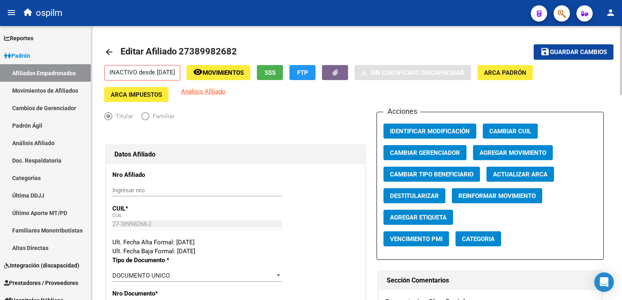
type input "ABIGAIL MAGALI"
click at [517, 151] on span "Agregar Movimiento" at bounding box center [513, 152] width 67 height 7
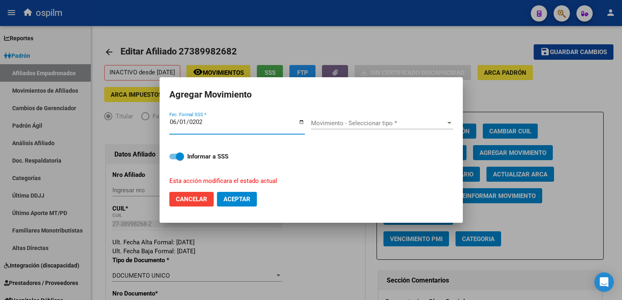
type input "2025-06-01"
click at [320, 123] on span "Movimiento - Seleccionar tipo *" at bounding box center [378, 123] width 135 height 7
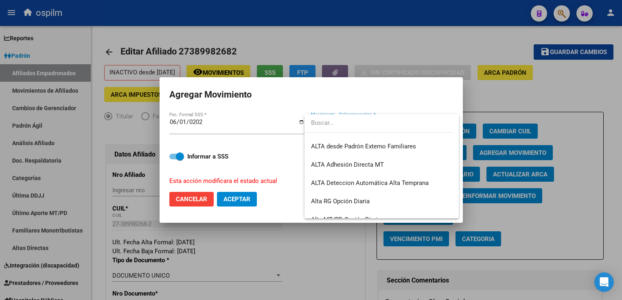
scroll to position [280, 0]
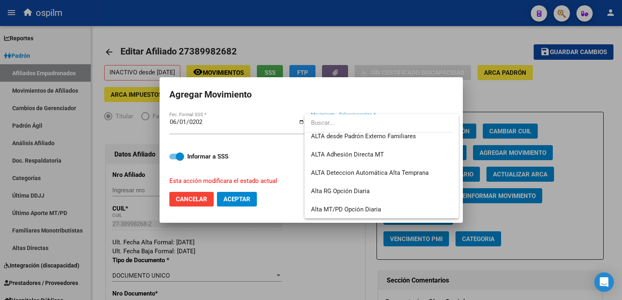
drag, startPoint x: 462, startPoint y: 206, endPoint x: 461, endPoint y: 200, distance: 6.2
click at [461, 202] on div at bounding box center [311, 150] width 622 height 300
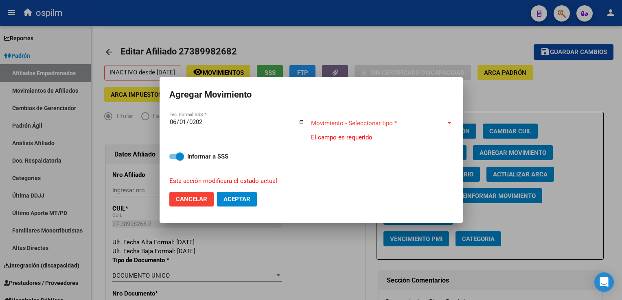
click at [444, 123] on span "Movimiento - Seleccionar tipo *" at bounding box center [378, 123] width 135 height 7
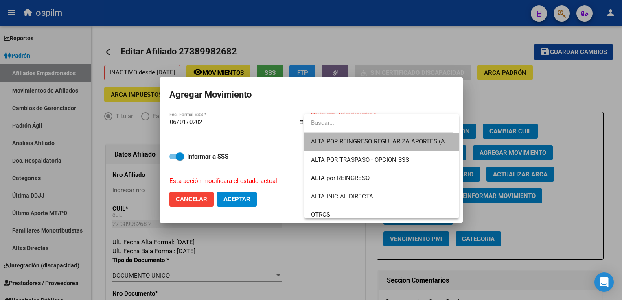
drag, startPoint x: 452, startPoint y: 135, endPoint x: 451, endPoint y: 129, distance: 6.2
click at [451, 129] on div "ALTA POR REINGRESO REGULARIZA APORTES (AFIP) ALTA POR TRASPASO - OPCION SSS ALT…" at bounding box center [382, 166] width 154 height 104
click at [386, 142] on span "ALTA POR REINGRESO REGULARIZA APORTES (AFIP)" at bounding box center [383, 141] width 145 height 7
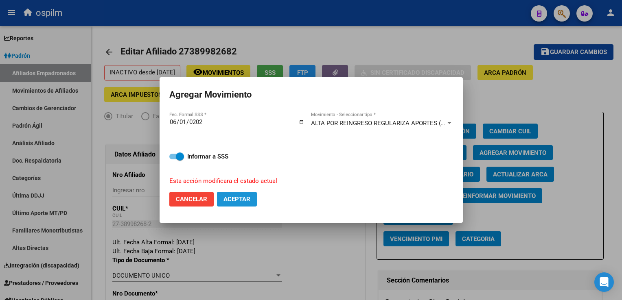
click at [242, 196] on span "Aceptar" at bounding box center [237, 199] width 27 height 7
checkbox input "false"
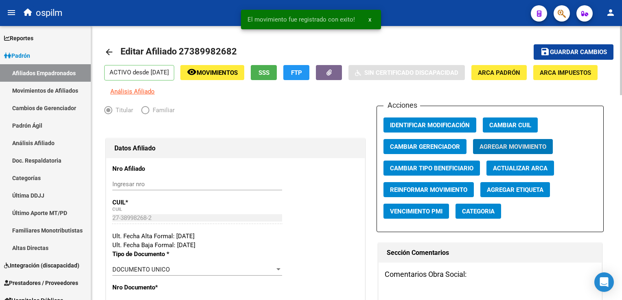
click at [566, 55] on span "Guardar cambios" at bounding box center [578, 52] width 57 height 7
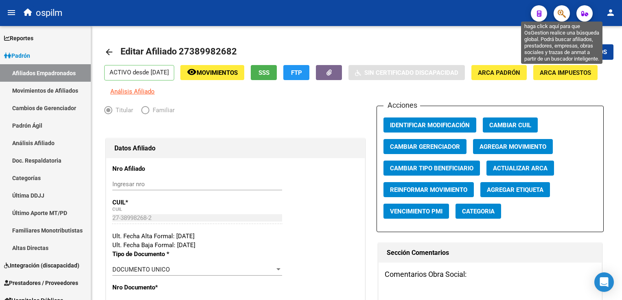
click at [560, 15] on icon "button" at bounding box center [562, 13] width 8 height 9
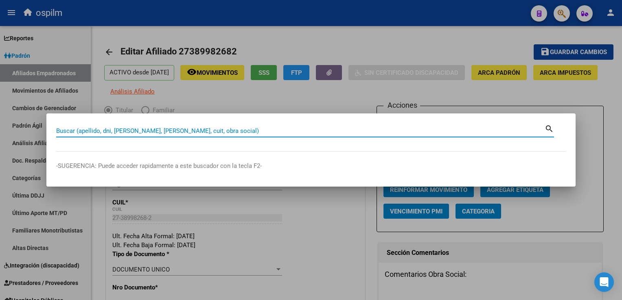
paste input "27561817109"
type input "27561817109"
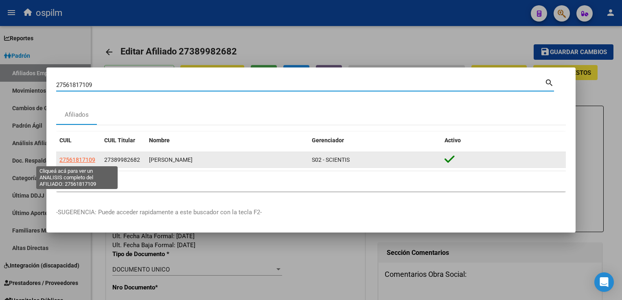
click at [63, 158] on span "27561817109" at bounding box center [77, 160] width 36 height 7
type textarea "27561817109"
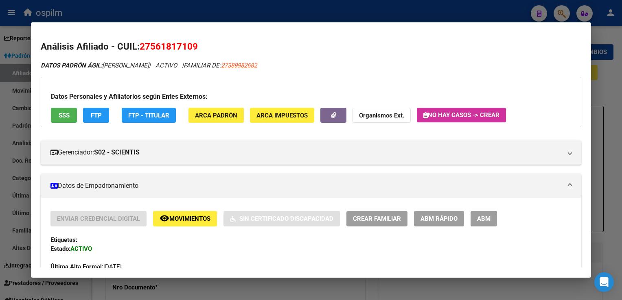
click at [207, 116] on span "ARCA Padrón" at bounding box center [216, 115] width 42 height 7
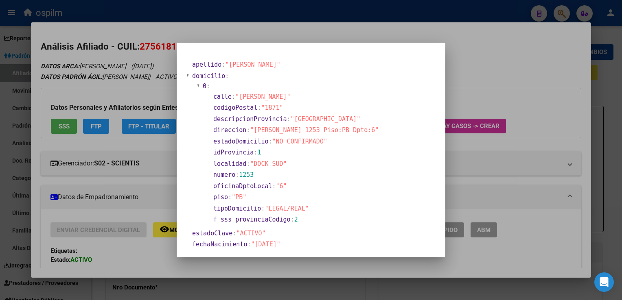
click at [474, 36] on div at bounding box center [311, 150] width 622 height 300
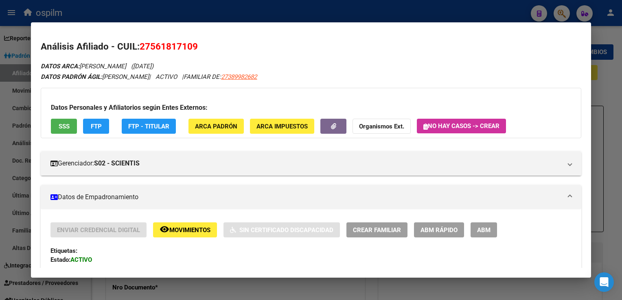
click at [66, 129] on span "SSS" at bounding box center [64, 126] width 11 height 7
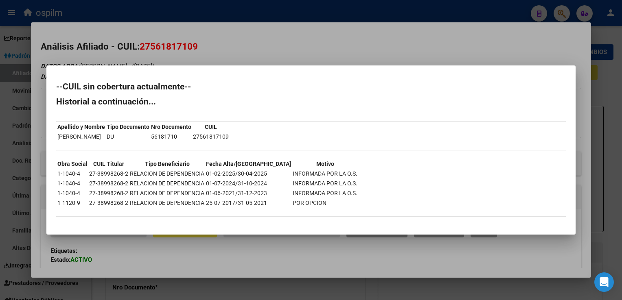
click at [256, 39] on div at bounding box center [311, 150] width 622 height 300
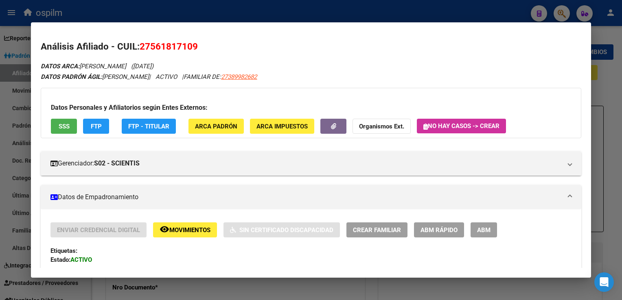
click at [93, 131] on button "FTP" at bounding box center [96, 126] width 26 height 15
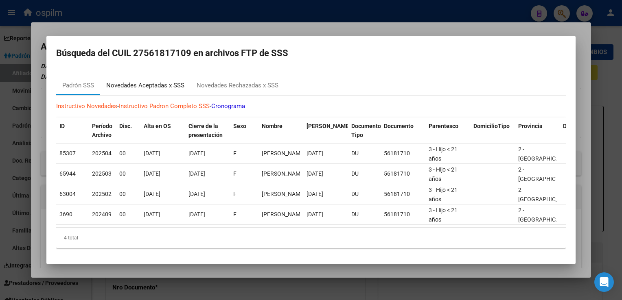
click at [131, 85] on div "Novedades Aceptadas x SSS" at bounding box center [145, 85] width 78 height 9
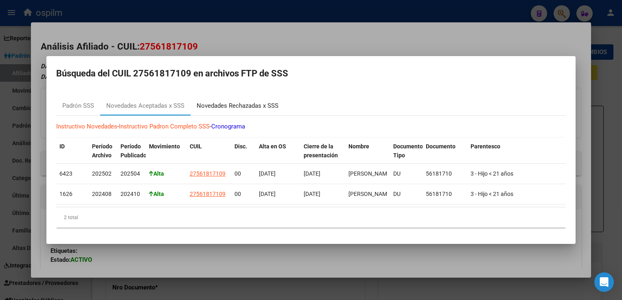
click at [237, 101] on div "Novedades Rechazadas x SSS" at bounding box center [238, 105] width 82 height 9
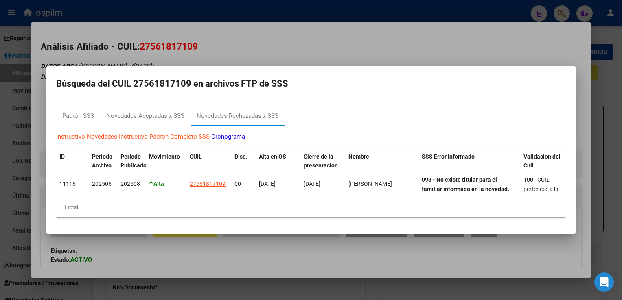
click at [276, 46] on div at bounding box center [311, 150] width 622 height 300
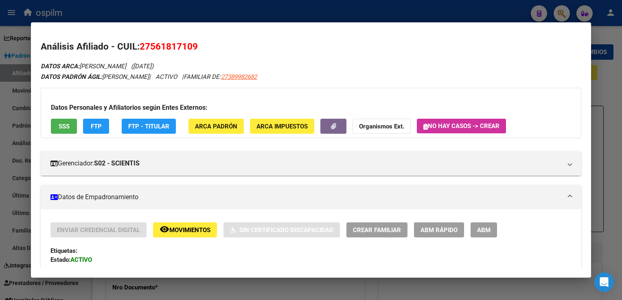
click at [610, 99] on div at bounding box center [311, 150] width 622 height 300
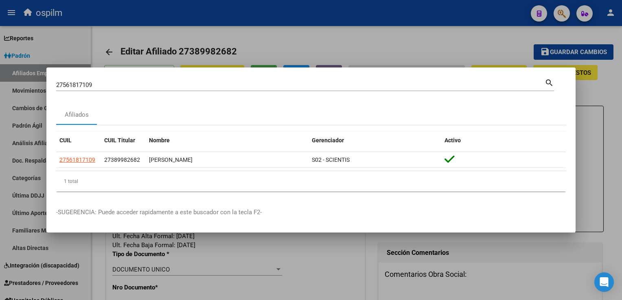
click at [610, 99] on div at bounding box center [311, 150] width 622 height 300
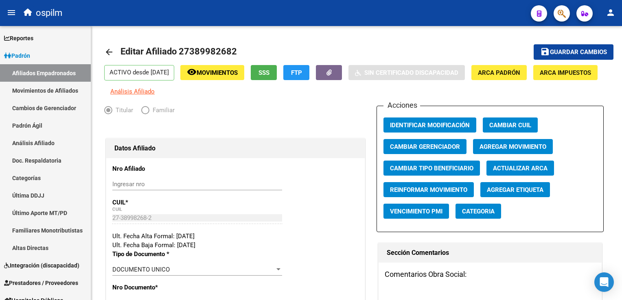
click at [560, 13] on icon "button" at bounding box center [562, 13] width 8 height 9
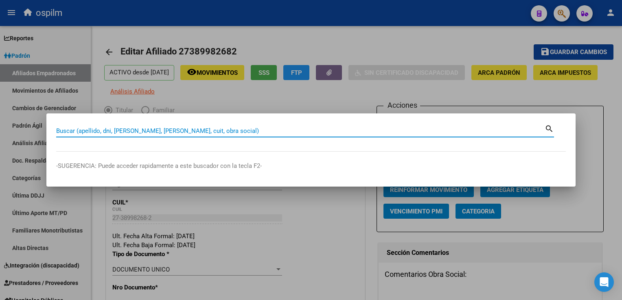
paste input "27561817109"
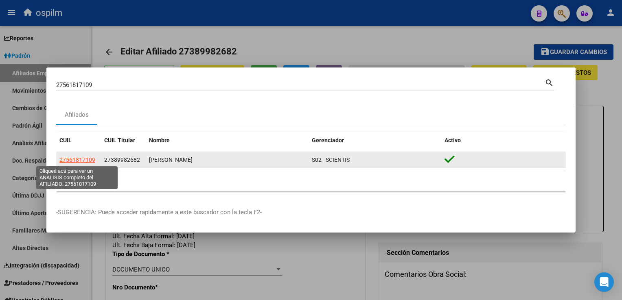
click at [70, 159] on span "27561817109" at bounding box center [77, 160] width 36 height 7
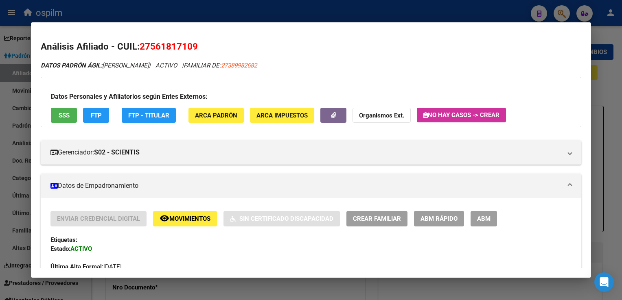
click at [69, 121] on button "SSS" at bounding box center [64, 115] width 26 height 15
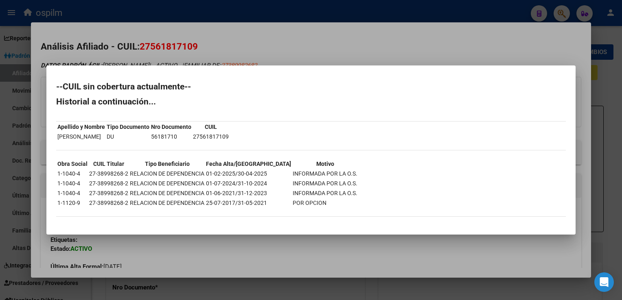
click at [250, 50] on div at bounding box center [311, 150] width 622 height 300
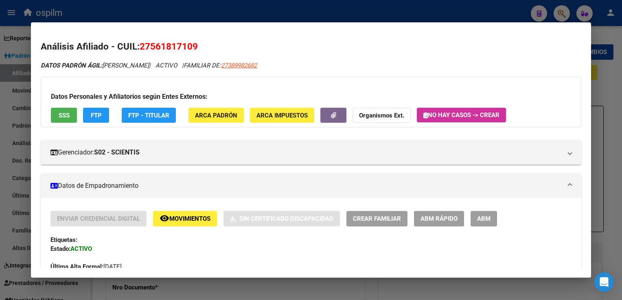
click at [243, 7] on div at bounding box center [311, 150] width 622 height 300
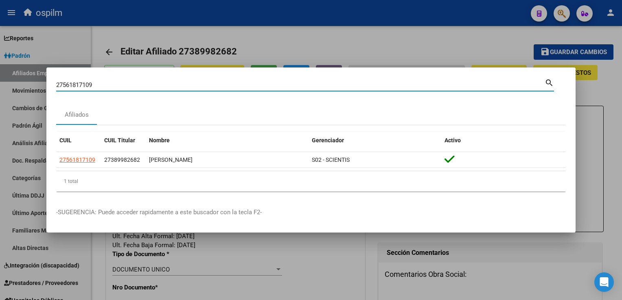
drag, startPoint x: 97, startPoint y: 84, endPoint x: 48, endPoint y: 87, distance: 49.3
click at [20, 87] on div "27561817109 Buscar (apellido, dni, cuil, nro traspaso, cuit, obra social) searc…" at bounding box center [311, 150] width 622 height 300
paste input "30398638"
type input "27303986389"
drag, startPoint x: 96, startPoint y: 84, endPoint x: 75, endPoint y: 85, distance: 21.2
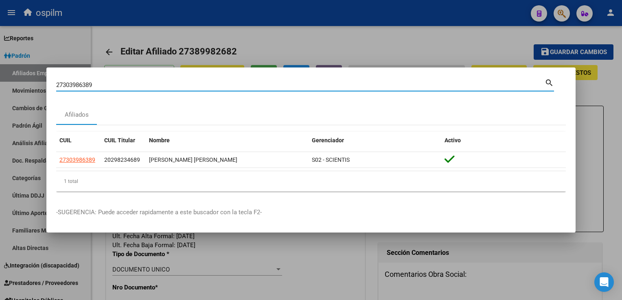
click at [52, 87] on mat-dialog-content "27303986389 Buscar (apellido, dni, cuil, nro traspaso, cuit, obra social) searc…" at bounding box center [310, 137] width 529 height 121
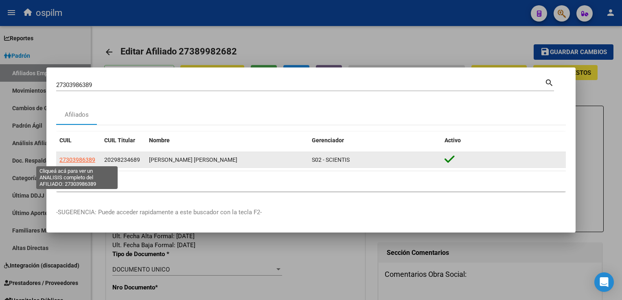
click at [73, 159] on span "27303986389" at bounding box center [77, 160] width 36 height 7
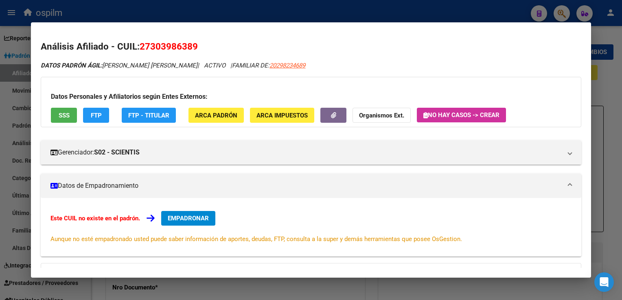
click at [51, 119] on button "SSS" at bounding box center [64, 115] width 26 height 15
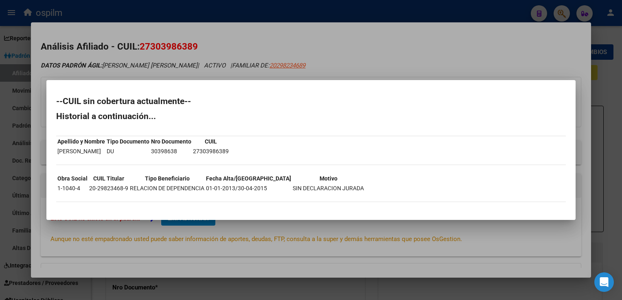
click at [289, 40] on div at bounding box center [311, 150] width 622 height 300
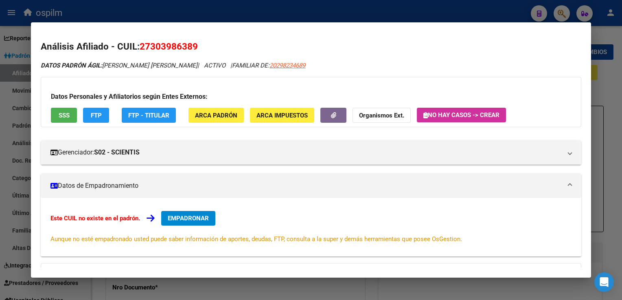
click at [279, 66] on span "20298234689" at bounding box center [288, 65] width 36 height 7
type textarea "20298234689"
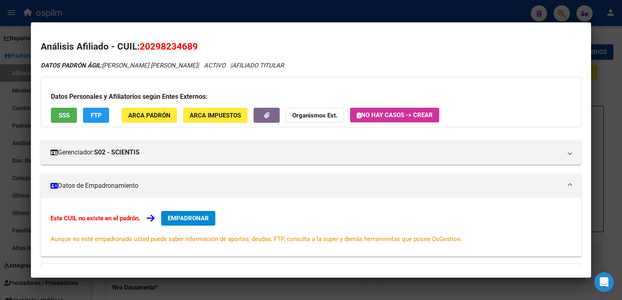
click at [66, 114] on span "SSS" at bounding box center [64, 115] width 11 height 7
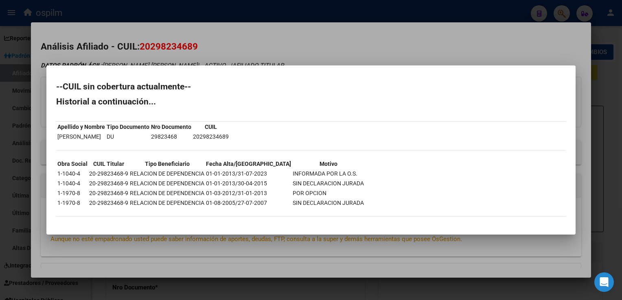
drag, startPoint x: 234, startPoint y: 38, endPoint x: 204, endPoint y: 53, distance: 33.1
click at [234, 38] on div at bounding box center [311, 150] width 622 height 300
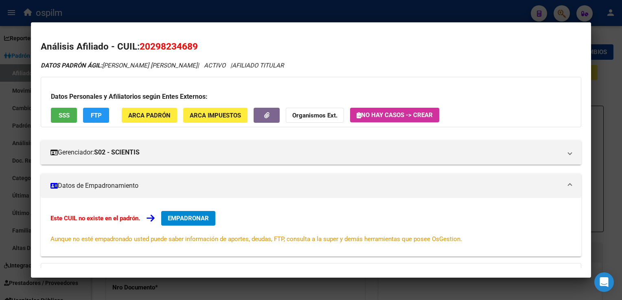
click at [155, 115] on span "ARCA Padrón" at bounding box center [149, 115] width 42 height 7
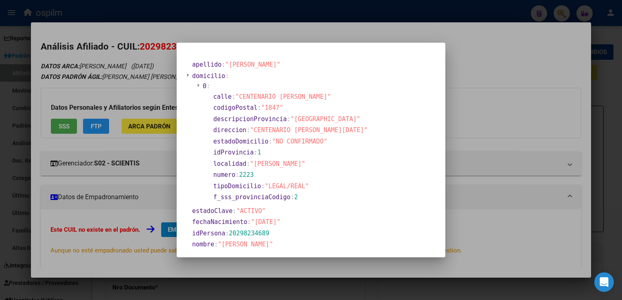
click at [250, 22] on div at bounding box center [311, 150] width 622 height 300
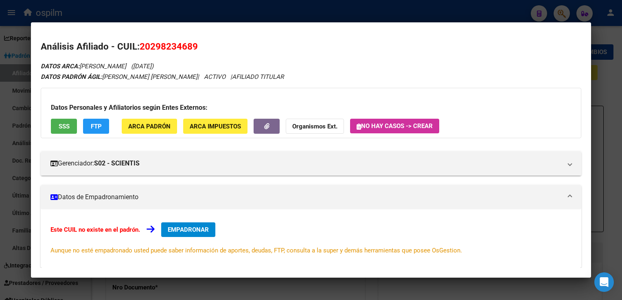
click at [58, 127] on button "SSS" at bounding box center [64, 126] width 26 height 15
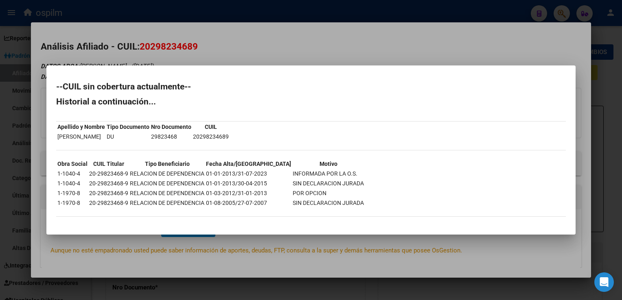
click at [222, 46] on div at bounding box center [311, 150] width 622 height 300
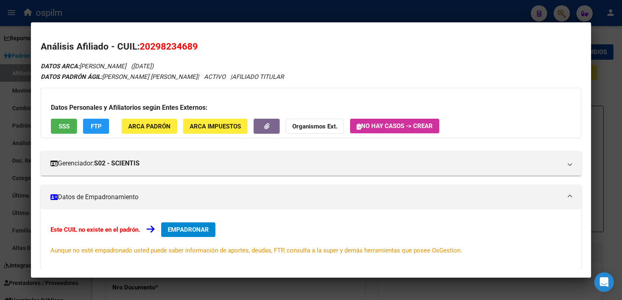
click at [85, 131] on button "FTP" at bounding box center [96, 126] width 26 height 15
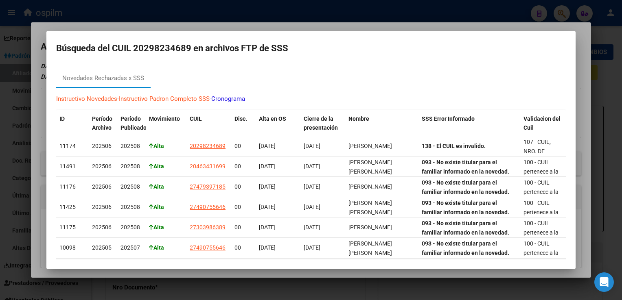
scroll to position [0, 0]
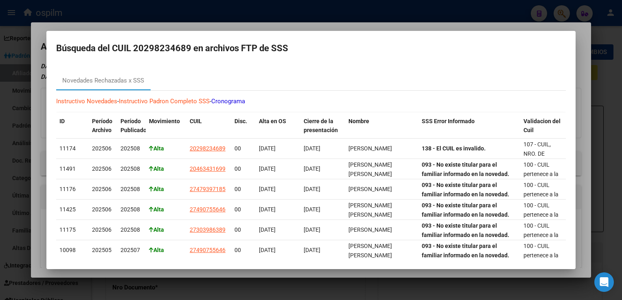
click at [194, 26] on div at bounding box center [311, 150] width 622 height 300
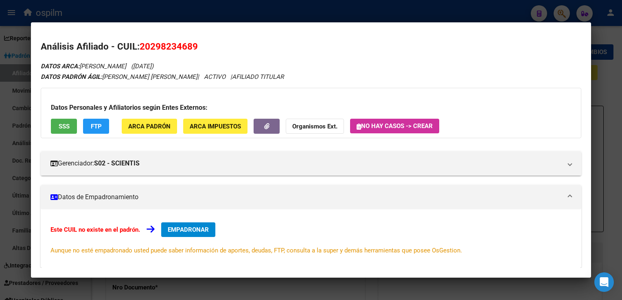
scroll to position [106, 0]
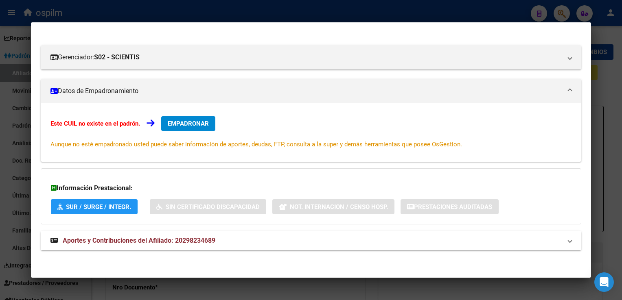
click at [106, 237] on span "Aportes y Contribuciones del Afiliado: 20298234689" at bounding box center [139, 241] width 153 height 8
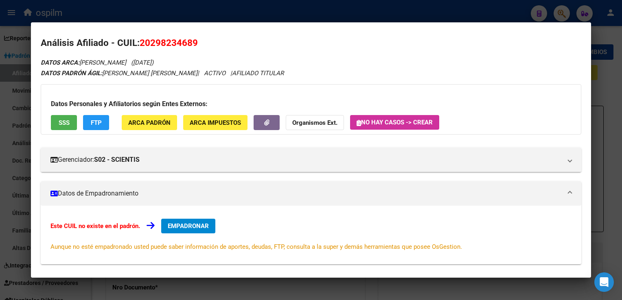
scroll to position [0, 0]
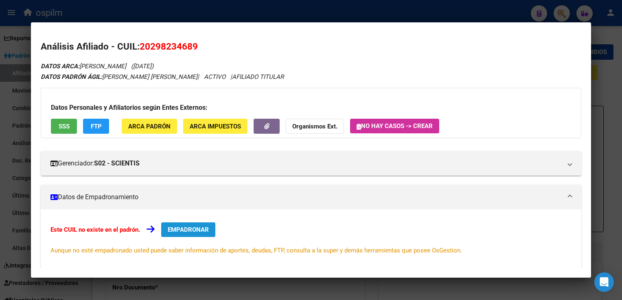
click at [197, 231] on span "EMPADRONAR" at bounding box center [188, 229] width 41 height 7
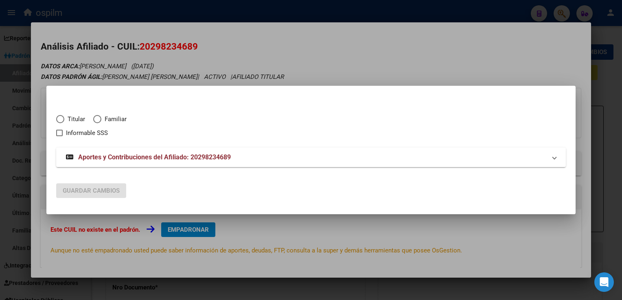
drag, startPoint x: 59, startPoint y: 118, endPoint x: 52, endPoint y: 183, distance: 65.5
click at [59, 118] on span "Elija una opción" at bounding box center [60, 119] width 8 height 8
click at [59, 118] on input "Titular" at bounding box center [60, 119] width 8 height 8
radio input "true"
checkbox input "true"
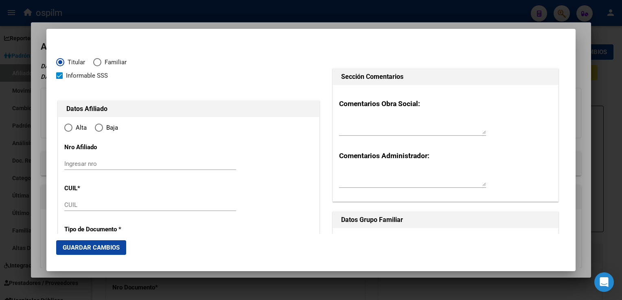
type input "20-29823468-9"
radio input "true"
type input "29823468"
type input "TAIBO"
type input "GUILLERMO DAVID"
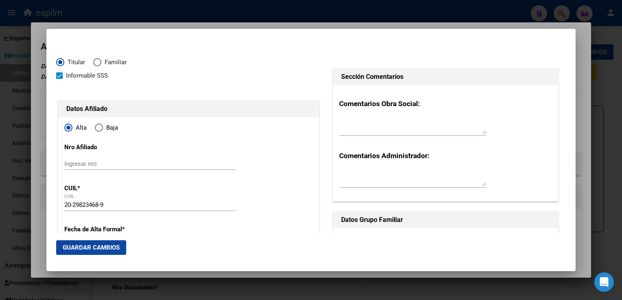
type input "1980-07-15"
type input "RAFAEL CALZADA"
type input "1847"
type input "CENTENARIO DE MAYO"
type input "2223"
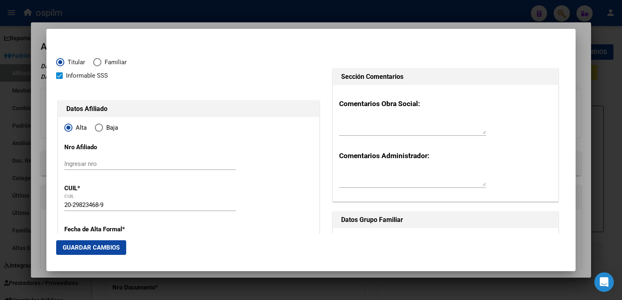
click at [59, 78] on span at bounding box center [59, 75] width 7 height 7
click at [59, 79] on input "Informable SSS" at bounding box center [59, 79] width 0 height 0
checkbox input "false"
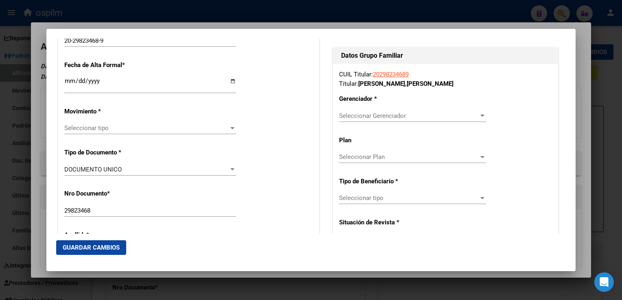
scroll to position [183, 0]
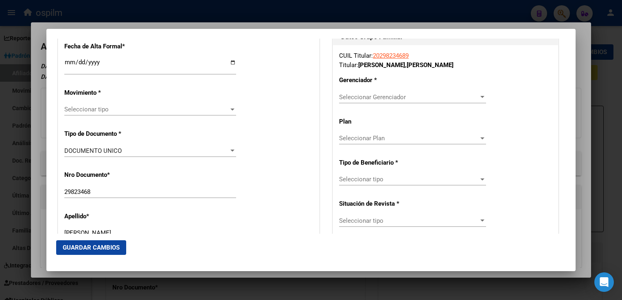
click at [374, 99] on span "Seleccionar Gerenciador" at bounding box center [409, 97] width 140 height 7
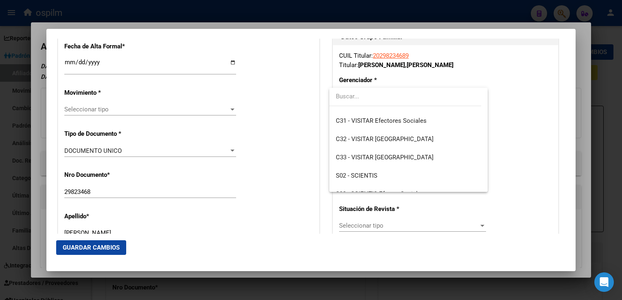
scroll to position [98, 0]
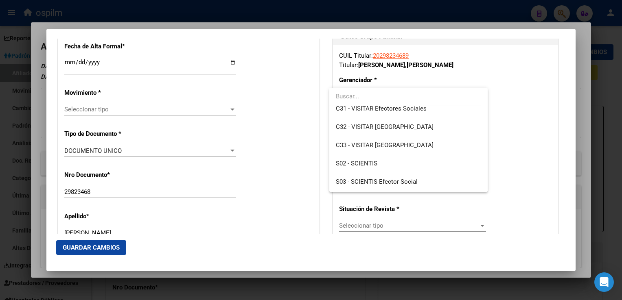
drag, startPoint x: 481, startPoint y: 113, endPoint x: 490, endPoint y: 150, distance: 38.5
click at [490, 150] on div "27303986389 Buscar (apellido, dni, cuil, nro traspaso, cuit, obra social) searc…" at bounding box center [311, 150] width 622 height 300
click at [377, 164] on span "S02 - SCIENTIS" at bounding box center [357, 163] width 42 height 7
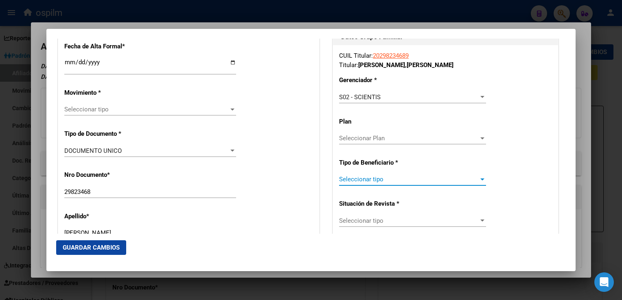
click at [357, 179] on span "Seleccionar tipo" at bounding box center [409, 179] width 140 height 7
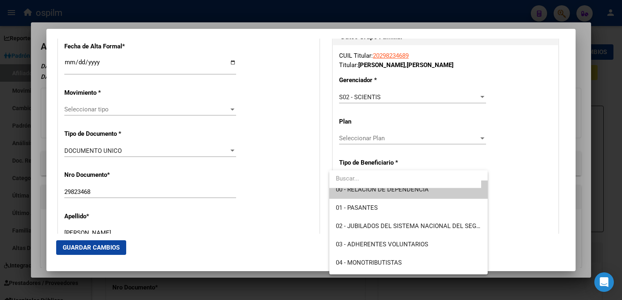
scroll to position [0, 0]
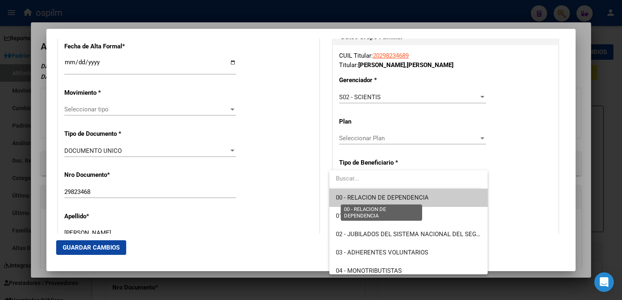
click at [414, 199] on span "00 - RELACION DE DEPENDENCIA" at bounding box center [382, 197] width 93 height 7
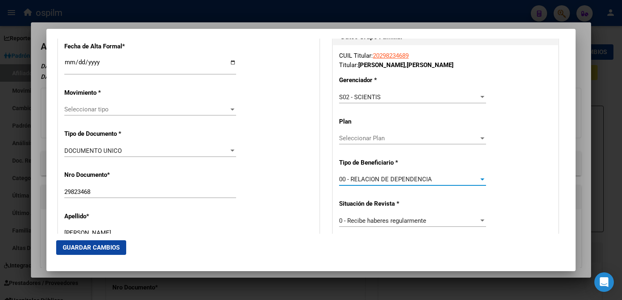
type input "33-71803970-9"
click at [118, 110] on span "Seleccionar tipo" at bounding box center [146, 109] width 164 height 7
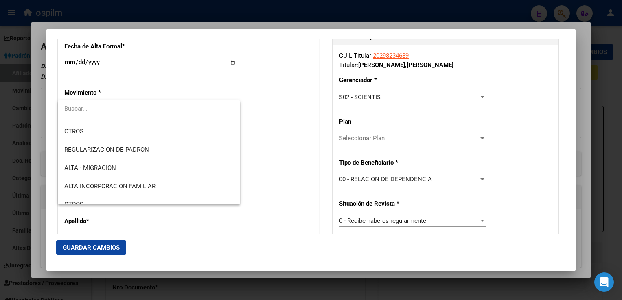
scroll to position [89, 0]
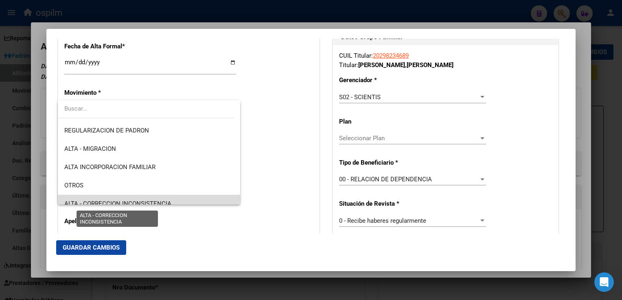
click at [154, 201] on span "ALTA - CORRECCION INCONSISTENCIA" at bounding box center [117, 203] width 107 height 7
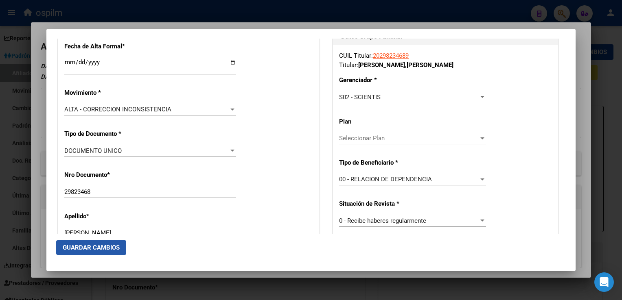
click at [110, 241] on button "Guardar Cambios" at bounding box center [91, 248] width 70 height 15
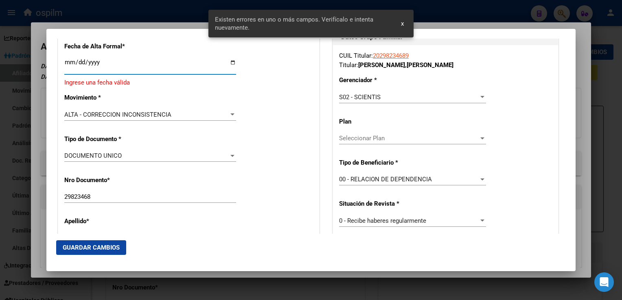
click at [67, 62] on input "Ingresar fecha" at bounding box center [150, 65] width 172 height 13
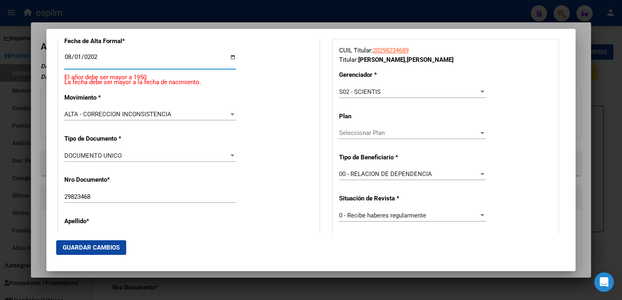
type input "2025-08-01"
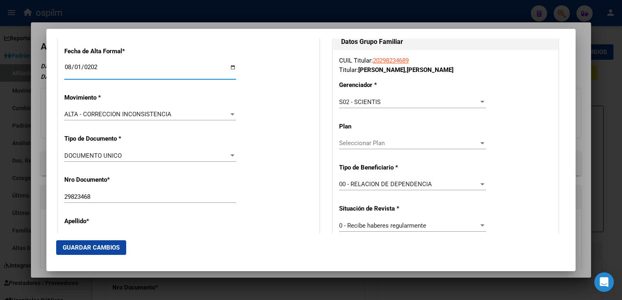
drag, startPoint x: 103, startPoint y: 242, endPoint x: 189, endPoint y: 226, distance: 87.7
click at [103, 242] on button "Guardar Cambios" at bounding box center [91, 248] width 70 height 15
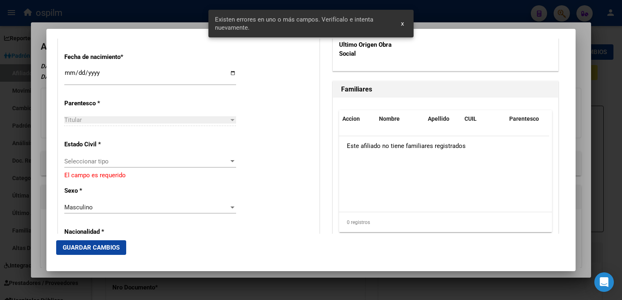
scroll to position [444, 0]
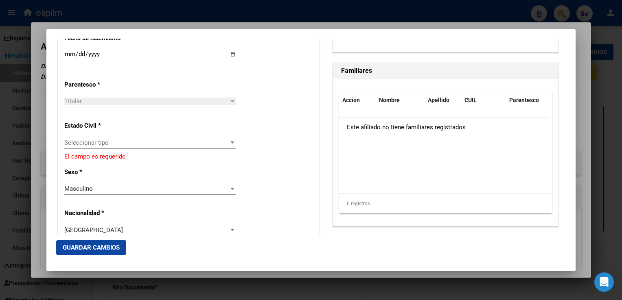
click at [77, 144] on span "Seleccionar tipo" at bounding box center [146, 142] width 164 height 7
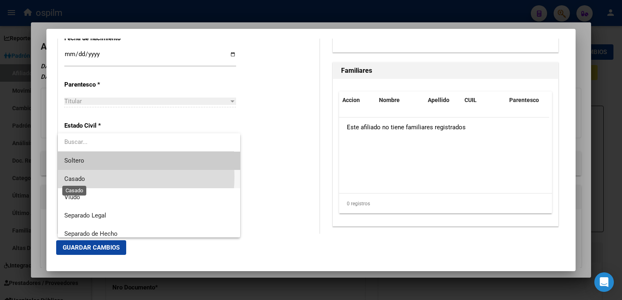
drag, startPoint x: 76, startPoint y: 177, endPoint x: 76, endPoint y: 211, distance: 34.6
click at [76, 176] on span "Casado" at bounding box center [74, 178] width 21 height 7
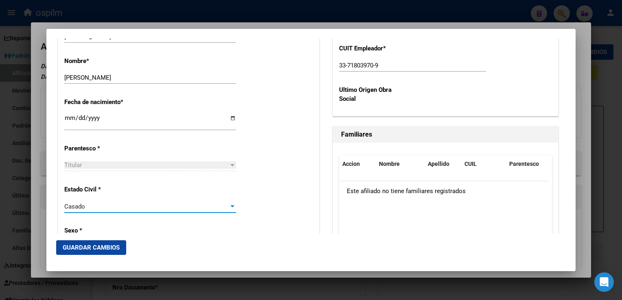
scroll to position [1087, 0]
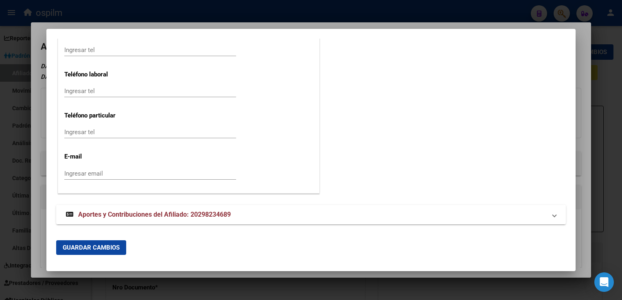
drag, startPoint x: 104, startPoint y: 248, endPoint x: 150, endPoint y: 214, distance: 57.2
click at [109, 242] on button "Guardar Cambios" at bounding box center [91, 248] width 70 height 15
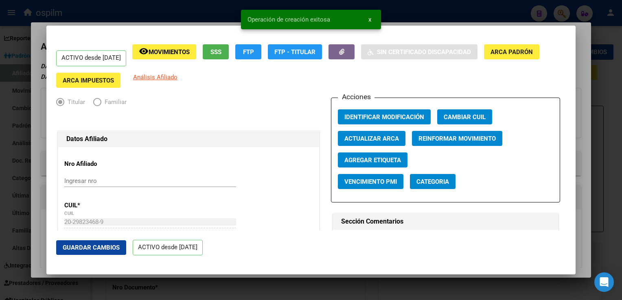
click at [581, 82] on div at bounding box center [311, 150] width 622 height 300
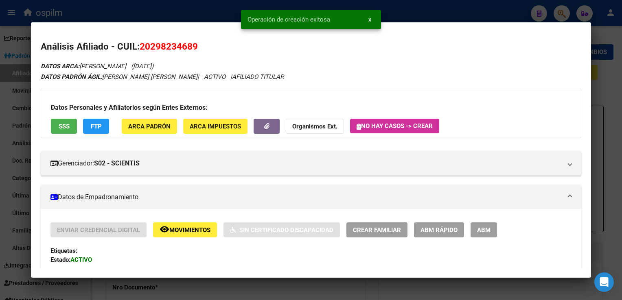
click at [601, 78] on div at bounding box center [311, 150] width 622 height 300
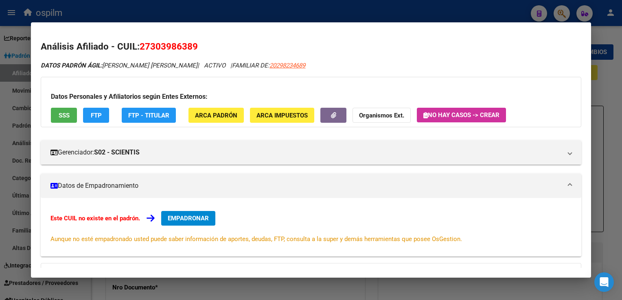
click at [60, 118] on span "SSS" at bounding box center [64, 115] width 11 height 7
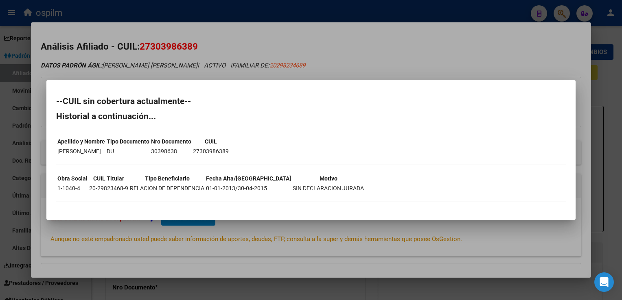
click at [390, 46] on div at bounding box center [311, 150] width 622 height 300
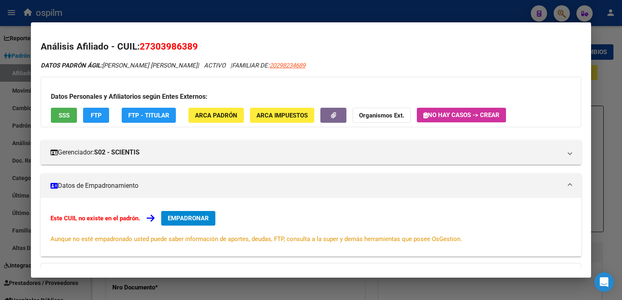
click at [91, 114] on span "FTP" at bounding box center [96, 115] width 11 height 7
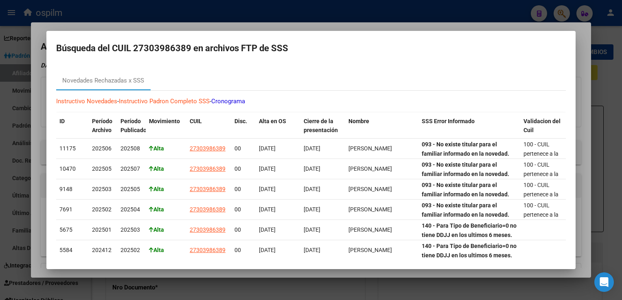
click at [352, 27] on div at bounding box center [311, 150] width 622 height 300
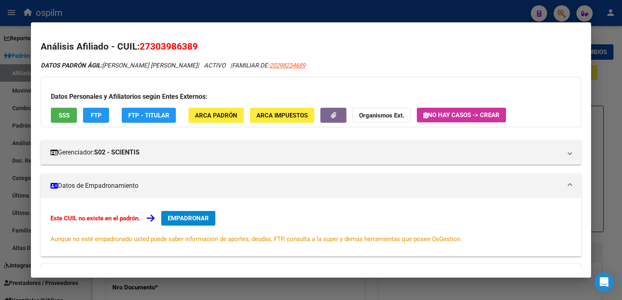
click at [195, 218] on span "EMPADRONAR" at bounding box center [188, 218] width 41 height 7
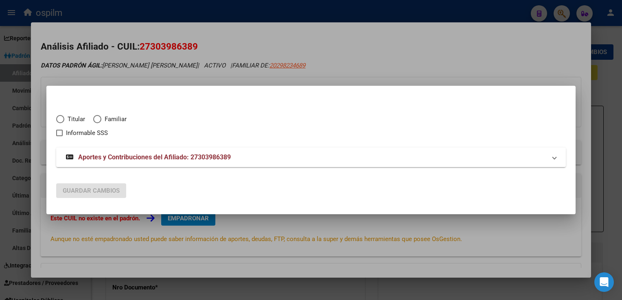
click at [307, 36] on div at bounding box center [311, 150] width 622 height 300
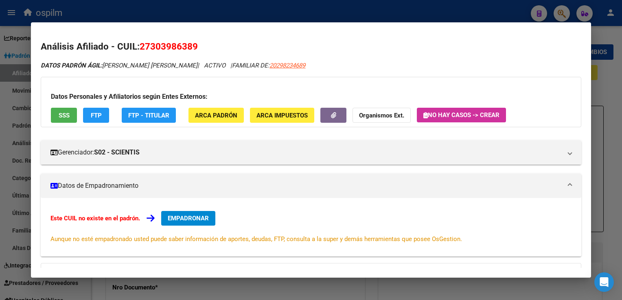
drag, startPoint x: 296, startPoint y: 68, endPoint x: 259, endPoint y: 69, distance: 36.7
click at [259, 69] on div "DATOS PADRÓN ÁGIL: PONCE, FERNANDA MARIA | ACTIVO | FAMILIAR DE: 20298234689" at bounding box center [311, 65] width 540 height 9
copy span "20298234689"
click at [180, 216] on span "EMPADRONAR" at bounding box center [188, 218] width 41 height 7
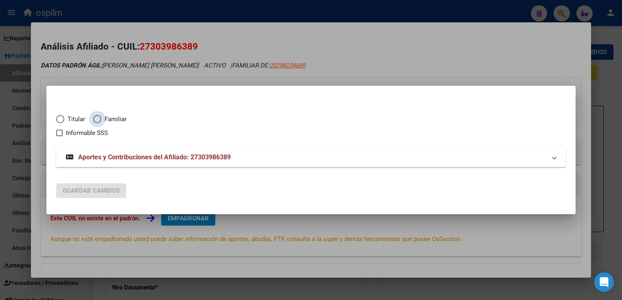
click at [97, 118] on span "Elija una opción" at bounding box center [97, 119] width 8 height 8
click at [97, 118] on input "Familiar" at bounding box center [97, 119] width 8 height 8
radio input "true"
checkbox input "true"
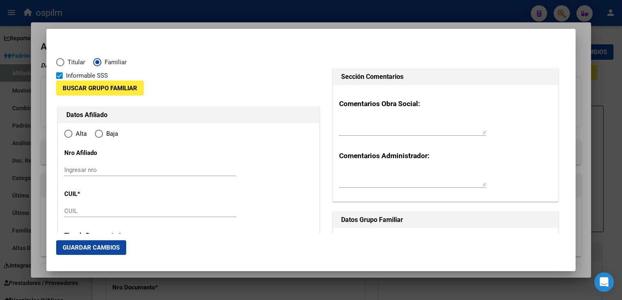
type input "27-30398638-9"
radio input "true"
click at [99, 90] on span "Buscar Grupo Familiar" at bounding box center [100, 88] width 75 height 7
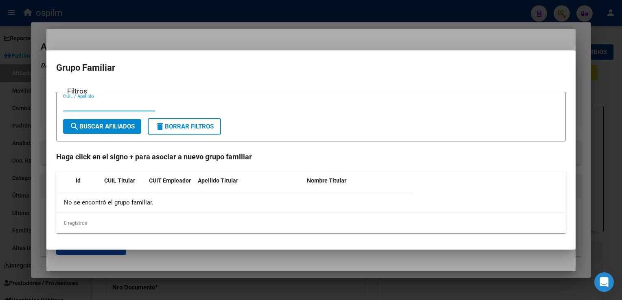
type input "30398638"
type input "PONCE"
type input "FERNANDA MARIA MAGDALENA"
type input "1983-07-11"
type input "RAFAEL CALZADA"
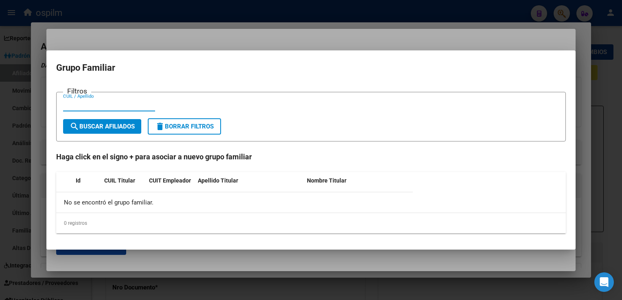
type input "1847"
type input "CENTENARIO DE MAYO"
type input "2223"
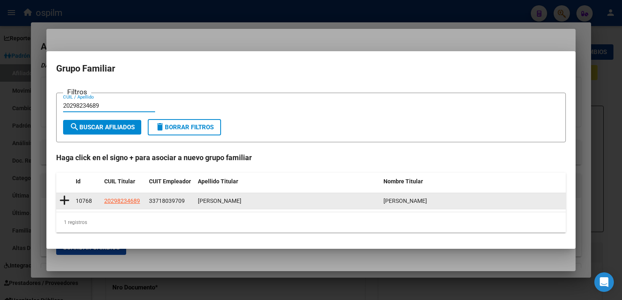
type input "20298234689"
click at [66, 203] on icon at bounding box center [64, 200] width 10 height 11
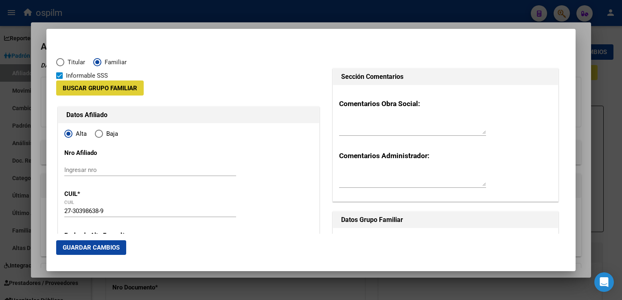
type input "33-71803970-9"
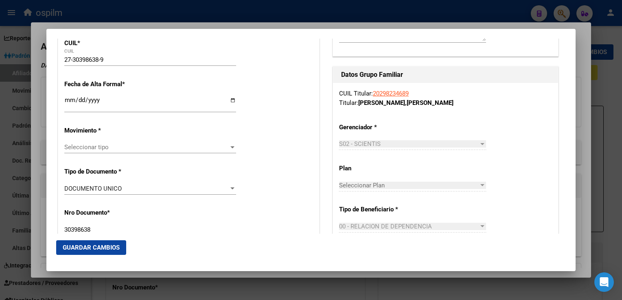
scroll to position [162, 0]
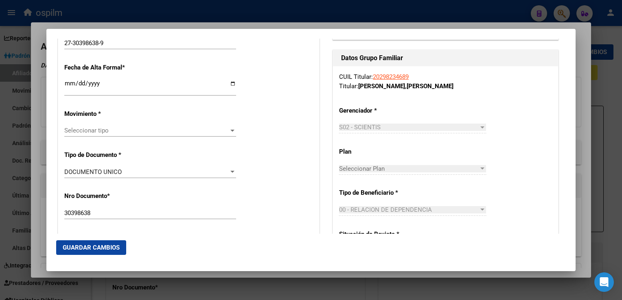
click at [72, 128] on span "Seleccionar tipo" at bounding box center [146, 130] width 164 height 7
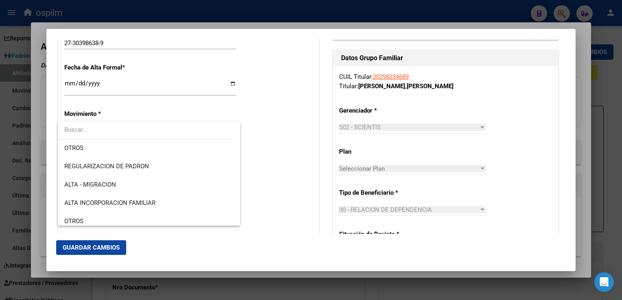
scroll to position [105, 0]
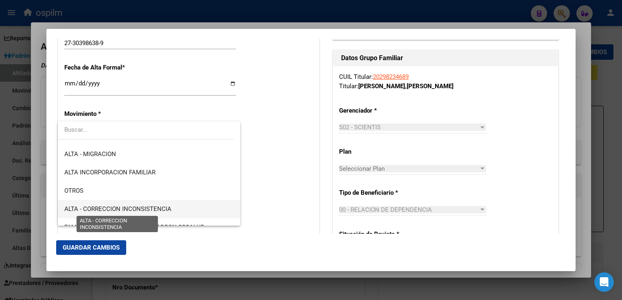
click at [147, 204] on span "ALTA - CORRECCION INCONSISTENCIA" at bounding box center [148, 209] width 169 height 18
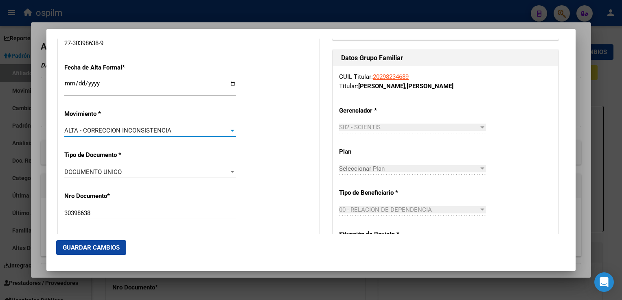
drag, startPoint x: 67, startPoint y: 85, endPoint x: 499, endPoint y: 38, distance: 434.5
click at [67, 84] on input "Ingresar fecha" at bounding box center [150, 86] width 172 height 13
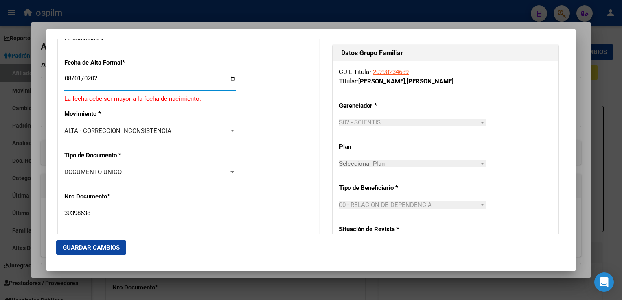
type input "2025-08-01"
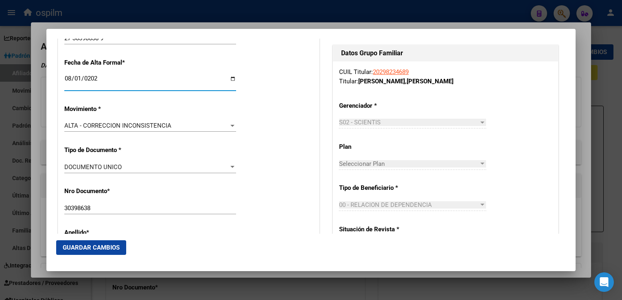
scroll to position [162, 0]
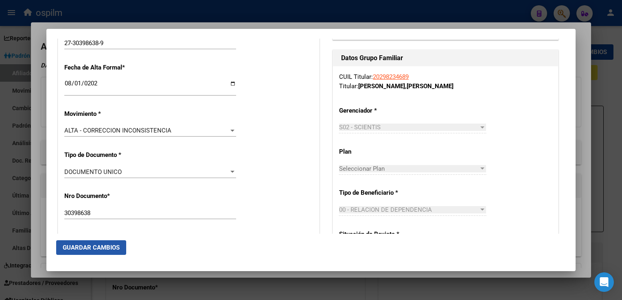
drag, startPoint x: 109, startPoint y: 252, endPoint x: 114, endPoint y: 247, distance: 7.5
click at [110, 251] on button "Guardar Cambios" at bounding box center [91, 248] width 70 height 15
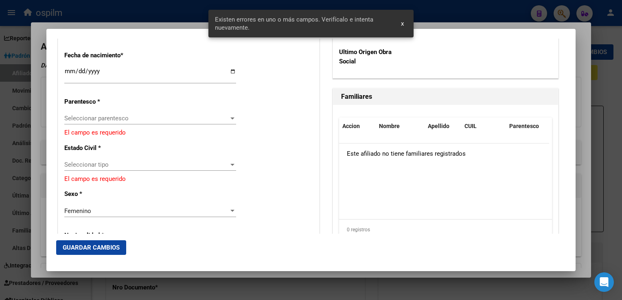
scroll to position [422, 0]
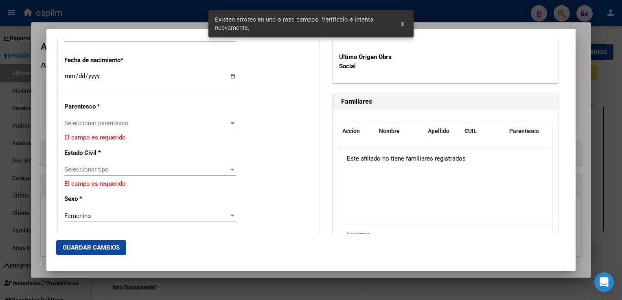
click at [119, 125] on span "Seleccionar parentesco" at bounding box center [146, 123] width 164 height 7
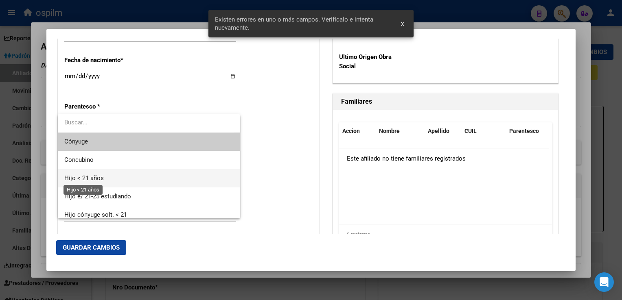
click at [93, 178] on span "Hijo < 21 años" at bounding box center [83, 178] width 39 height 7
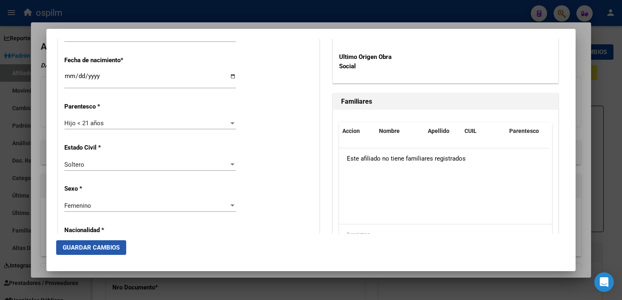
drag, startPoint x: 90, startPoint y: 248, endPoint x: 95, endPoint y: 245, distance: 5.5
click at [91, 248] on span "Guardar Cambios" at bounding box center [91, 247] width 57 height 7
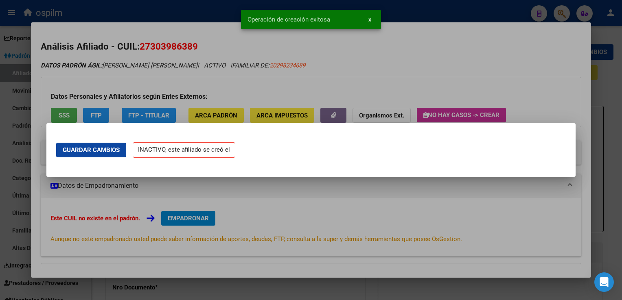
scroll to position [0, 0]
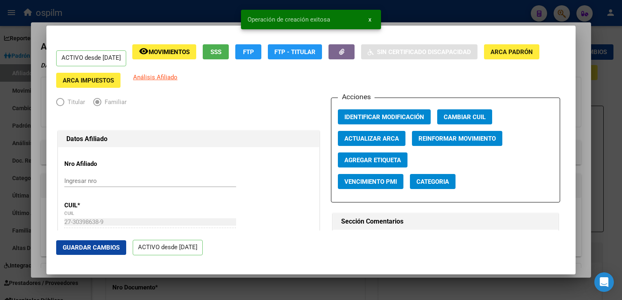
click at [583, 68] on div at bounding box center [311, 150] width 622 height 300
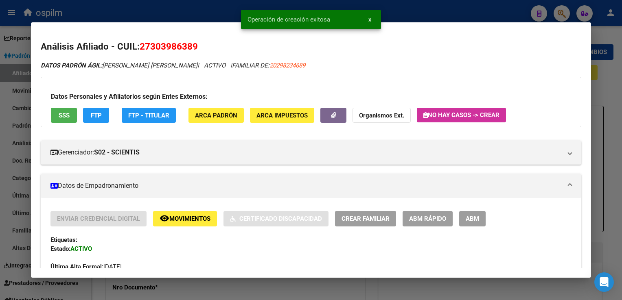
click at [605, 76] on div at bounding box center [311, 150] width 622 height 300
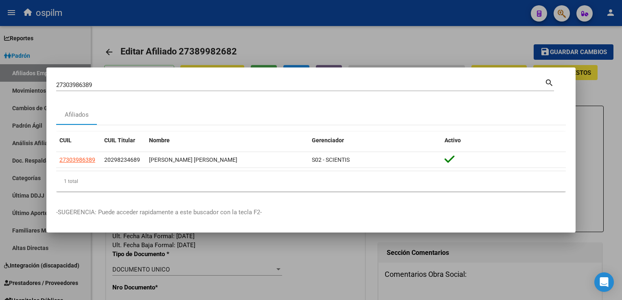
click at [279, 47] on div at bounding box center [311, 150] width 622 height 300
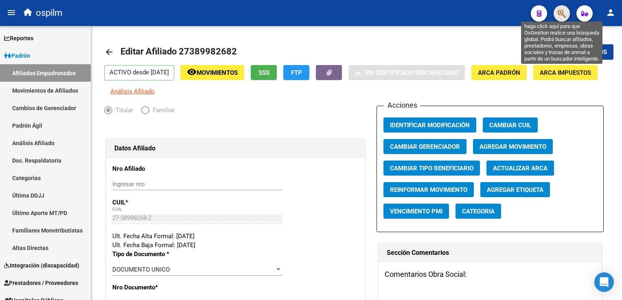
click at [561, 14] on icon "button" at bounding box center [562, 13] width 8 height 9
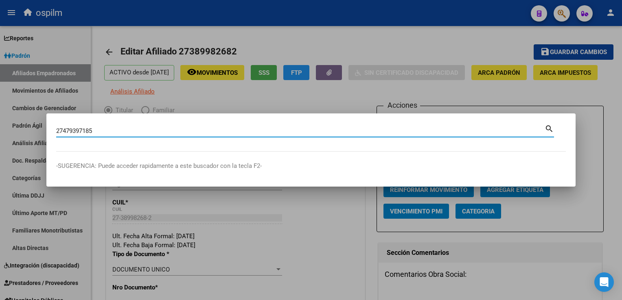
type input "27479397185"
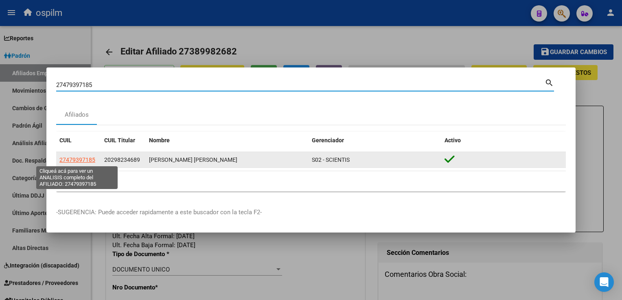
click at [68, 160] on span "27479397185" at bounding box center [77, 160] width 36 height 7
type textarea "27479397185"
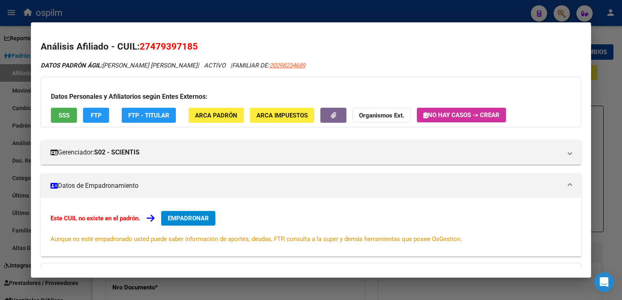
drag, startPoint x: 202, startPoint y: 48, endPoint x: 144, endPoint y: 53, distance: 58.4
click at [144, 53] on h2 "Análisis Afiliado - CUIL: 27479397185" at bounding box center [311, 47] width 540 height 14
copy span "7479397185"
click at [191, 219] on span "EMPADRONAR" at bounding box center [188, 218] width 41 height 7
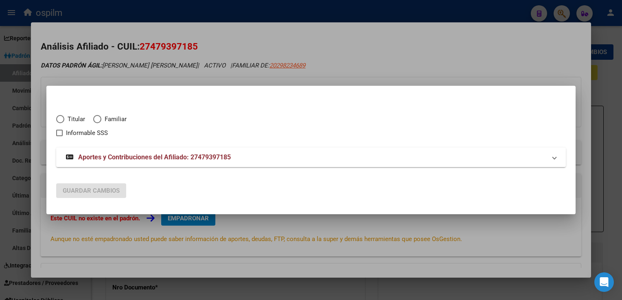
click at [339, 27] on div at bounding box center [311, 150] width 622 height 300
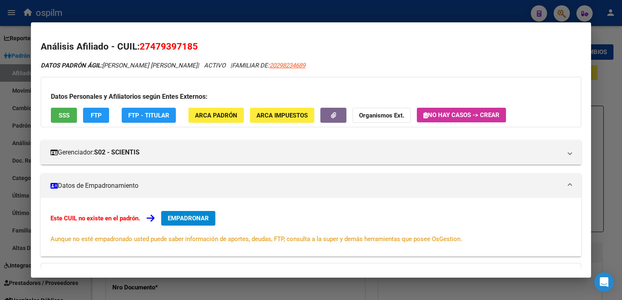
drag, startPoint x: 309, startPoint y: 65, endPoint x: 269, endPoint y: 70, distance: 40.1
click at [269, 70] on div "DATOS PADRÓN ÁGIL: TAIBO, PONCE LEILA JAZMIN | ACTIVO | FAMILIAR DE: 20298234689" at bounding box center [311, 65] width 540 height 9
drag, startPoint x: 269, startPoint y: 70, endPoint x: 353, endPoint y: 51, distance: 85.9
click at [352, 53] on h2 "Análisis Afiliado - CUIL: 27479397185" at bounding box center [311, 47] width 540 height 14
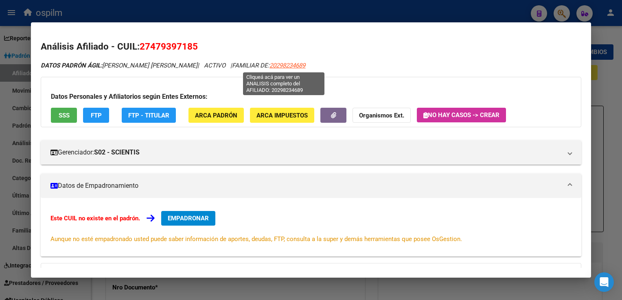
drag, startPoint x: 303, startPoint y: 68, endPoint x: 265, endPoint y: 68, distance: 37.5
click at [265, 68] on div "DATOS PADRÓN ÁGIL: TAIBO, PONCE LEILA JAZMIN | ACTIVO | FAMILIAR DE: 20298234689" at bounding box center [311, 65] width 540 height 9
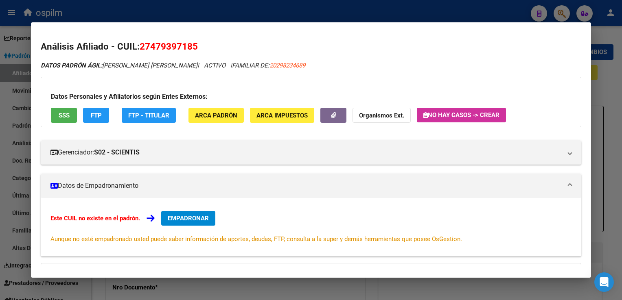
copy span "20298234689"
click at [201, 218] on span "EMPADRONAR" at bounding box center [188, 218] width 41 height 7
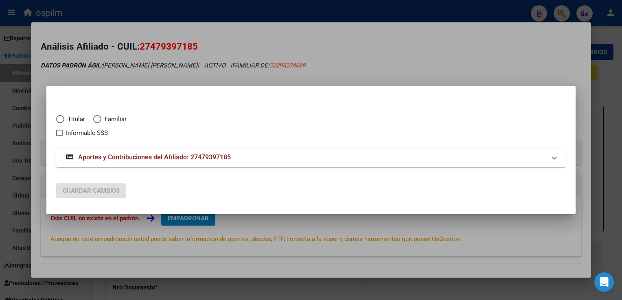
click at [98, 121] on span "Elija una opción" at bounding box center [97, 119] width 8 height 8
click at [98, 121] on input "Familiar" at bounding box center [97, 119] width 8 height 8
radio input "true"
checkbox input "true"
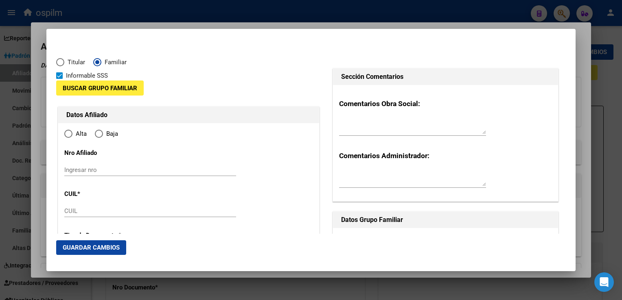
type input "27-47939718-5"
radio input "true"
click at [96, 90] on span "Buscar Grupo Familiar" at bounding box center [100, 88] width 75 height 7
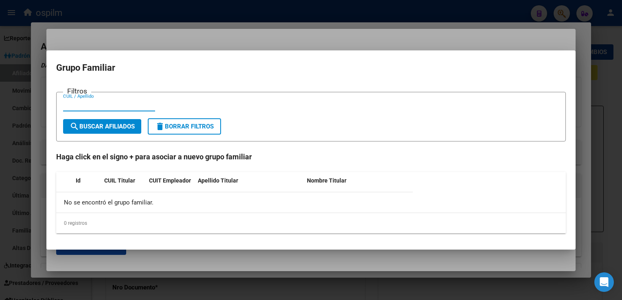
type input "47939718"
type input "TAIBO PONCE"
type input "LEILA JAZMIN"
type input "2007-03-26"
type input "RAFAEL CALZADA"
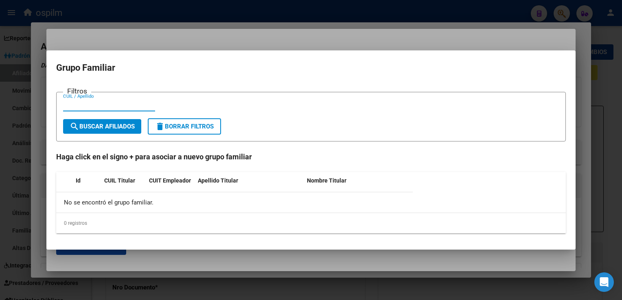
type input "1847"
type input "CENTENARIO"
type input "2223"
paste input "20298234689"
type input "20298234689"
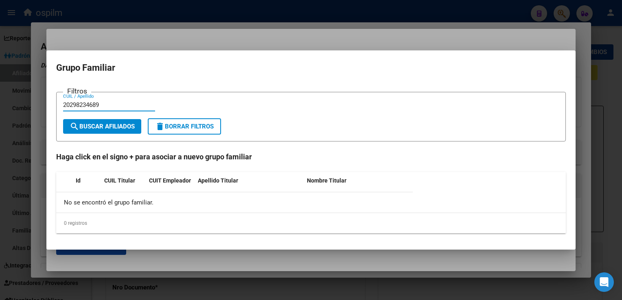
click at [92, 130] on span "search Buscar Afiliados" at bounding box center [102, 126] width 65 height 7
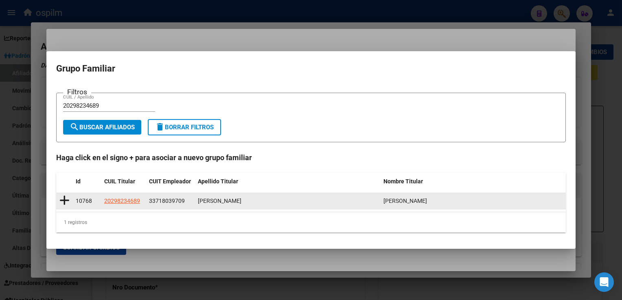
click at [66, 199] on icon at bounding box center [64, 200] width 10 height 11
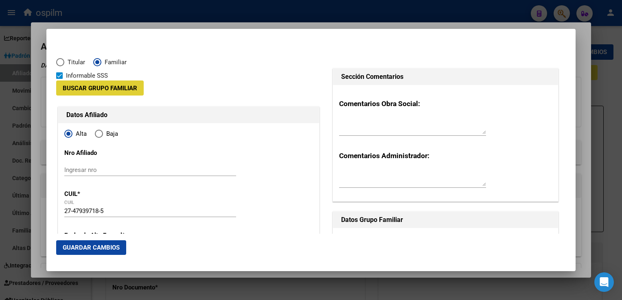
type input "33-71803970-9"
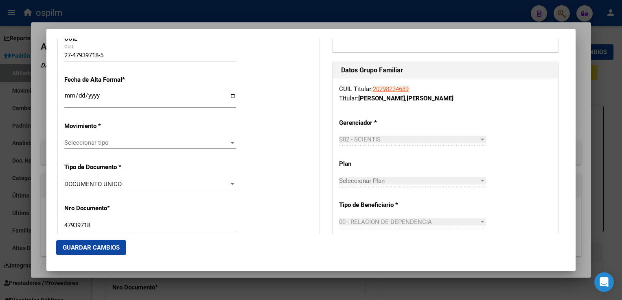
scroll to position [166, 0]
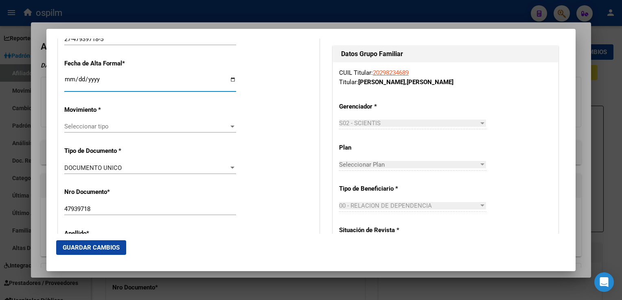
drag, startPoint x: 66, startPoint y: 77, endPoint x: 415, endPoint y: 70, distance: 349.4
click at [66, 77] on input "Ingresar fecha" at bounding box center [150, 82] width 172 height 13
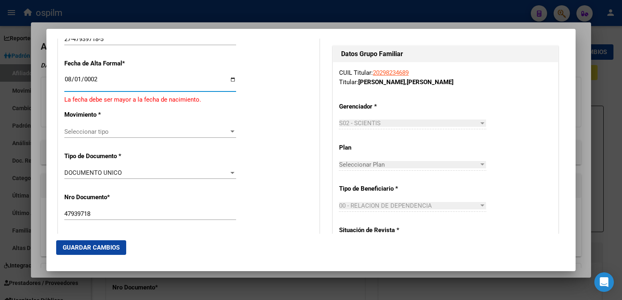
type input "0025-08-01"
type input "2025-08-01"
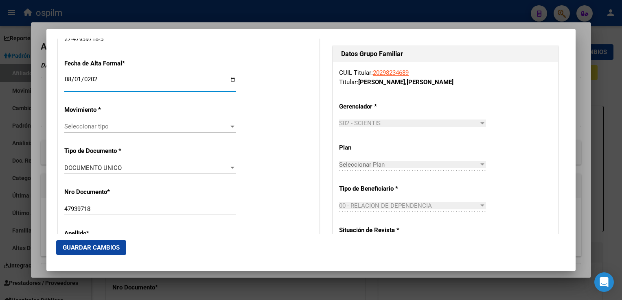
click at [103, 123] on span "Seleccionar tipo" at bounding box center [146, 126] width 164 height 7
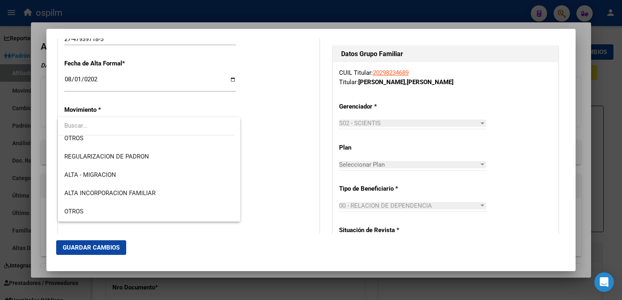
scroll to position [105, 0]
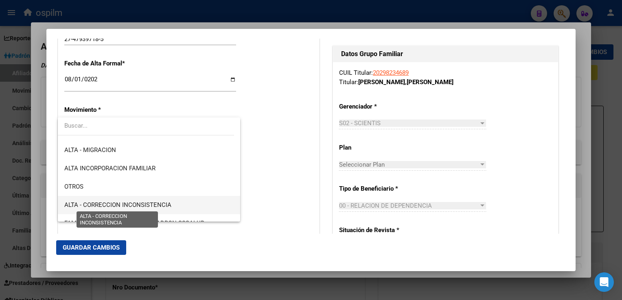
click at [144, 200] on span "ALTA - CORRECCION INCONSISTENCIA" at bounding box center [148, 205] width 169 height 18
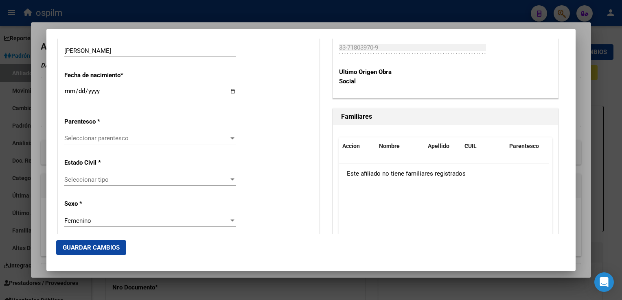
scroll to position [423, 0]
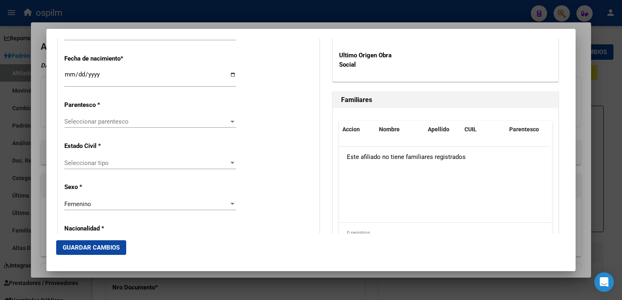
click at [127, 125] on span "Seleccionar parentesco" at bounding box center [146, 121] width 164 height 7
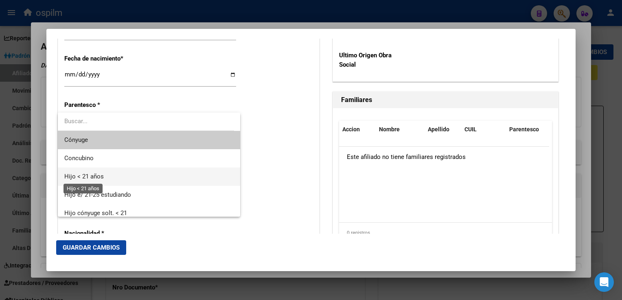
click at [93, 177] on span "Hijo < 21 años" at bounding box center [83, 176] width 39 height 7
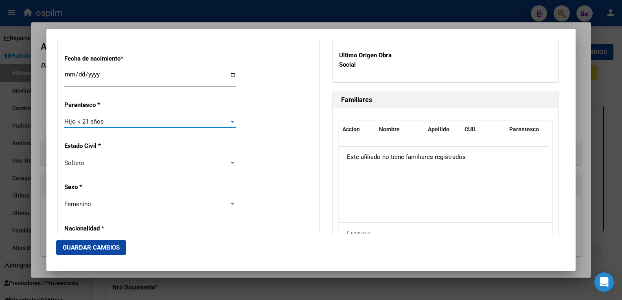
drag, startPoint x: 97, startPoint y: 250, endPoint x: 135, endPoint y: 228, distance: 43.6
click at [101, 245] on span "Guardar Cambios" at bounding box center [91, 247] width 57 height 7
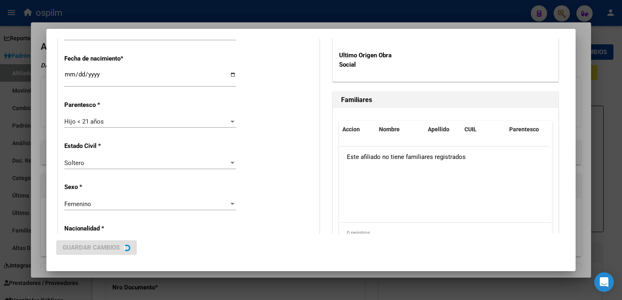
scroll to position [0, 0]
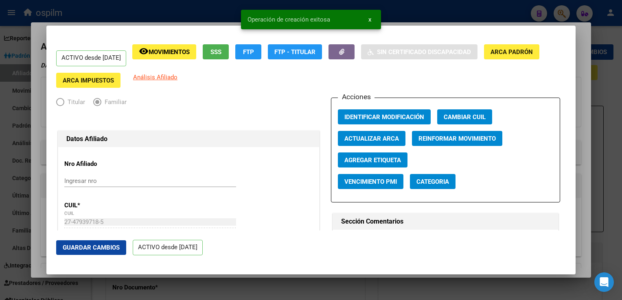
click at [583, 65] on div at bounding box center [311, 150] width 622 height 300
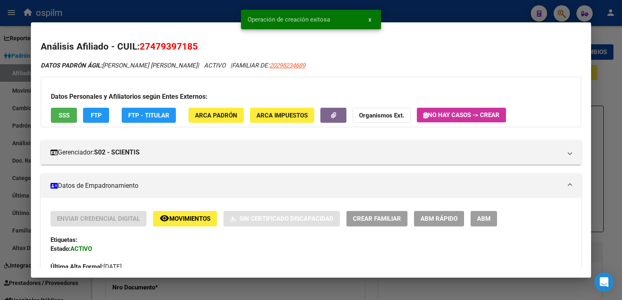
click at [598, 83] on div at bounding box center [311, 150] width 622 height 300
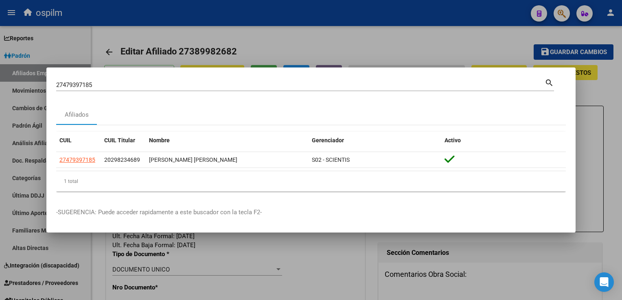
click at [401, 41] on div at bounding box center [311, 150] width 622 height 300
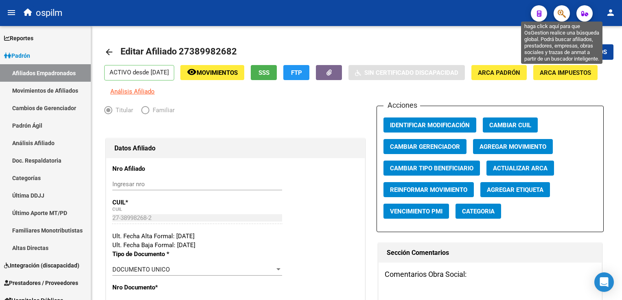
click at [559, 15] on icon "button" at bounding box center [562, 13] width 8 height 9
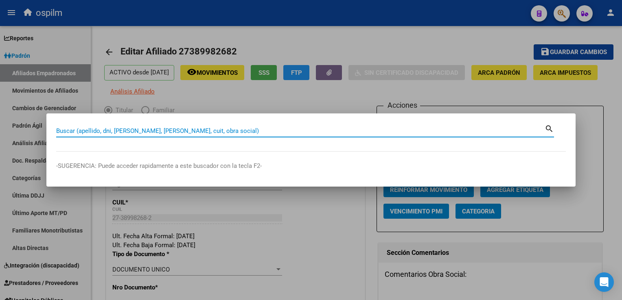
paste input "27303986389"
type input "27303986389"
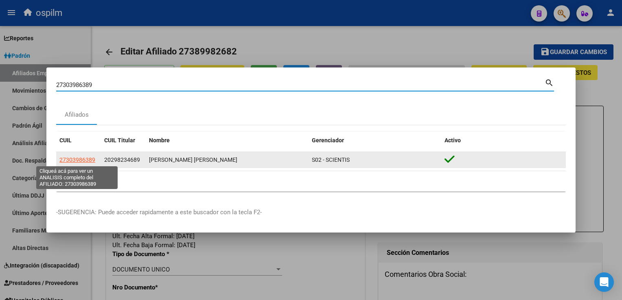
click at [83, 162] on span "27303986389" at bounding box center [77, 160] width 36 height 7
type textarea "27303986389"
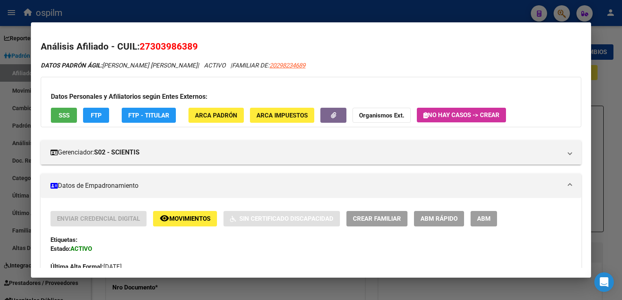
click at [484, 222] on span "ABM" at bounding box center [483, 219] width 13 height 7
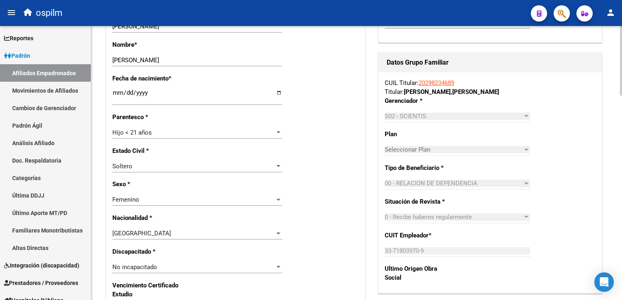
scroll to position [318, 0]
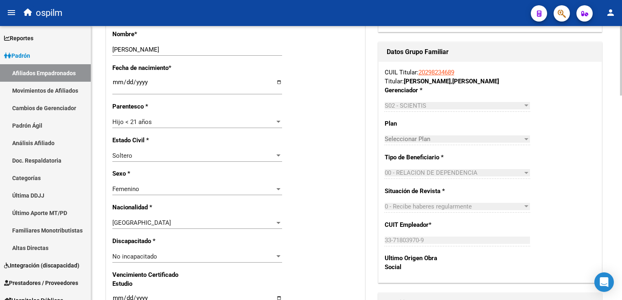
click at [579, 111] on div "arrow_back Editar Afiliado 27303986389 save Guardar cambios ACTIVO desde 01/08/…" at bounding box center [357, 249] width 533 height 1082
click at [138, 122] on span "Hijo < 21 años" at bounding box center [131, 121] width 39 height 7
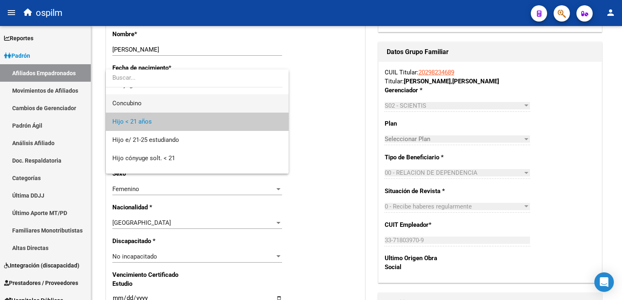
click at [143, 104] on span "Concubino" at bounding box center [197, 103] width 170 height 18
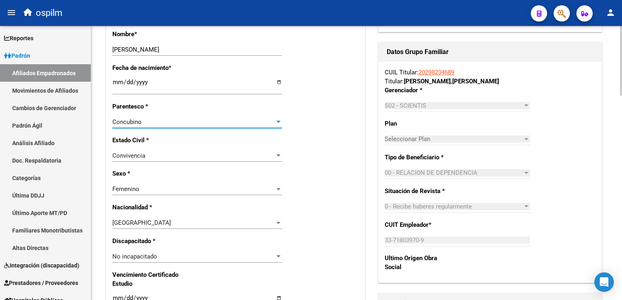
scroll to position [0, 0]
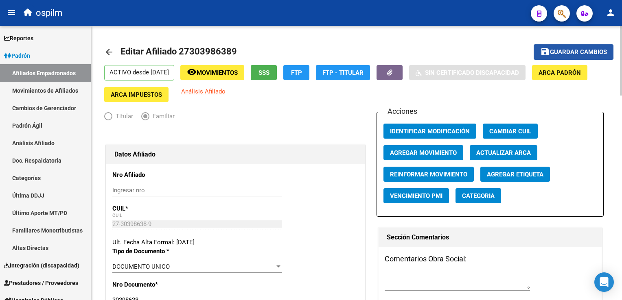
click at [558, 50] on span "Guardar cambios" at bounding box center [578, 52] width 57 height 7
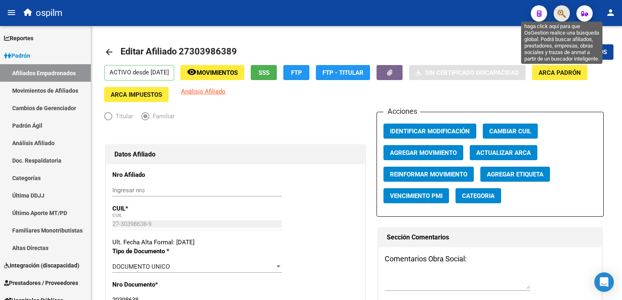
click at [559, 13] on icon "button" at bounding box center [562, 13] width 8 height 9
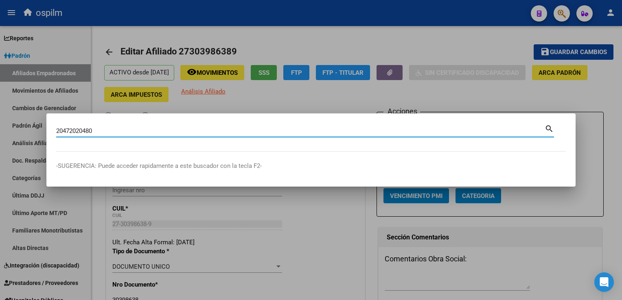
type input "20472020480"
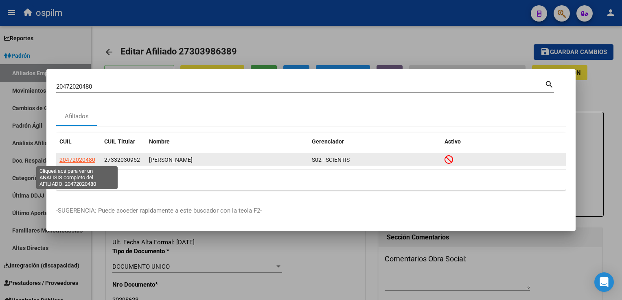
click at [75, 162] on span "20472020480" at bounding box center [77, 160] width 36 height 7
type textarea "20472020480"
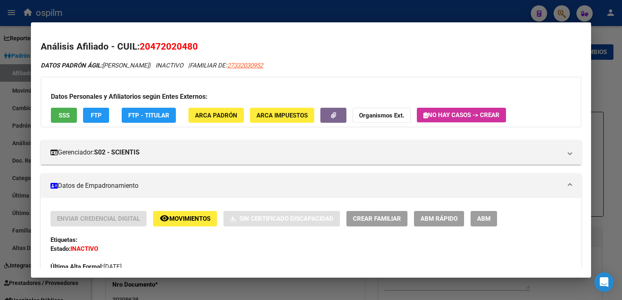
click at [62, 119] on span "SSS" at bounding box center [64, 115] width 11 height 7
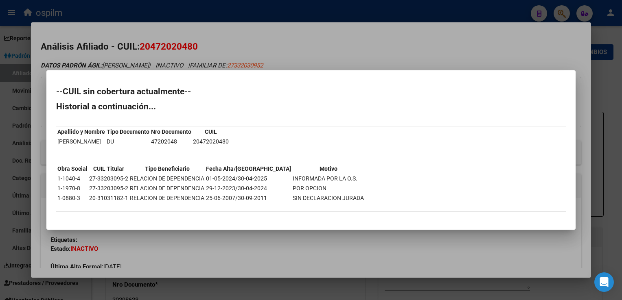
click at [276, 46] on div at bounding box center [311, 150] width 622 height 300
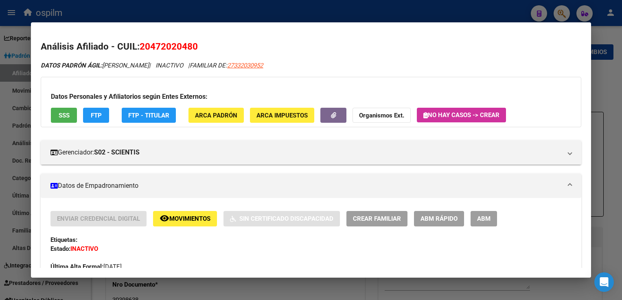
click at [90, 110] on button "FTP" at bounding box center [96, 115] width 26 height 15
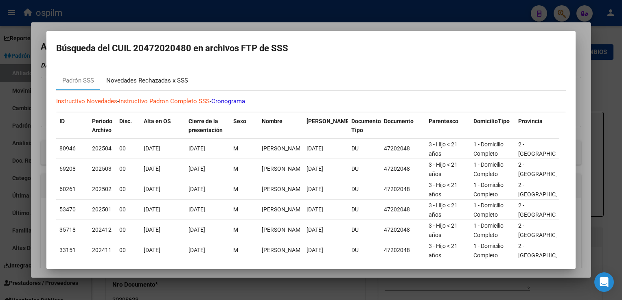
click at [157, 77] on div "Novedades Rechazadas x SSS" at bounding box center [147, 80] width 82 height 9
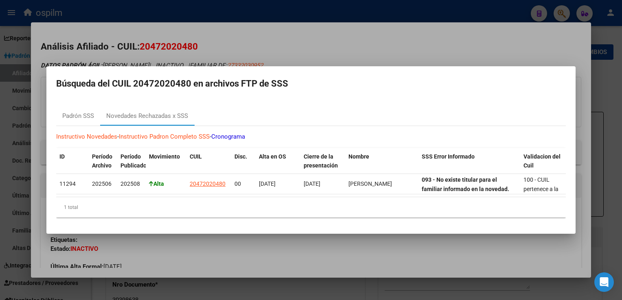
click at [343, 55] on div at bounding box center [311, 150] width 622 height 300
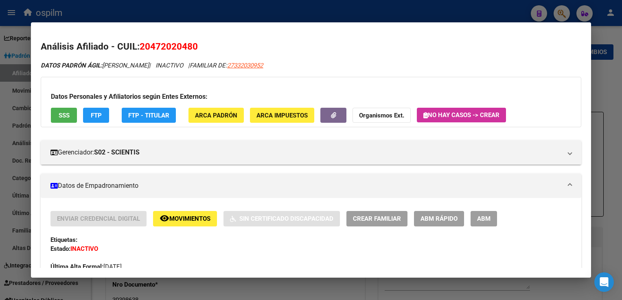
click at [175, 221] on span "Movimientos" at bounding box center [189, 219] width 41 height 7
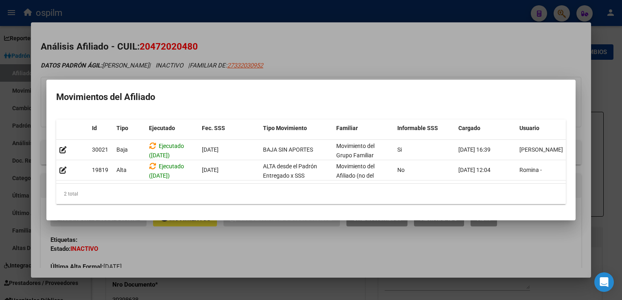
click at [327, 45] on div at bounding box center [311, 150] width 622 height 300
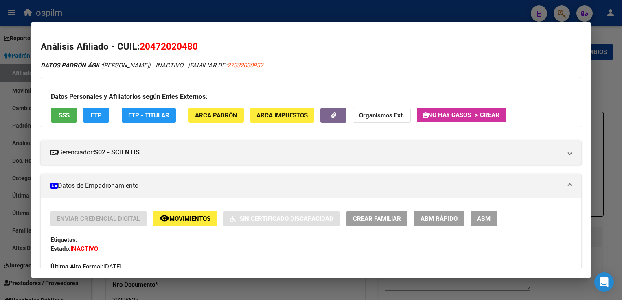
click at [604, 98] on div at bounding box center [311, 150] width 622 height 300
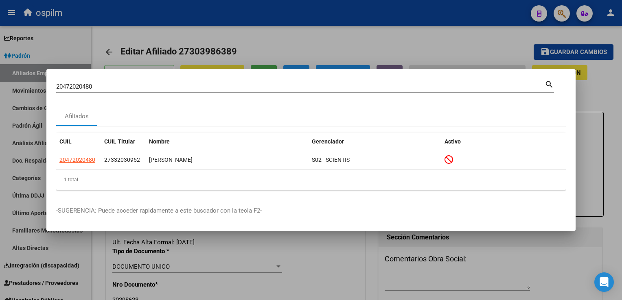
click at [608, 94] on div at bounding box center [311, 150] width 622 height 300
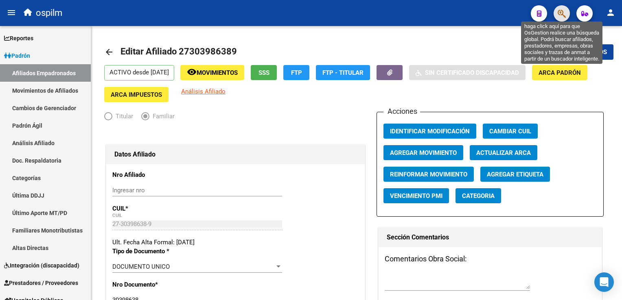
click at [561, 13] on icon "button" at bounding box center [562, 13] width 8 height 9
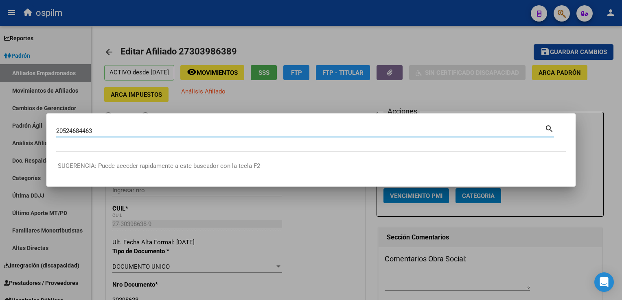
type input "20524684463"
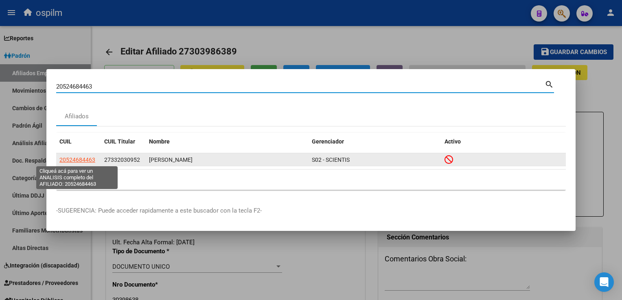
click at [82, 160] on span "20524684463" at bounding box center [77, 160] width 36 height 7
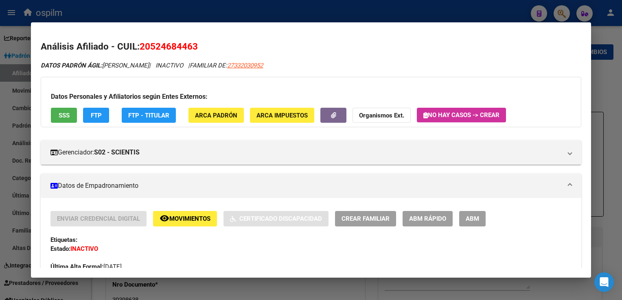
click at [65, 113] on span "SSS" at bounding box center [64, 115] width 11 height 7
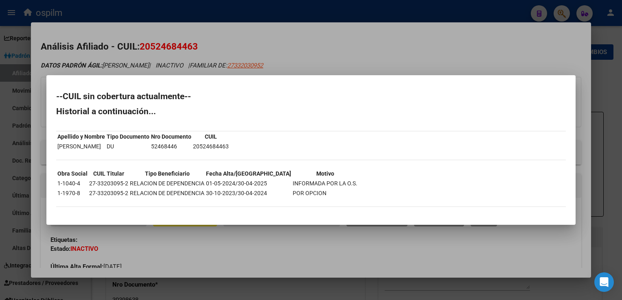
click at [344, 48] on div at bounding box center [311, 150] width 622 height 300
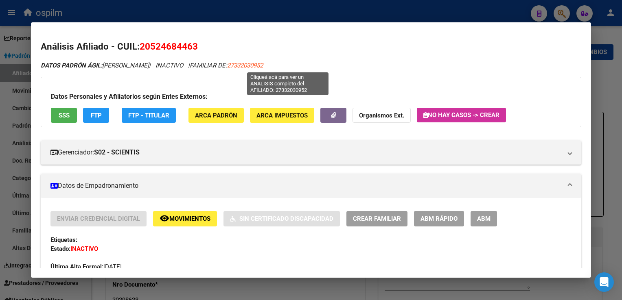
click at [263, 67] on span "27332030952" at bounding box center [245, 65] width 36 height 7
type textarea "27332030952"
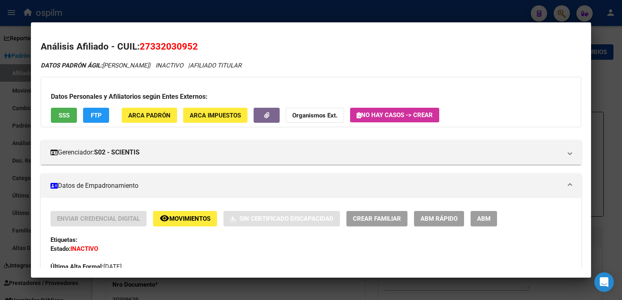
click at [609, 83] on div at bounding box center [311, 150] width 622 height 300
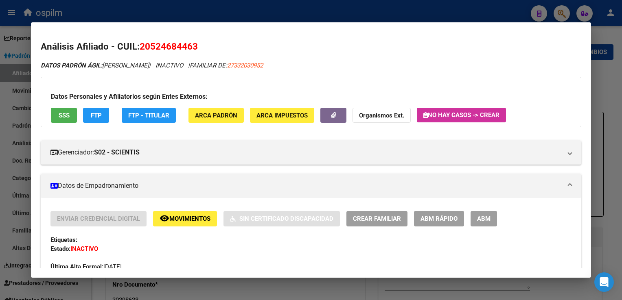
click at [605, 82] on div at bounding box center [311, 150] width 622 height 300
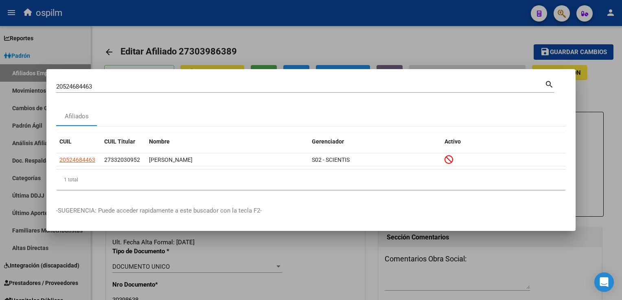
click at [287, 36] on div at bounding box center [311, 150] width 622 height 300
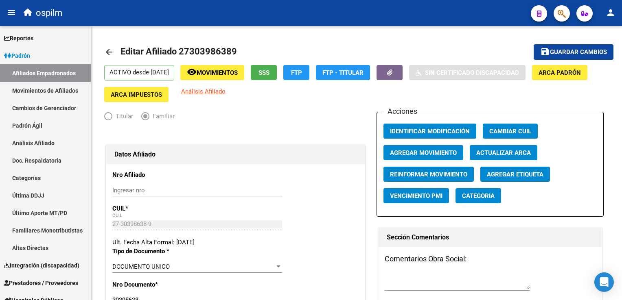
click at [552, 14] on div at bounding box center [558, 13] width 23 height 17
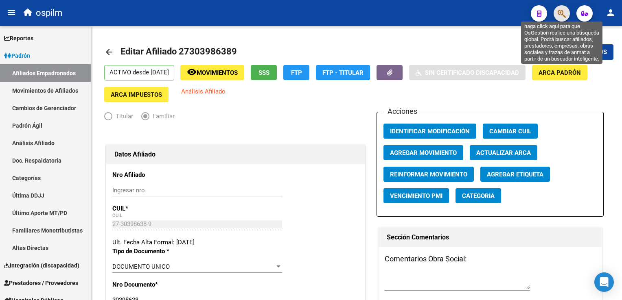
click at [563, 14] on icon "button" at bounding box center [562, 13] width 8 height 9
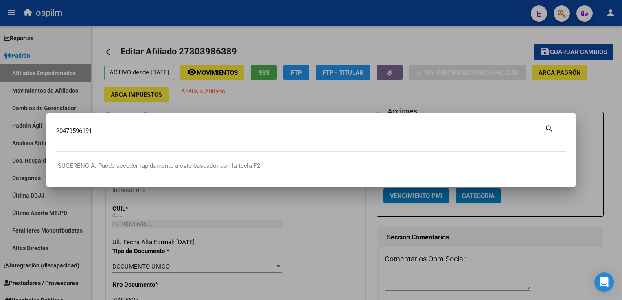
type input "20479596191"
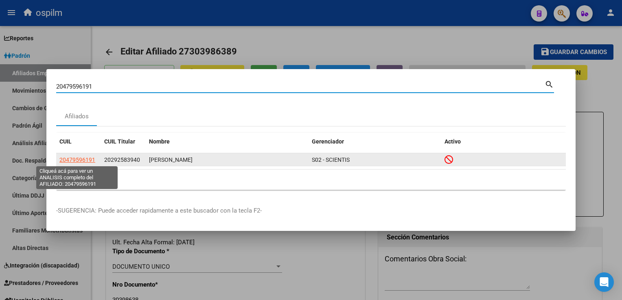
click at [81, 162] on span "20479596191" at bounding box center [77, 160] width 36 height 7
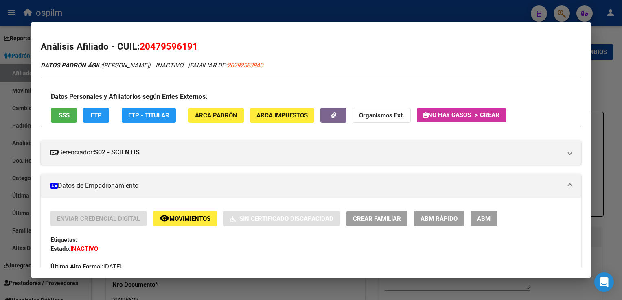
click at [62, 118] on span "SSS" at bounding box center [64, 115] width 11 height 7
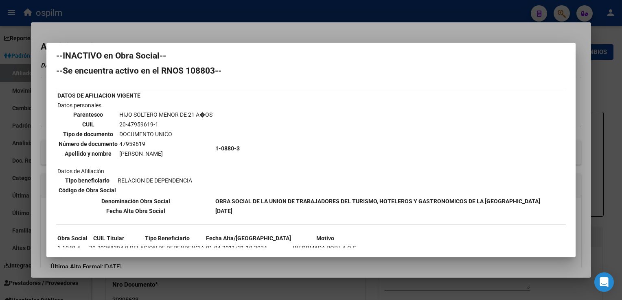
scroll to position [4, 0]
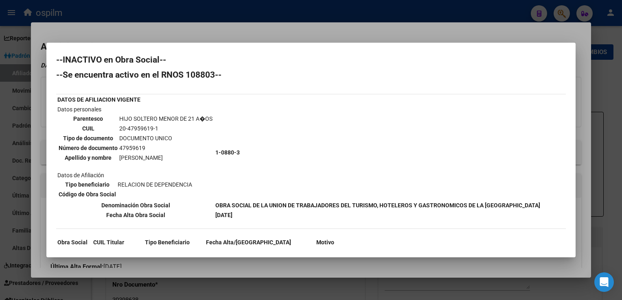
drag, startPoint x: 218, startPoint y: 25, endPoint x: 189, endPoint y: 54, distance: 41.2
click at [217, 25] on div at bounding box center [311, 150] width 622 height 300
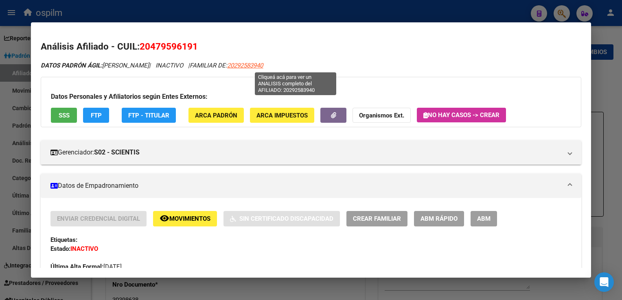
click at [263, 64] on span "20292583940" at bounding box center [245, 65] width 36 height 7
type textarea "20292583940"
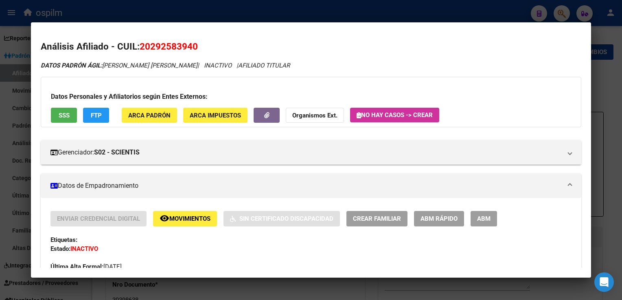
click at [65, 117] on span "SSS" at bounding box center [64, 115] width 11 height 7
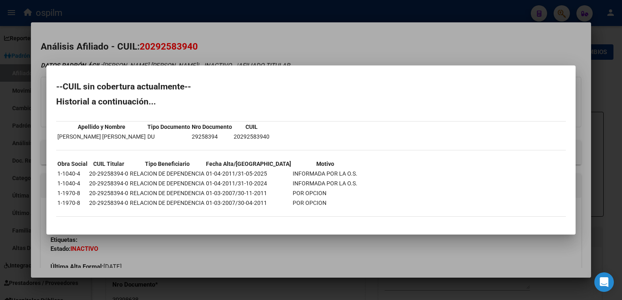
click at [184, 47] on div at bounding box center [311, 150] width 622 height 300
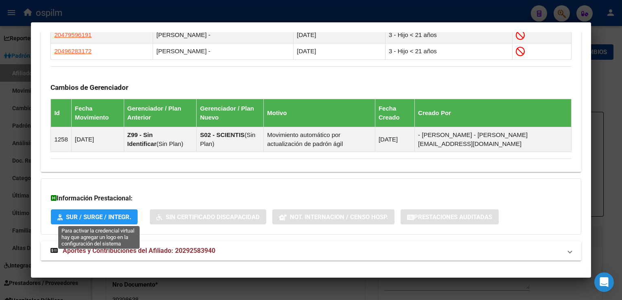
scroll to position [508, 0]
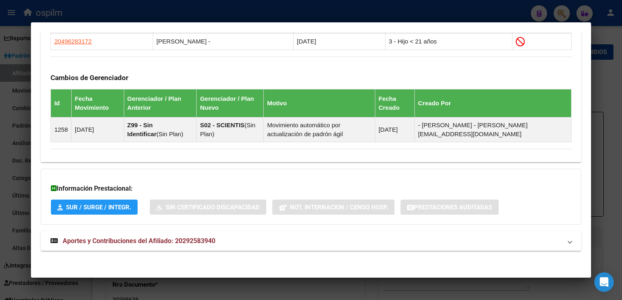
click at [111, 237] on strong "Aportes y Contribuciones del Afiliado: 20292583940" at bounding box center [132, 242] width 165 height 10
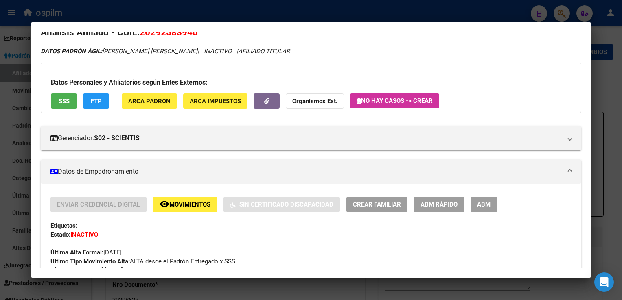
scroll to position [0, 0]
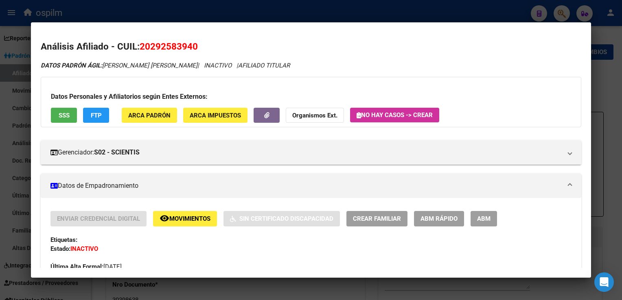
click at [607, 91] on div at bounding box center [311, 150] width 622 height 300
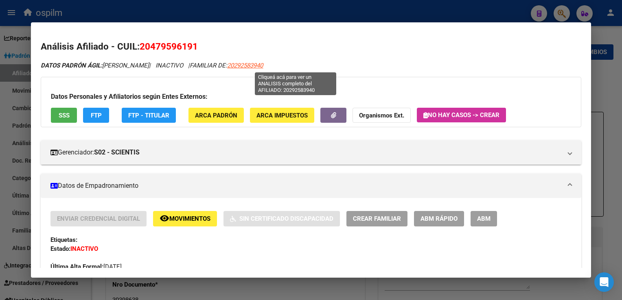
click at [263, 65] on span "20292583940" at bounding box center [245, 65] width 36 height 7
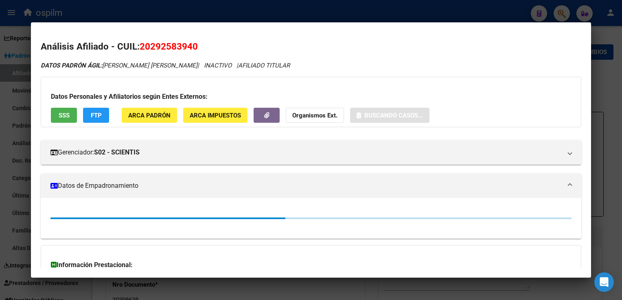
click at [88, 118] on button "FTP" at bounding box center [96, 115] width 26 height 15
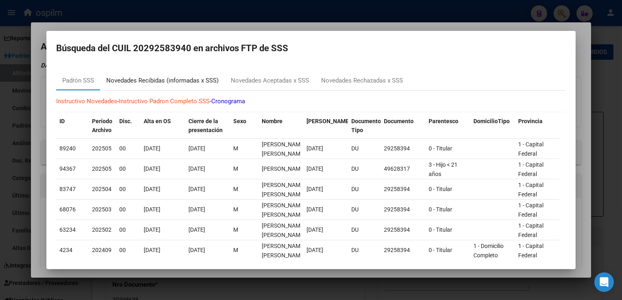
click at [166, 76] on div "Novedades Recibidas (informadas x SSS)" at bounding box center [162, 80] width 112 height 9
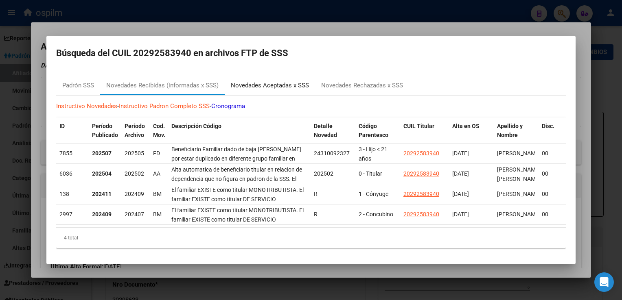
click at [252, 81] on div "Novedades Aceptadas x SSS" at bounding box center [270, 85] width 78 height 9
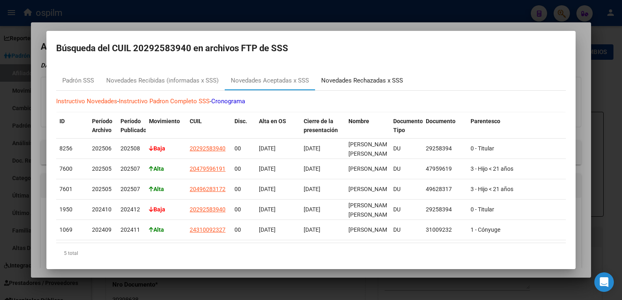
click at [353, 83] on div "Novedades Rechazadas x SSS" at bounding box center [362, 80] width 82 height 9
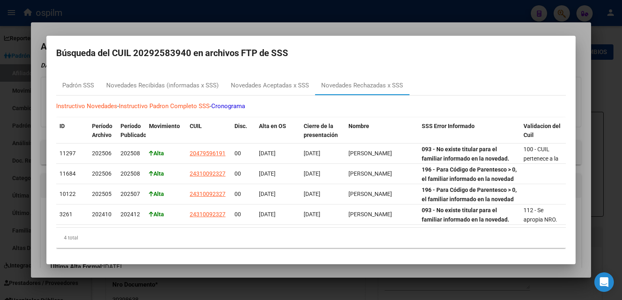
click at [282, 26] on div at bounding box center [311, 150] width 622 height 300
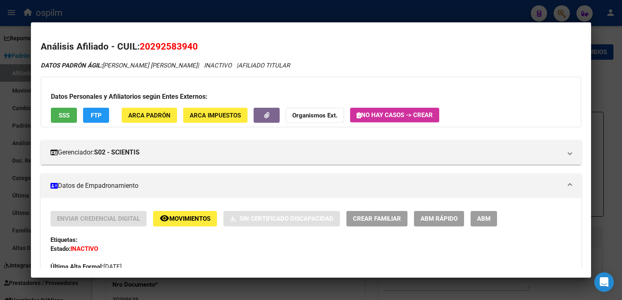
click at [306, 13] on div at bounding box center [311, 150] width 622 height 300
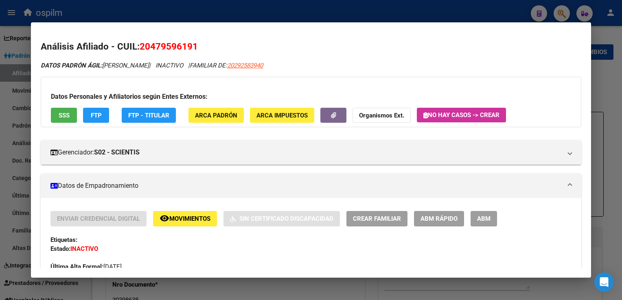
click at [221, 11] on div at bounding box center [311, 150] width 622 height 300
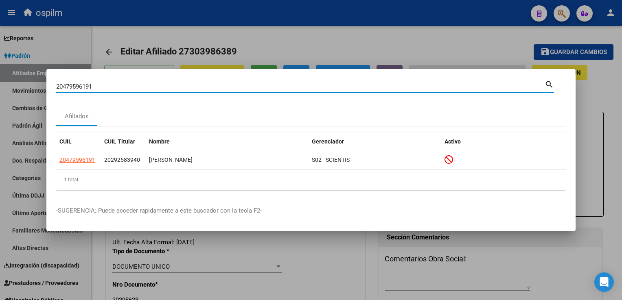
drag, startPoint x: 100, startPoint y: 87, endPoint x: 24, endPoint y: 90, distance: 76.2
click at [20, 90] on div "20479596191 Buscar (apellido, dni, cuil, nro traspaso, cuit, obra social) searc…" at bounding box center [311, 150] width 622 height 300
paste input "524684463"
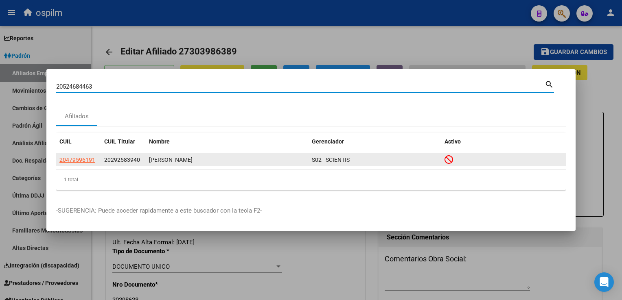
type input "20524684463"
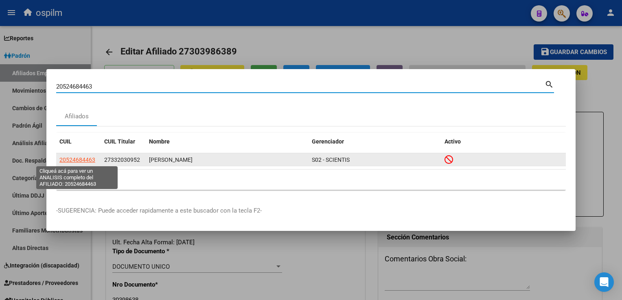
click at [87, 159] on span "20524684463" at bounding box center [77, 160] width 36 height 7
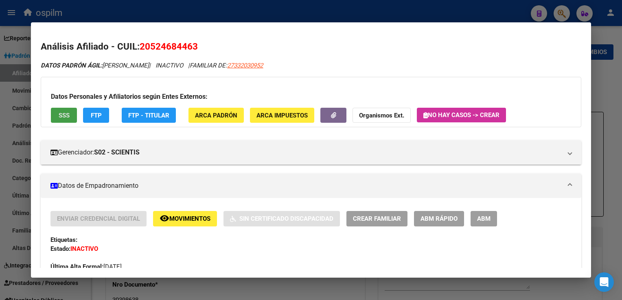
click at [65, 114] on span "SSS" at bounding box center [64, 115] width 11 height 7
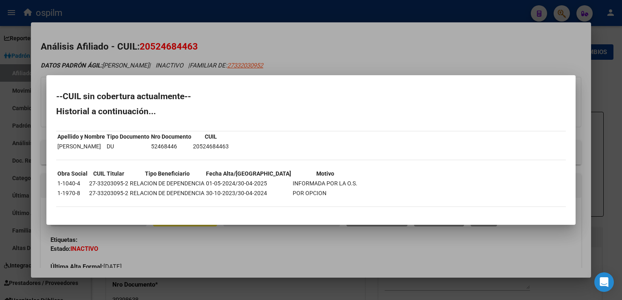
drag, startPoint x: 265, startPoint y: 38, endPoint x: 263, endPoint y: 68, distance: 29.8
click at [265, 38] on div at bounding box center [311, 150] width 622 height 300
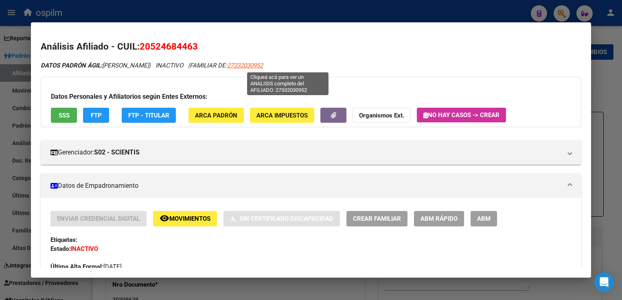
click at [263, 66] on span "27332030952" at bounding box center [245, 65] width 36 height 7
type textarea "27332030952"
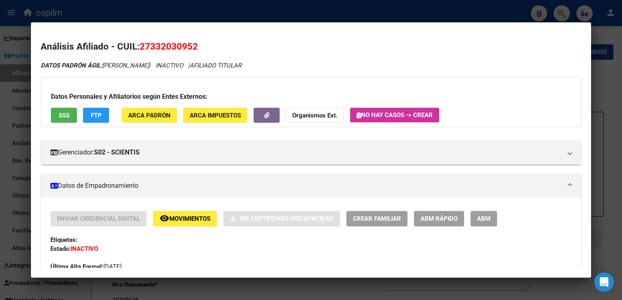
click at [145, 115] on span "ARCA Padrón" at bounding box center [149, 115] width 42 height 7
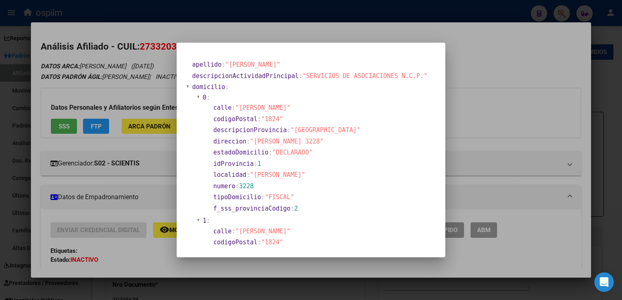
click at [459, 37] on div at bounding box center [311, 150] width 622 height 300
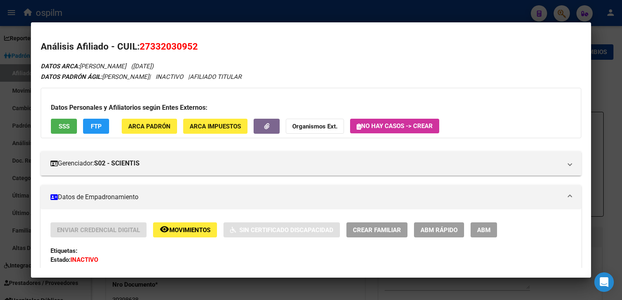
click at [61, 124] on span "SSS" at bounding box center [64, 126] width 11 height 7
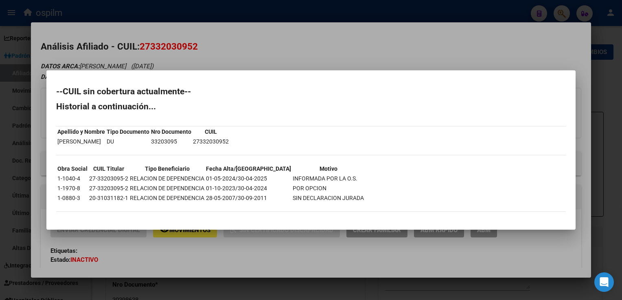
click at [273, 33] on div at bounding box center [311, 150] width 622 height 300
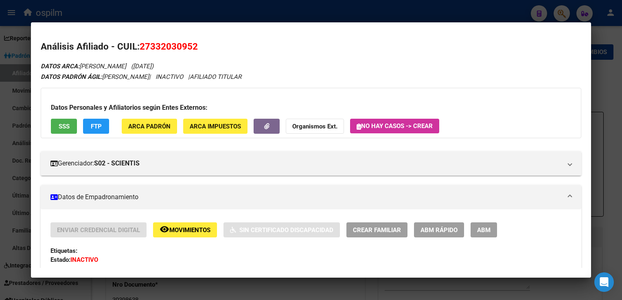
click at [177, 12] on div at bounding box center [311, 150] width 622 height 300
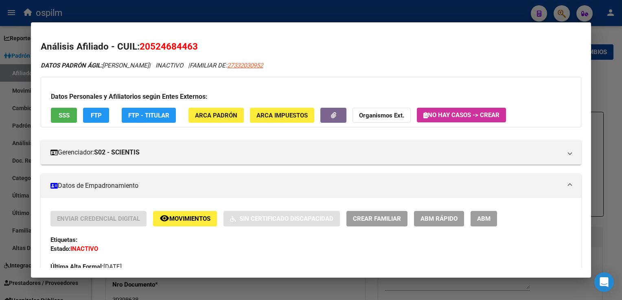
click at [177, 12] on div at bounding box center [311, 150] width 622 height 300
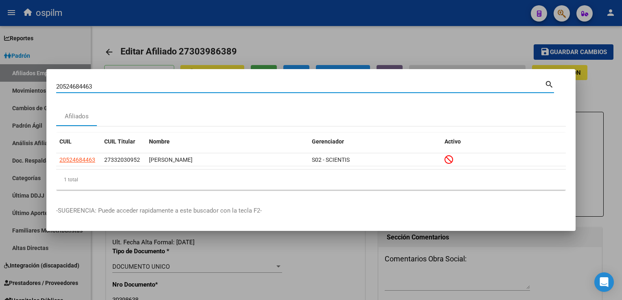
drag, startPoint x: 106, startPoint y: 85, endPoint x: 45, endPoint y: 85, distance: 60.7
click at [18, 93] on div "20524684463 Buscar (apellido, dni, cuil, nro traspaso, cuit, obra social) searc…" at bounding box center [311, 150] width 622 height 300
paste input "482097481"
type input "20482097481"
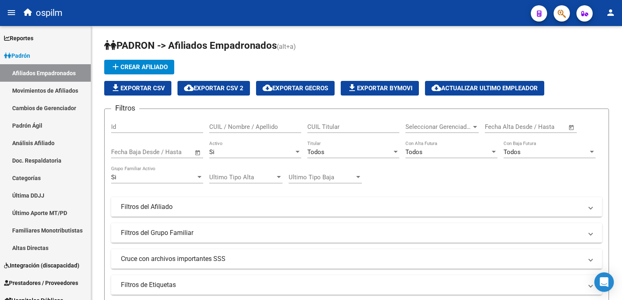
click at [563, 19] on span "button" at bounding box center [562, 13] width 8 height 17
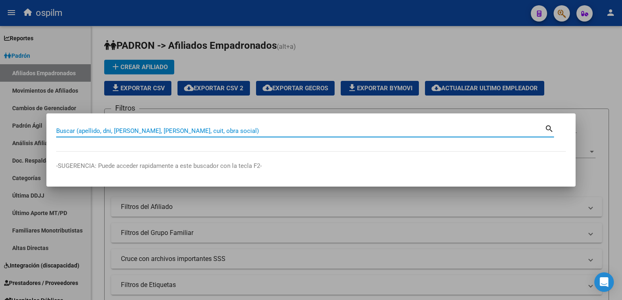
paste input "352114481"
type input "352114481"
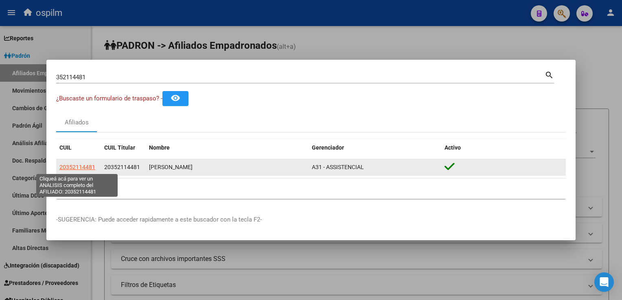
click at [79, 169] on span "20352114481" at bounding box center [77, 167] width 36 height 7
type textarea "20352114481"
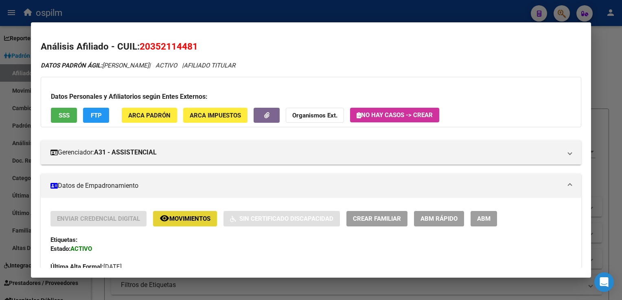
click at [172, 218] on span "Movimientos" at bounding box center [189, 219] width 41 height 7
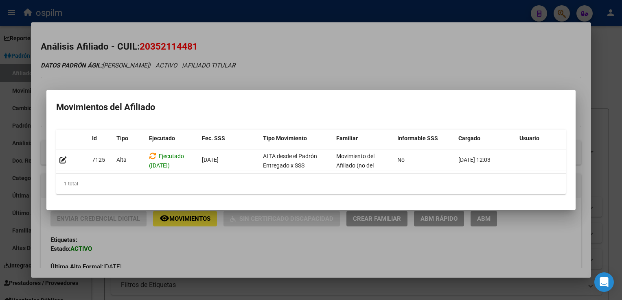
click at [364, 46] on div at bounding box center [311, 150] width 622 height 300
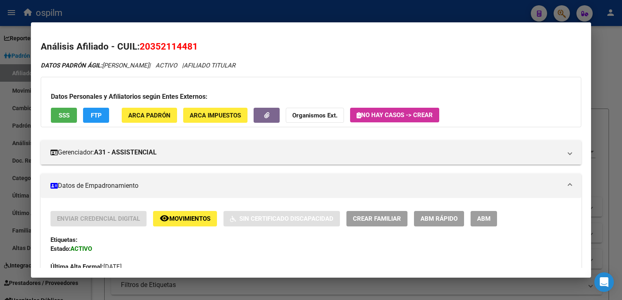
drag, startPoint x: 204, startPoint y: 45, endPoint x: 140, endPoint y: 49, distance: 63.2
click at [140, 49] on h2 "Análisis Afiliado - CUIL: 20352114481" at bounding box center [311, 47] width 540 height 14
copy span "20352114481"
